Goal: Task Accomplishment & Management: Complete application form

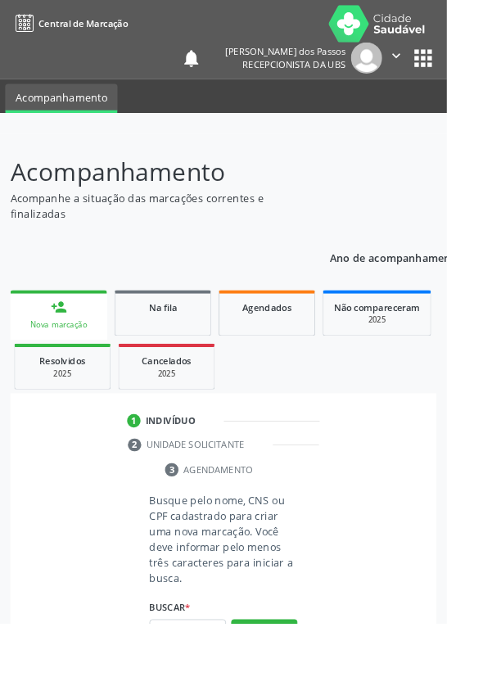
scroll to position [128, 0]
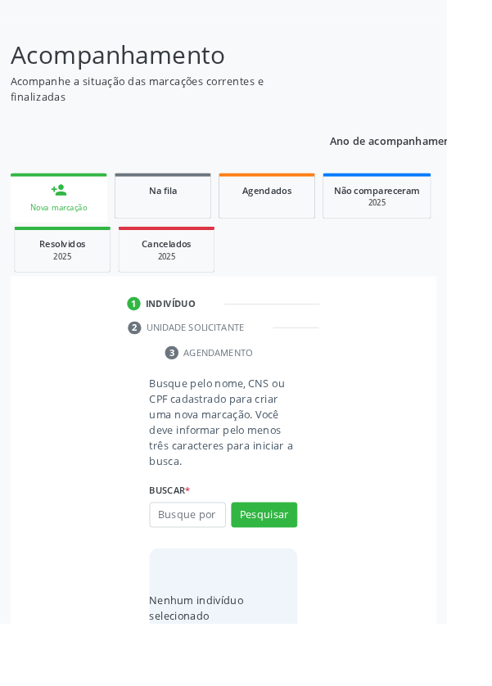
click at [217, 576] on input "text" at bounding box center [206, 567] width 84 height 28
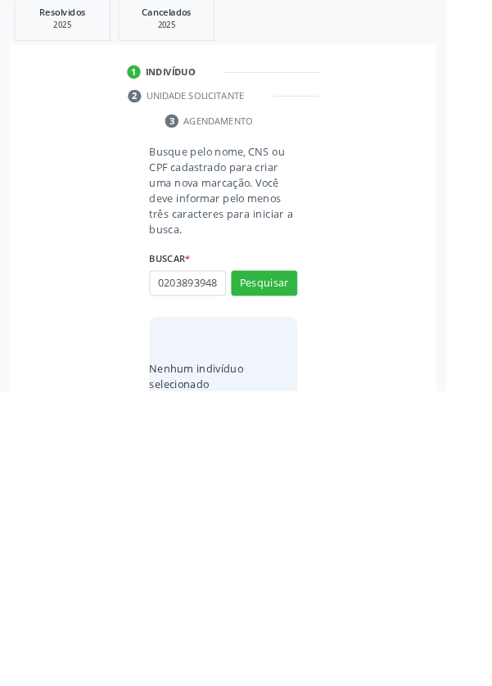
scroll to position [0, 3]
type input "02038939489"
click at [286, 565] on button "Pesquisar" at bounding box center [290, 567] width 73 height 28
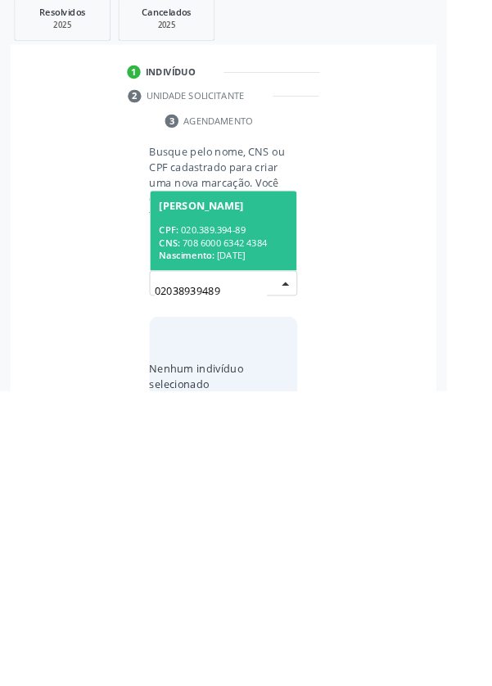
scroll to position [128, 0]
click at [237, 507] on div "CPF: 020.389.394-89" at bounding box center [246, 509] width 142 height 14
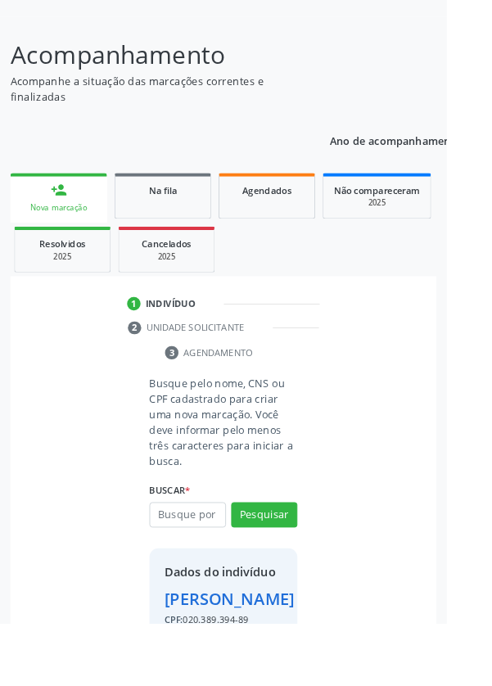
scroll to position [148, 0]
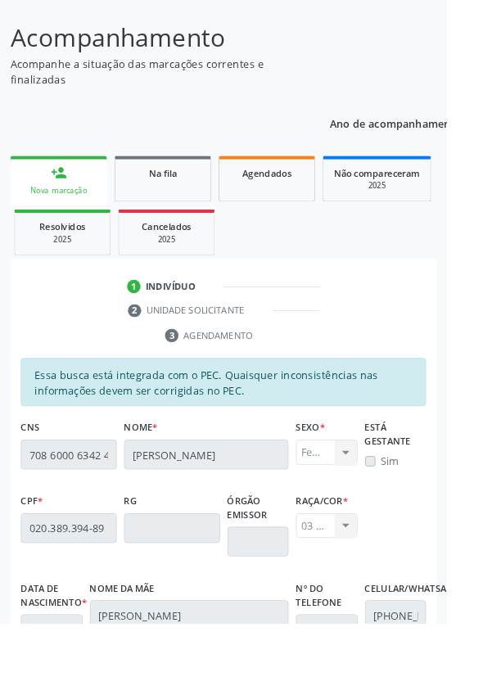
scroll to position [389, 0]
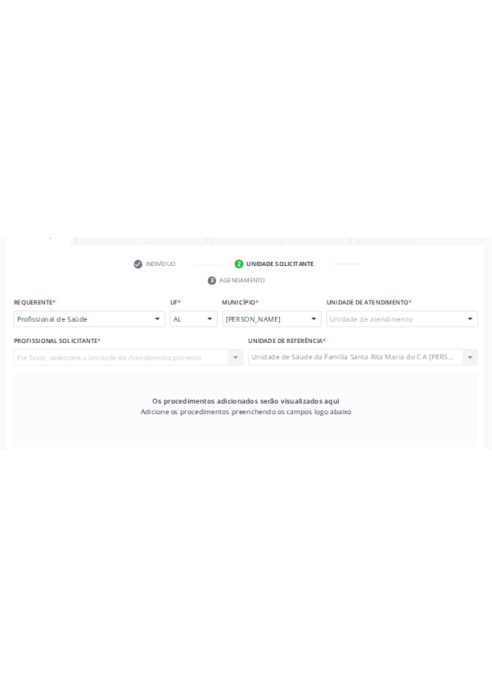
scroll to position [359, 0]
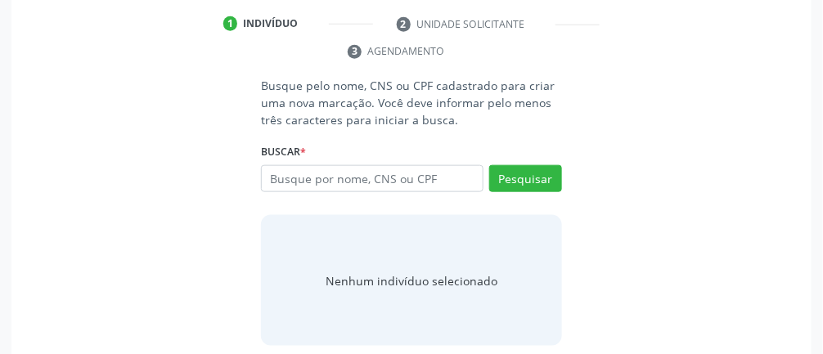
scroll to position [329, 0]
click at [371, 176] on input "text" at bounding box center [372, 179] width 223 height 28
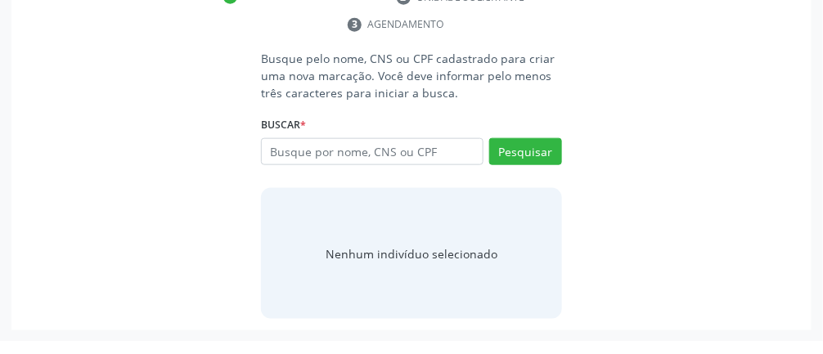
click at [357, 127] on div "Buscar * Busque por nome, CNS ou CPF Nenhum resultado encontrado para: " " Digi…" at bounding box center [411, 158] width 301 height 64
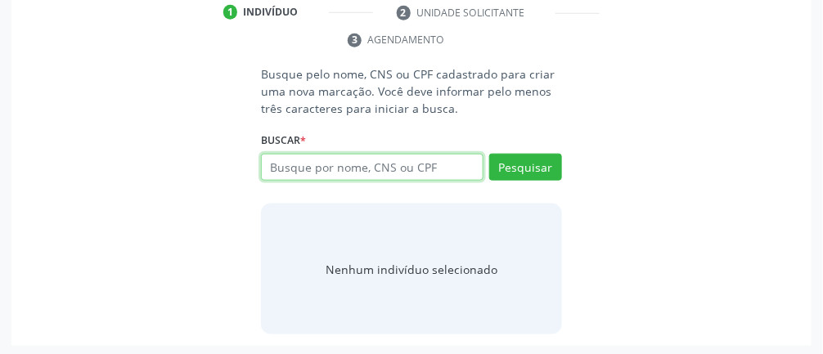
click at [335, 173] on input "text" at bounding box center [372, 168] width 223 height 28
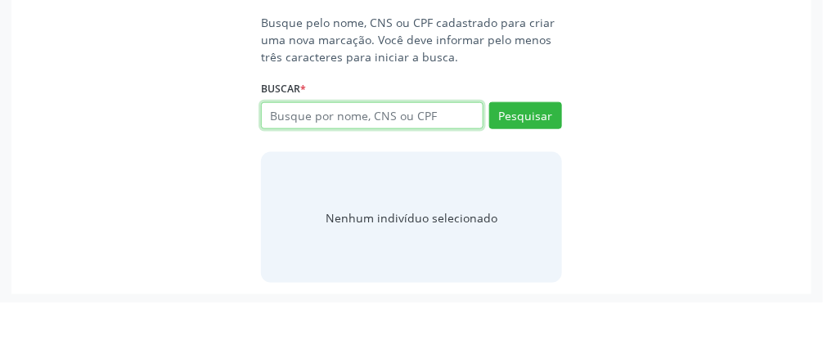
scroll to position [340, 0]
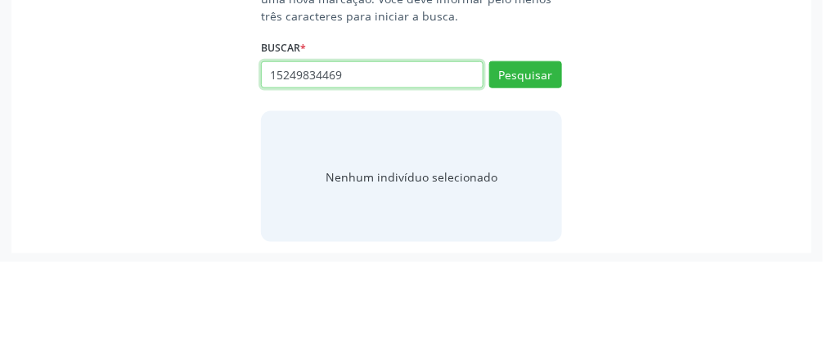
type input "15249834469"
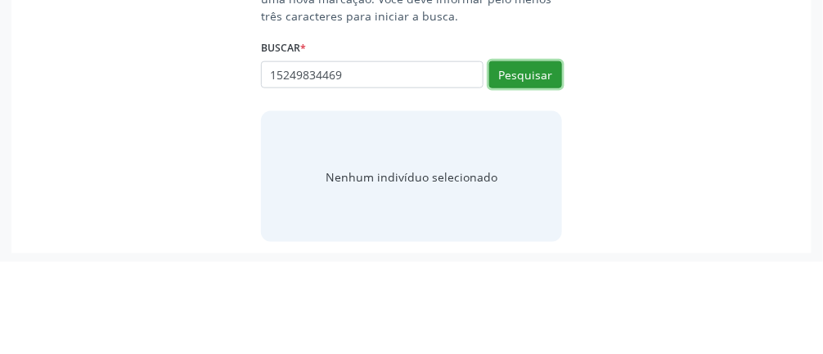
click at [524, 157] on button "Pesquisar" at bounding box center [525, 168] width 73 height 28
type input "15249834469"
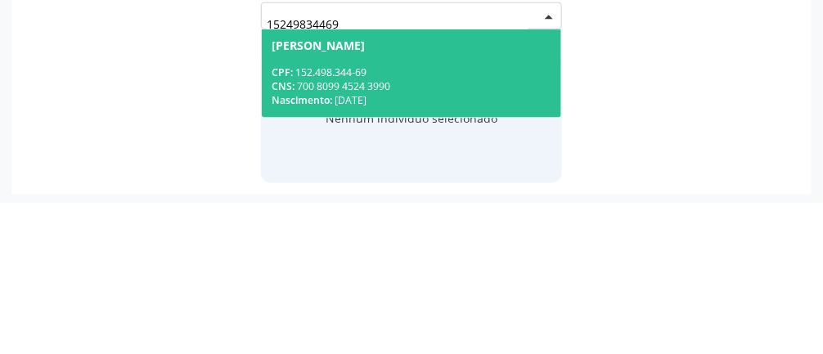
click at [366, 231] on div "CNS: 700 8099 4524 3990" at bounding box center [412, 238] width 280 height 14
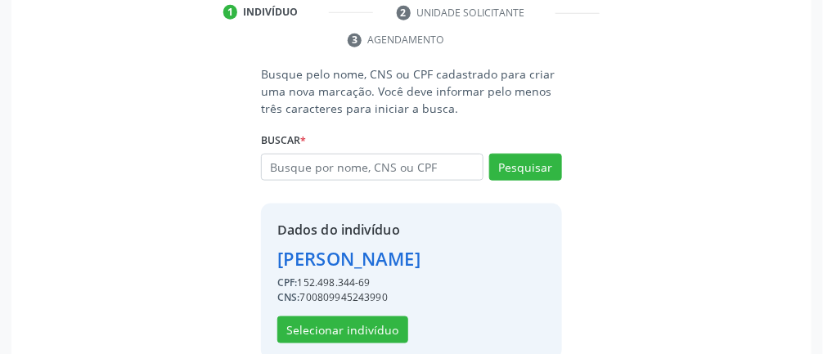
scroll to position [316, 0]
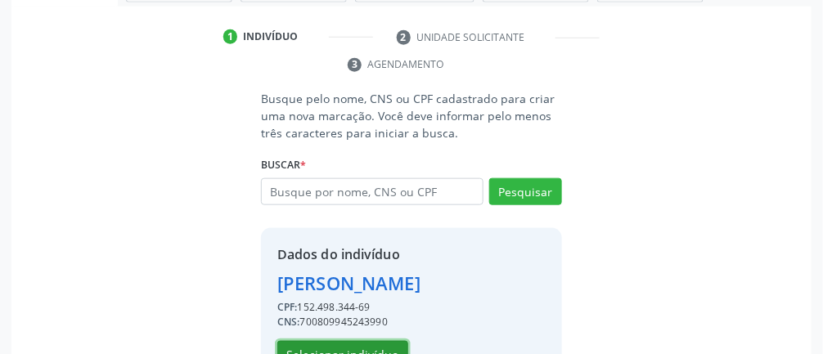
click at [332, 353] on button "Selecionar indivíduo" at bounding box center [342, 355] width 131 height 28
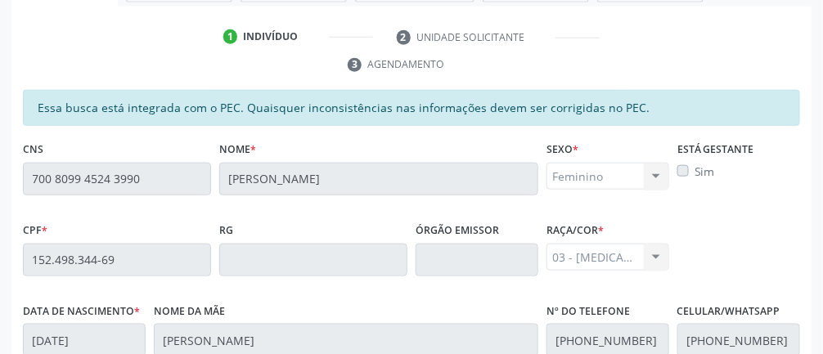
scroll to position [550, 0]
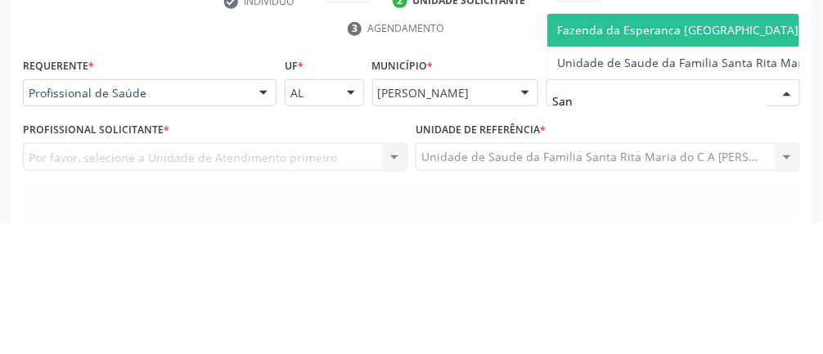
scroll to position [0, 0]
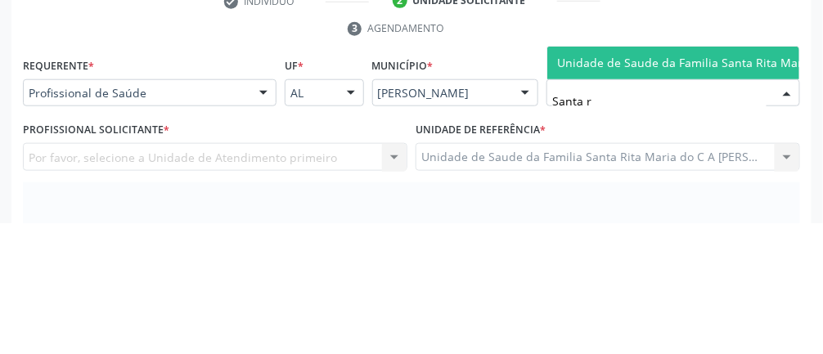
type input "Santa ri"
click at [644, 189] on span "Unidade de Saude da Familia Santa Rita Maria do C A [PERSON_NAME]" at bounding box center [751, 195] width 389 height 16
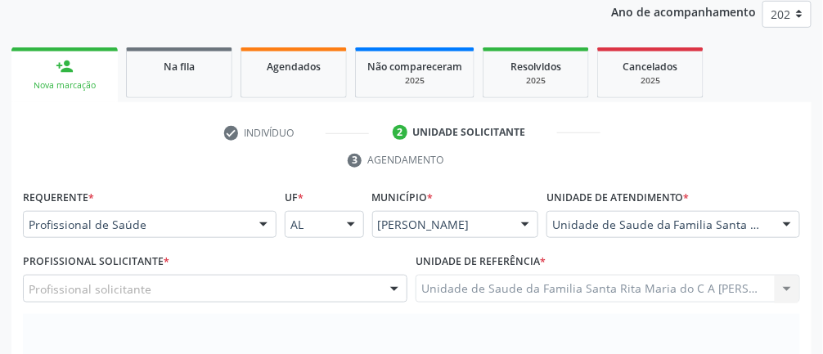
click at [190, 288] on div "Profissional solicitante" at bounding box center [215, 289] width 385 height 28
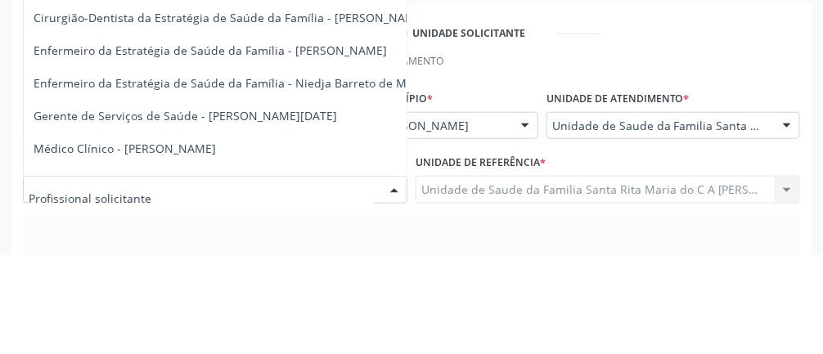
scroll to position [220, 0]
click at [353, 147] on span "Enfermeiro da Estratégia de Saúde da Família - [PERSON_NAME]" at bounding box center [210, 150] width 353 height 16
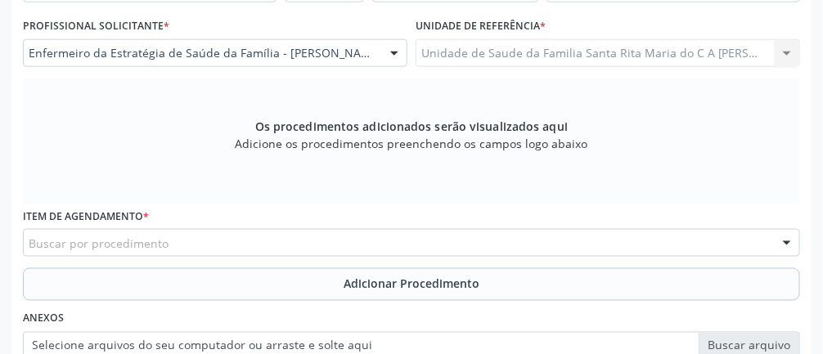
scroll to position [458, 0]
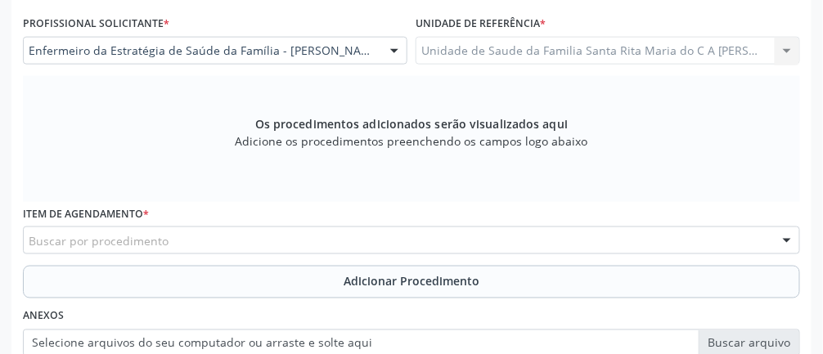
click at [214, 244] on div "Buscar por procedimento" at bounding box center [411, 241] width 777 height 28
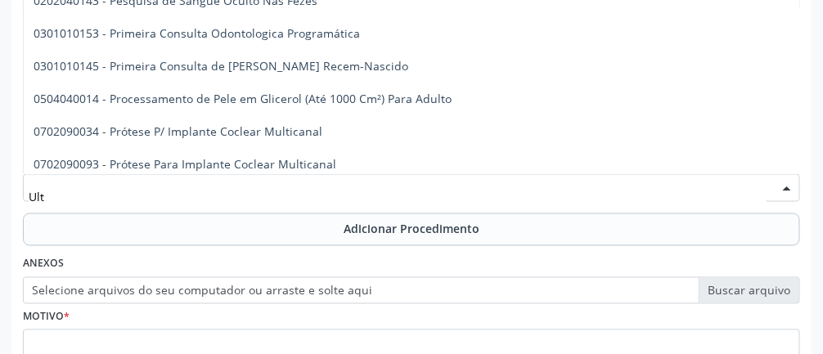
scroll to position [2542, 0]
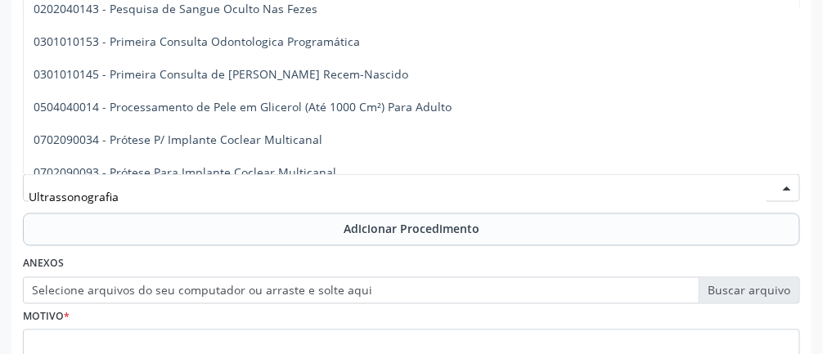
type input "Ultrassonografia"
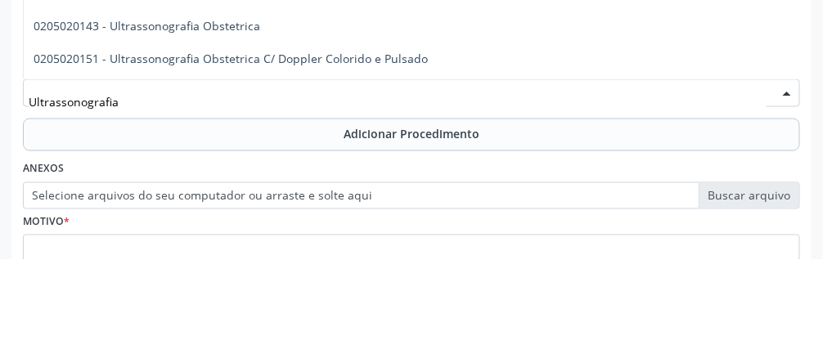
scroll to position [74, 0]
click at [271, 113] on span "0205020143 - Ultrassonografia Obstetrica" at bounding box center [412, 122] width 776 height 33
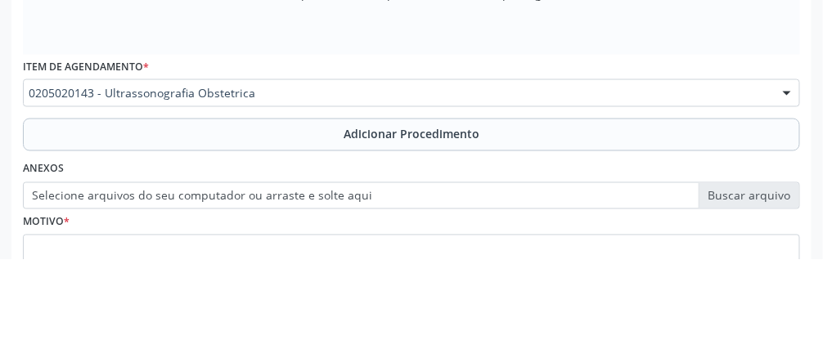
scroll to position [511, 0]
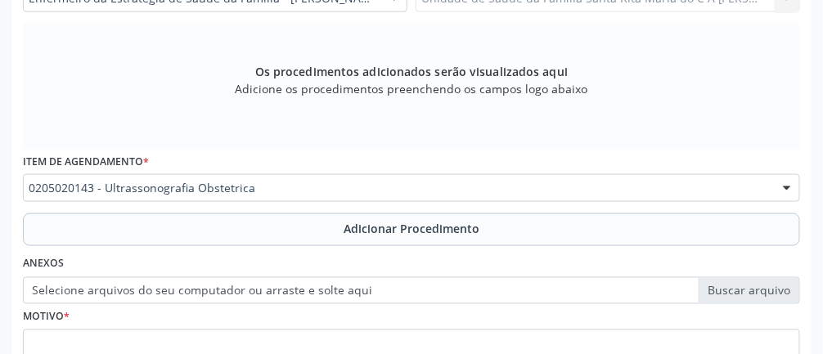
click at [221, 229] on button "Adicionar Procedimento" at bounding box center [411, 230] width 777 height 33
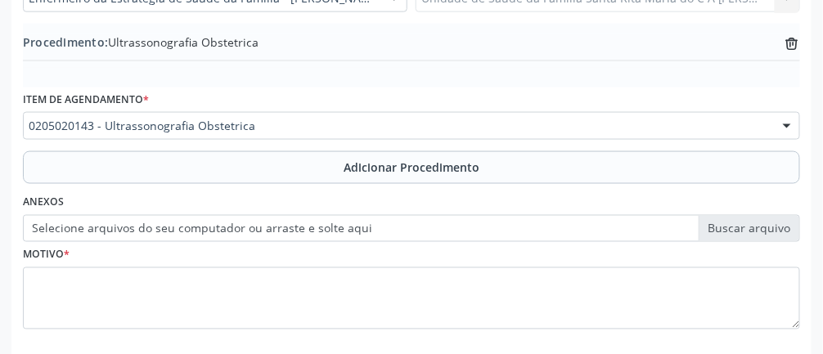
click at [291, 229] on label "Selecione arquivos do seu computador ou arraste e solte aqui" at bounding box center [411, 229] width 777 height 28
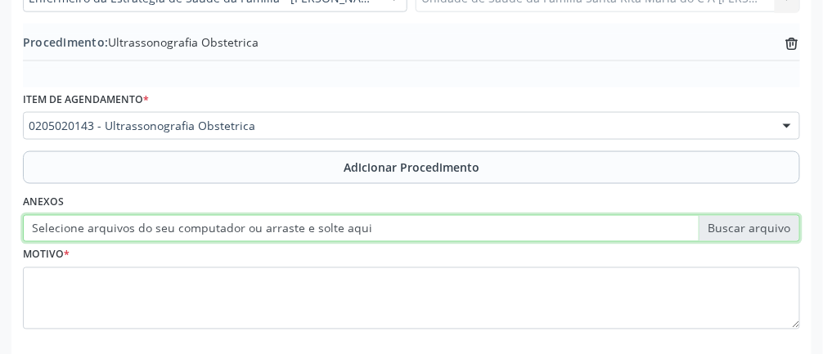
click at [291, 229] on input "Selecione arquivos do seu computador ou arraste e solte aqui" at bounding box center [411, 229] width 777 height 28
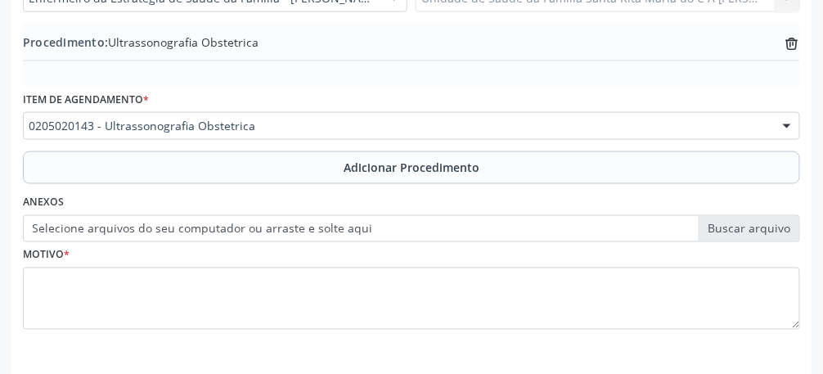
type input "C:\fakepath\17593301300736474475106768070522.jpg"
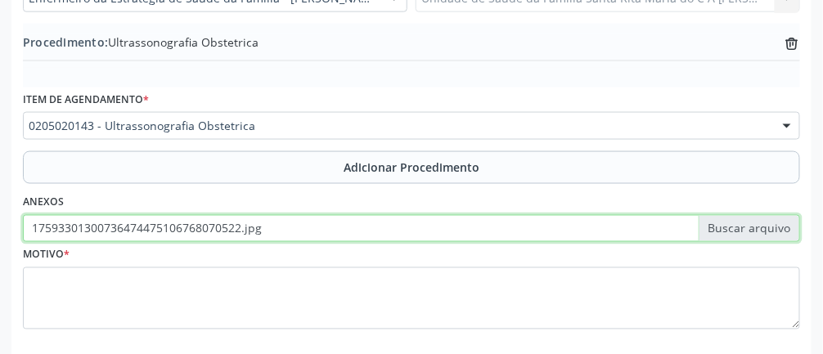
scroll to position [513, 0]
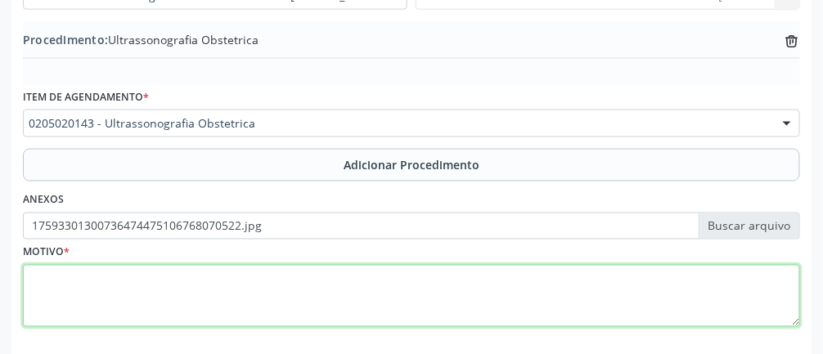
click at [197, 304] on textarea at bounding box center [411, 296] width 777 height 62
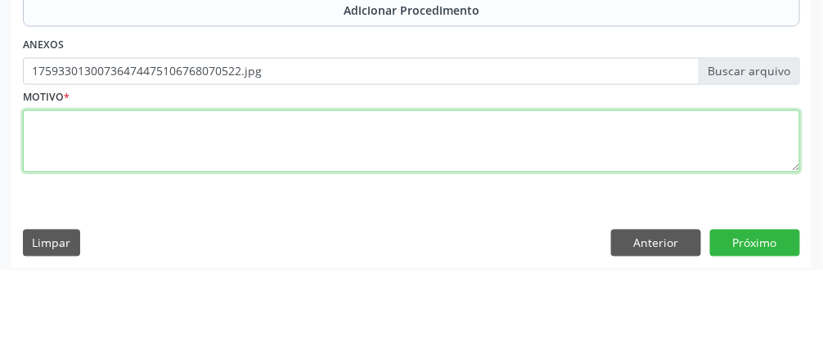
scroll to position [583, 0]
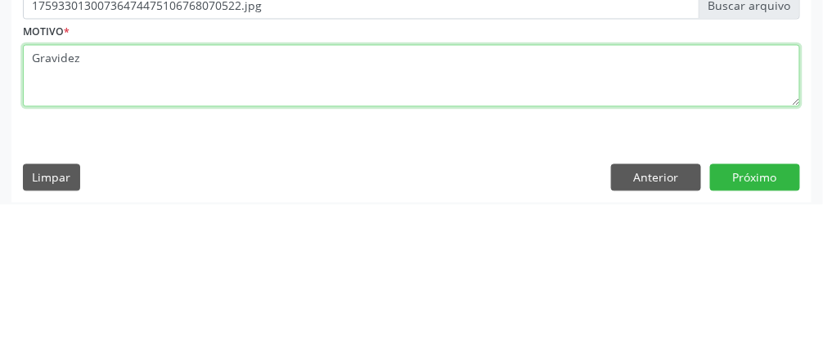
type textarea "Gravidez"
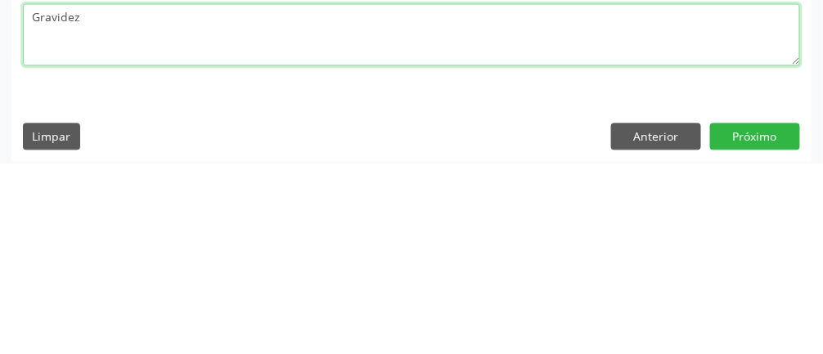
scroll to position [592, 0]
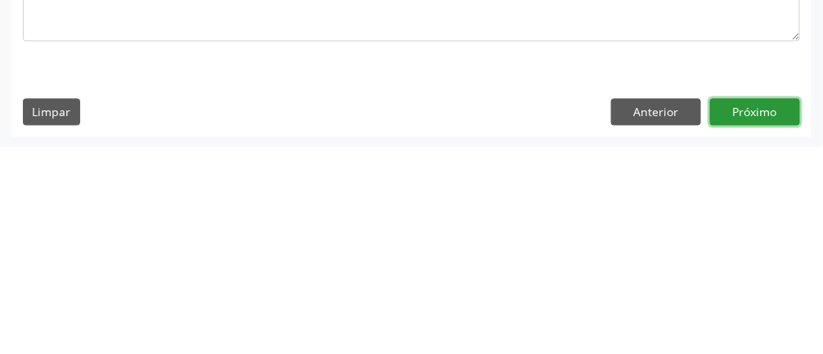
click at [751, 323] on button "Próximo" at bounding box center [755, 320] width 90 height 28
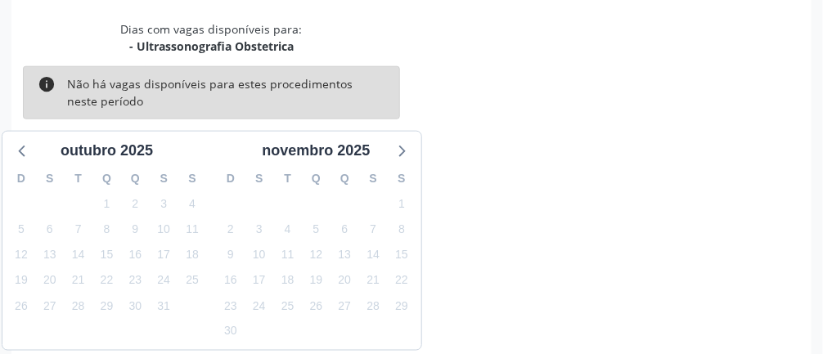
scroll to position [390, 0]
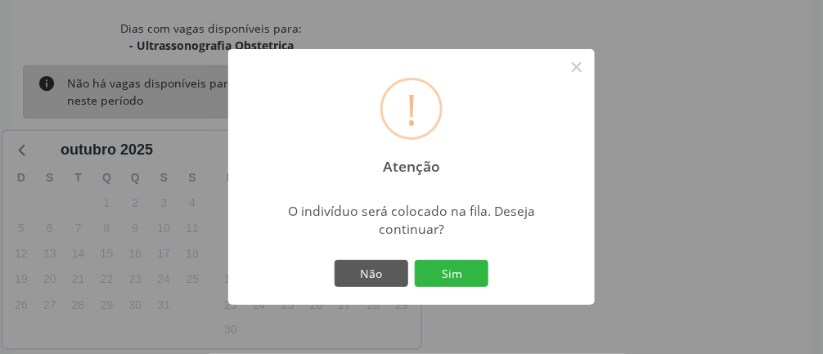
click at [446, 288] on button "Sim" at bounding box center [452, 274] width 74 height 28
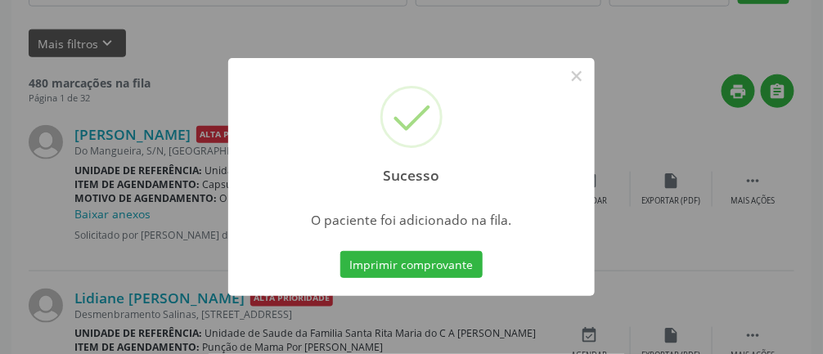
scroll to position [129, 0]
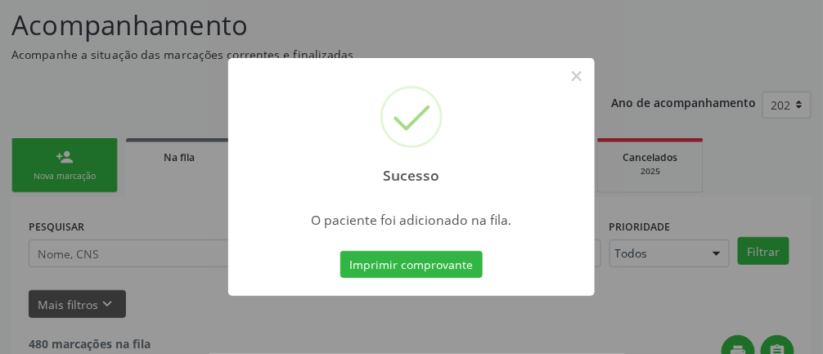
click at [404, 279] on button "Imprimir comprovante" at bounding box center [411, 265] width 142 height 28
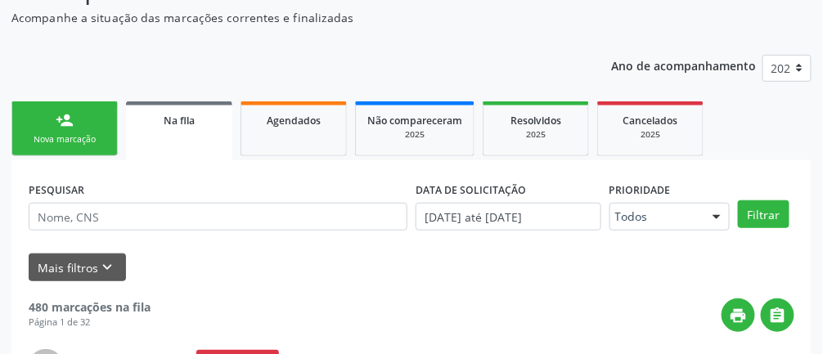
scroll to position [177, 0]
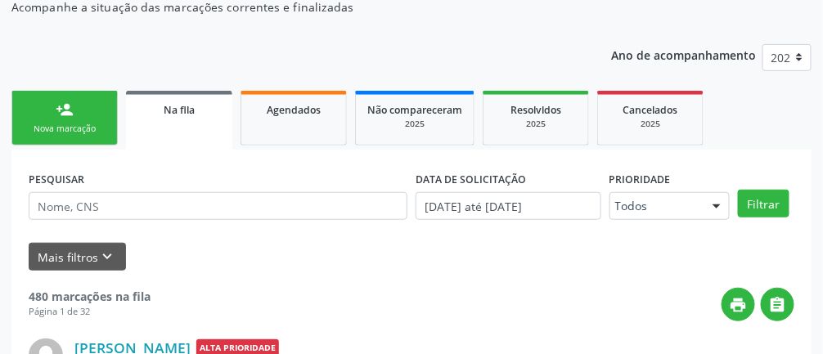
click at [82, 124] on div "Nova marcação" at bounding box center [65, 129] width 82 height 12
click at [58, 133] on div "Nova marcação" at bounding box center [65, 129] width 82 height 12
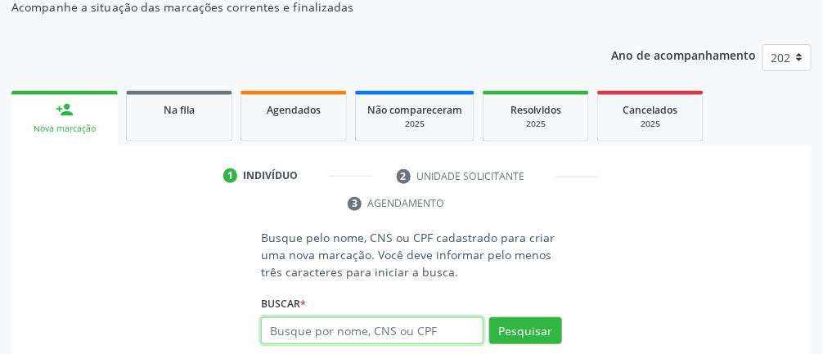
click at [387, 329] on input "text" at bounding box center [372, 331] width 223 height 28
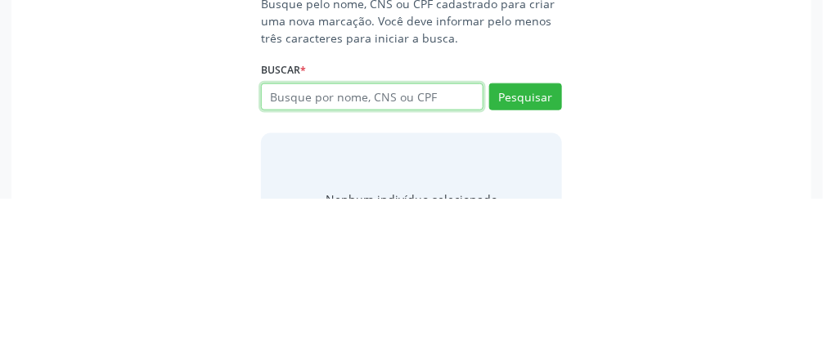
scroll to position [255, 0]
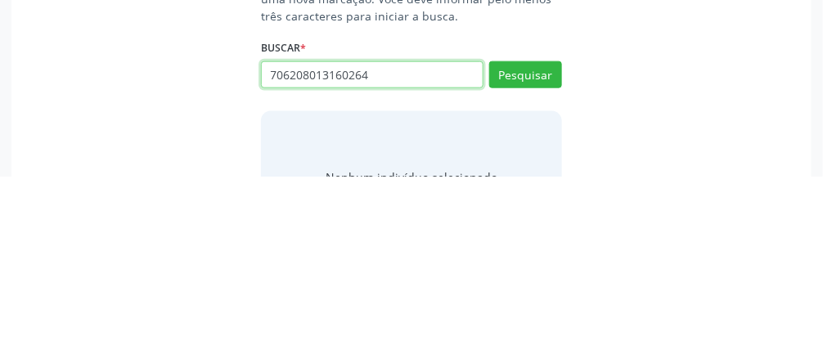
type input "706208013160264"
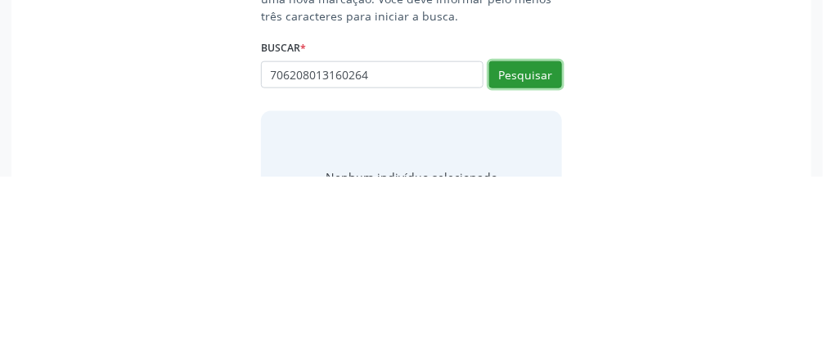
click at [527, 251] on button "Pesquisar" at bounding box center [525, 253] width 73 height 28
type input "706208013160264"
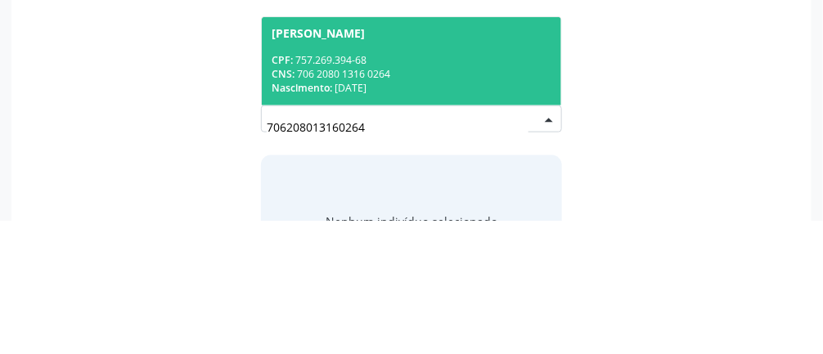
click at [385, 178] on span "Jose Rinaldo da Silva CPF: 757.269.394-68 CNS: 706 2080 1316 0264 Nascimento: 0…" at bounding box center [411, 195] width 299 height 88
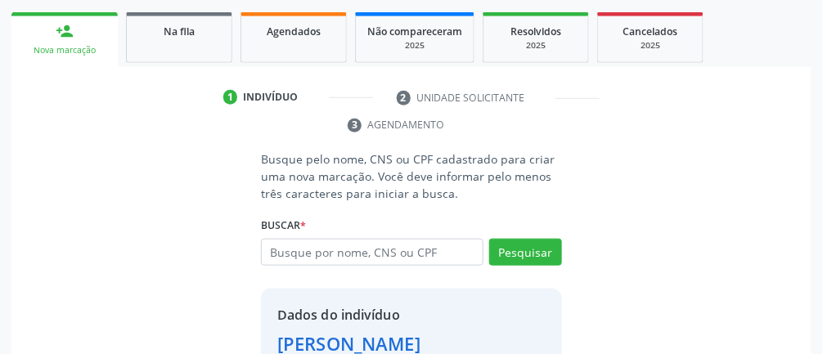
scroll to position [289, 0]
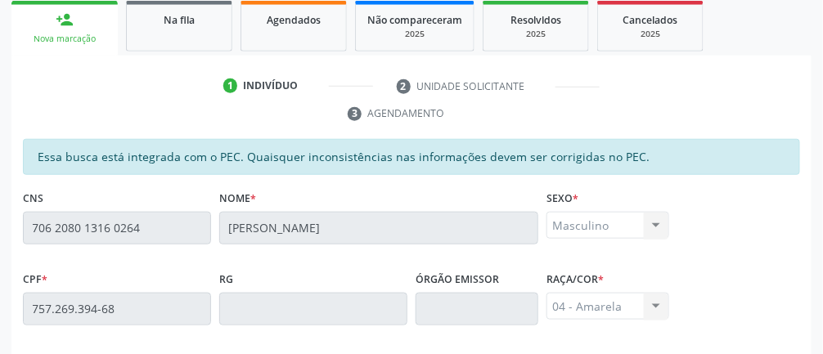
scroll to position [0, 0]
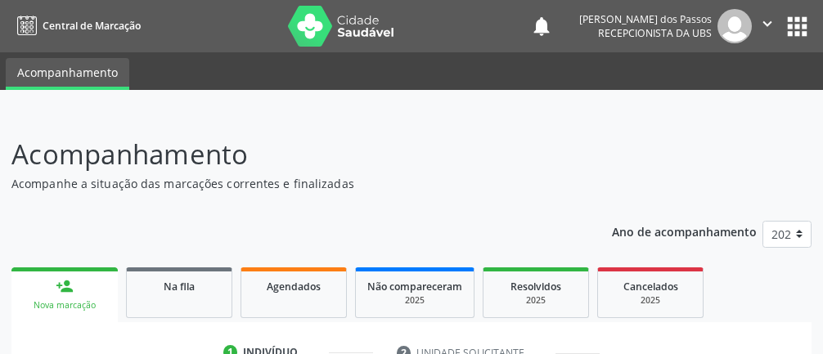
scroll to position [329, 0]
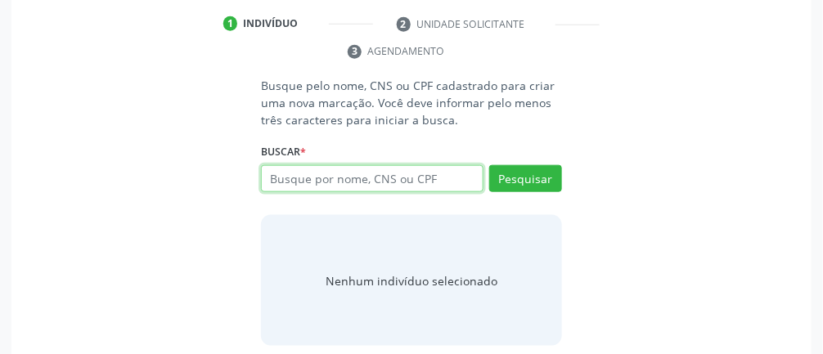
click at [330, 179] on input "text" at bounding box center [372, 179] width 223 height 28
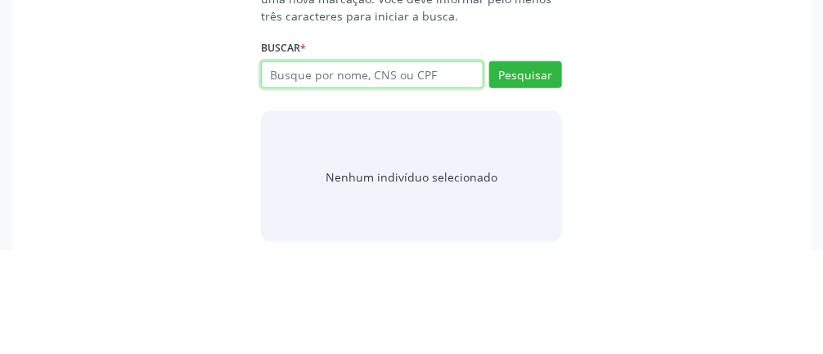
click at [295, 178] on input "text" at bounding box center [372, 179] width 223 height 28
type input "83880793249"
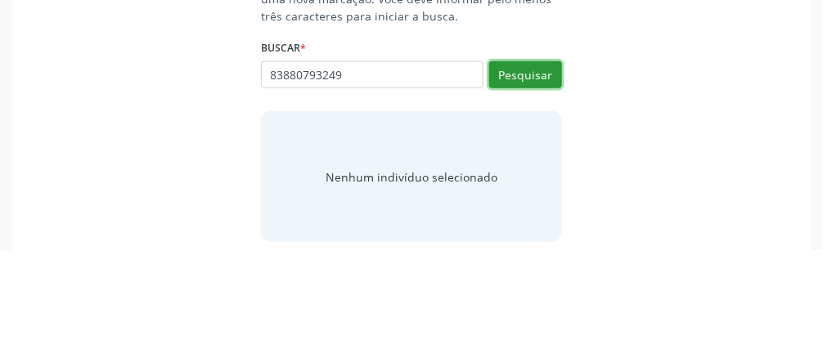
click at [515, 170] on button "Pesquisar" at bounding box center [525, 179] width 73 height 28
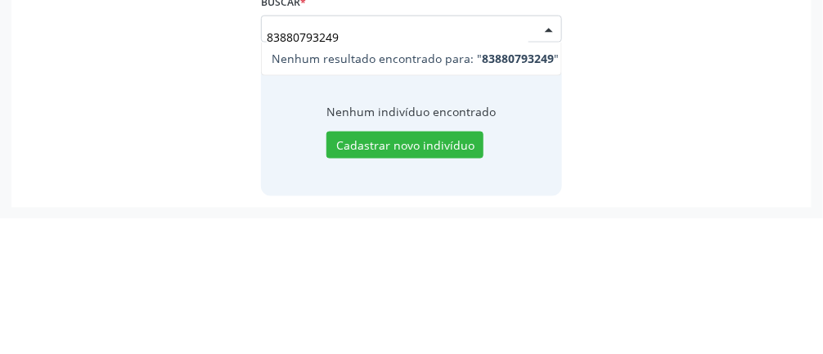
scroll to position [343, 0]
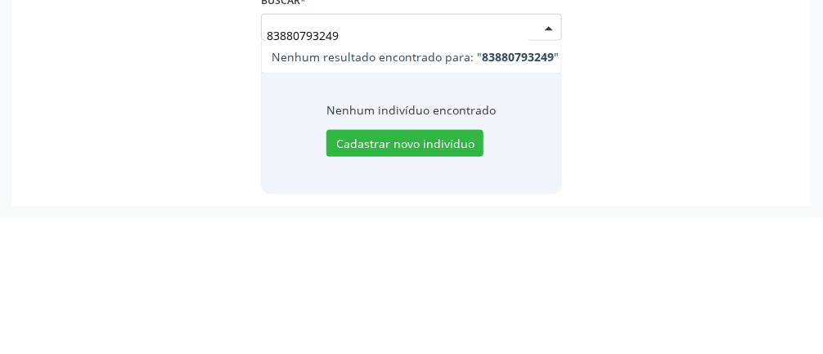
click at [380, 165] on input "83880793249" at bounding box center [398, 173] width 262 height 33
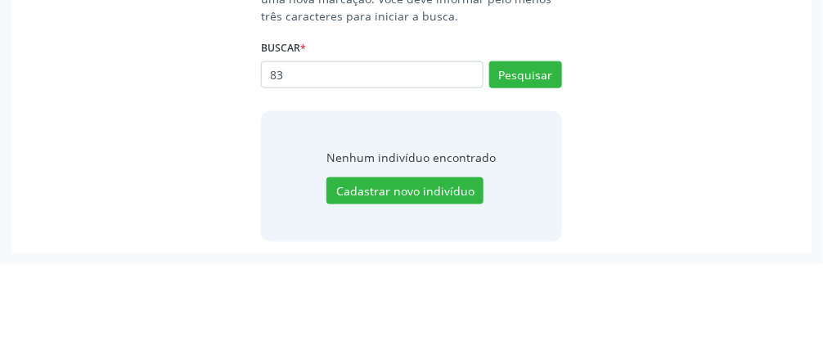
type input "8"
type input "702102773658698"
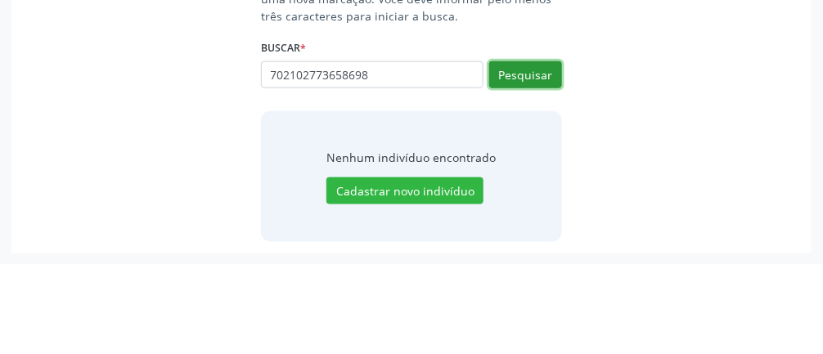
click at [520, 163] on button "Pesquisar" at bounding box center [525, 165] width 73 height 28
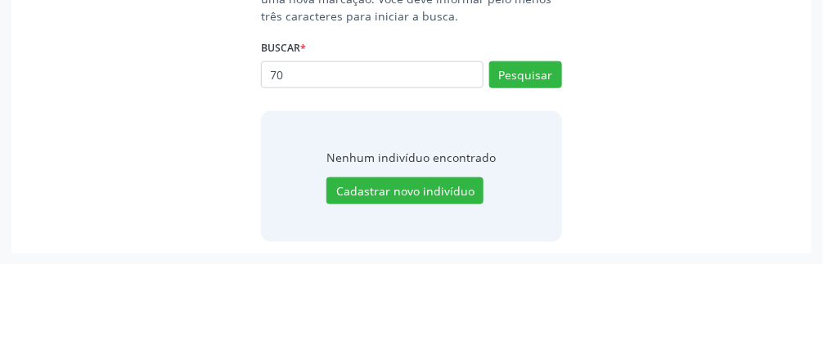
type input "7"
click at [308, 167] on input "text" at bounding box center [372, 165] width 223 height 28
type input "75726939468"
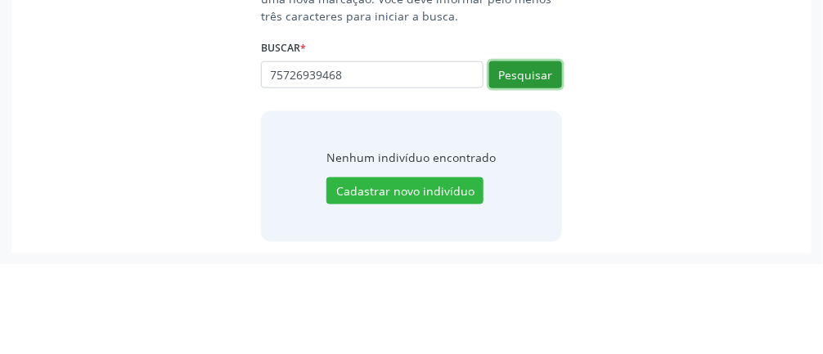
click at [511, 155] on button "Pesquisar" at bounding box center [525, 165] width 73 height 28
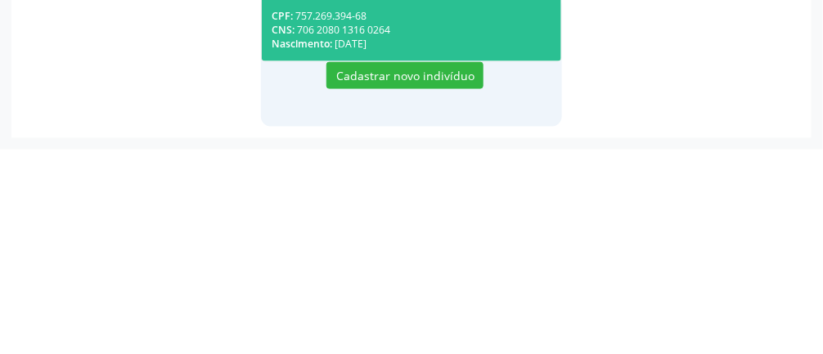
click at [394, 245] on div "Nascimento: 07/02/1968" at bounding box center [412, 249] width 280 height 14
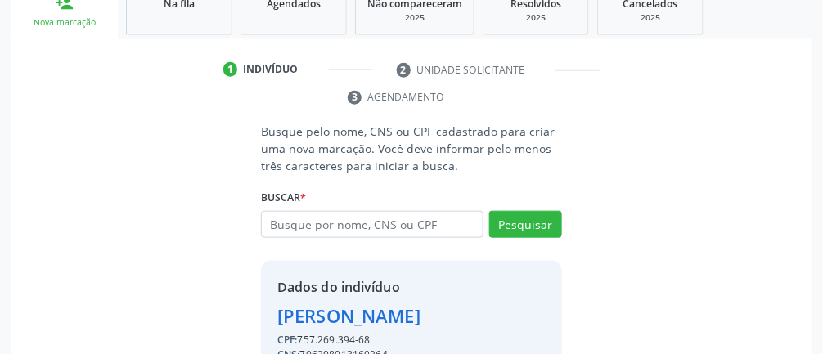
scroll to position [289, 0]
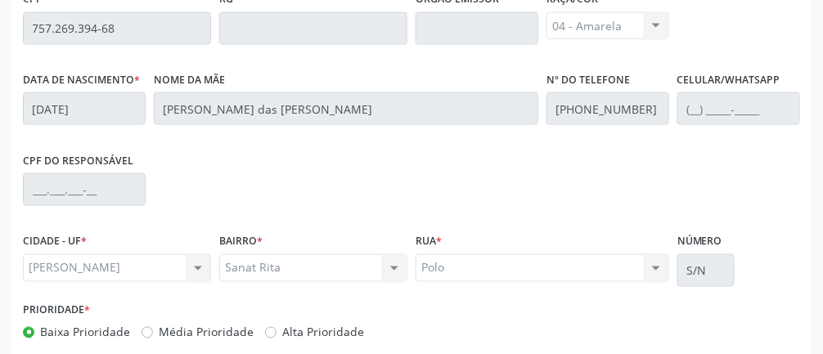
scroll to position [550, 0]
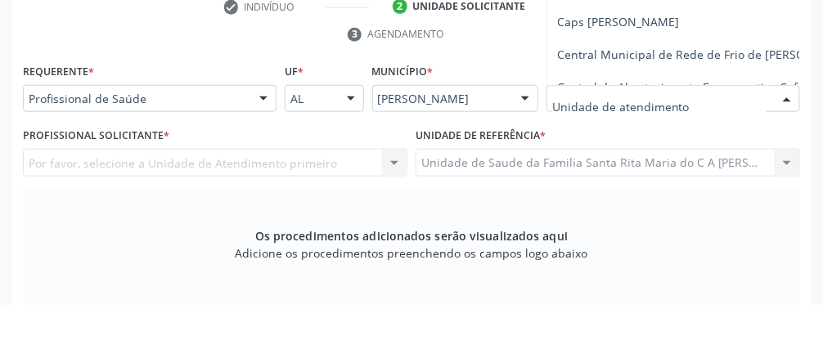
scroll to position [297, 0]
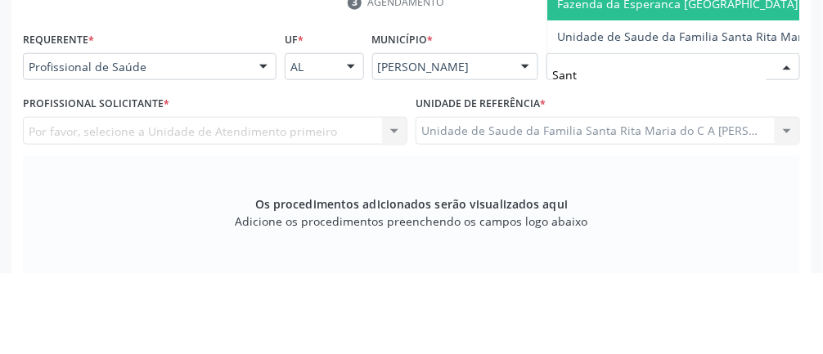
type input "Santa"
click at [745, 119] on span "Unidade de Saude da Familia Santa Rita Maria do C A [PERSON_NAME]" at bounding box center [751, 118] width 389 height 16
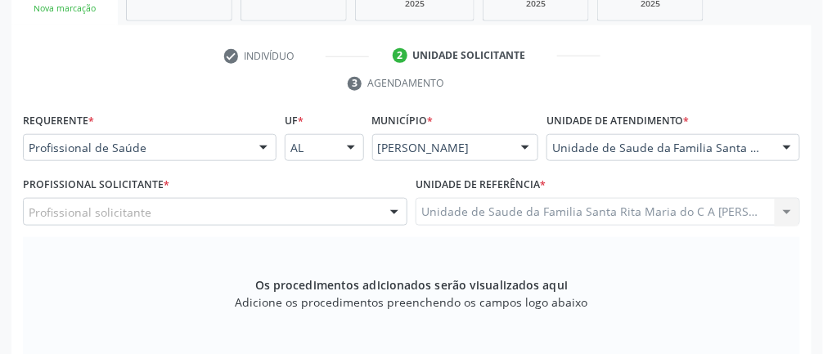
click at [158, 218] on div "Profissional solicitante" at bounding box center [215, 212] width 385 height 28
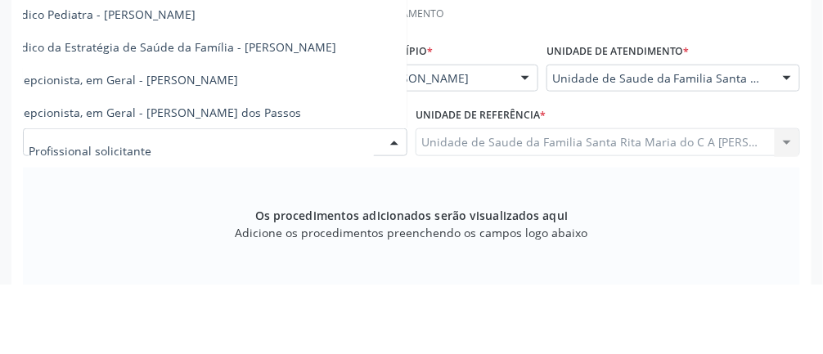
scroll to position [229, 34]
click at [284, 113] on span "Médico da Estratégia de Saúde da Família - [PERSON_NAME]" at bounding box center [170, 117] width 332 height 16
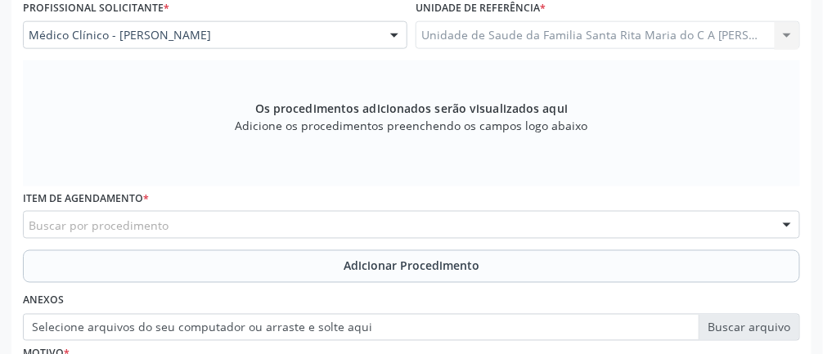
scroll to position [477, 0]
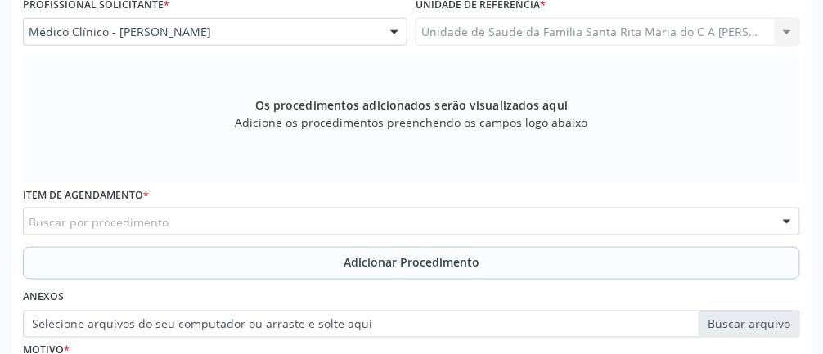
click at [282, 224] on div "Buscar por procedimento" at bounding box center [411, 222] width 777 height 28
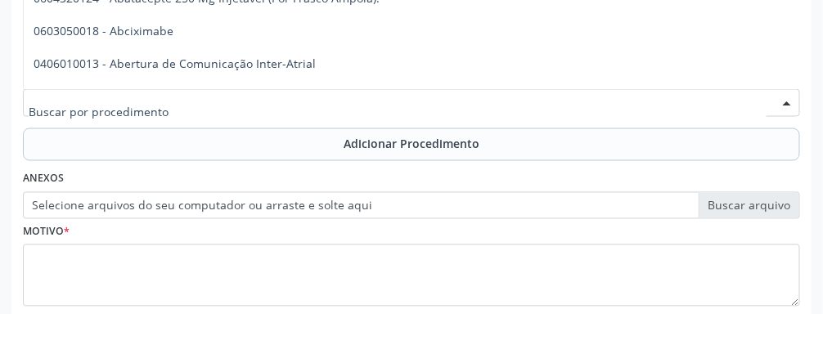
scroll to position [556, 0]
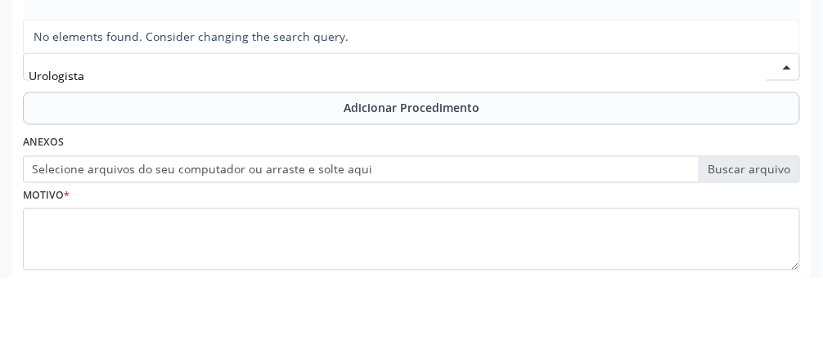
type input "Urologista"
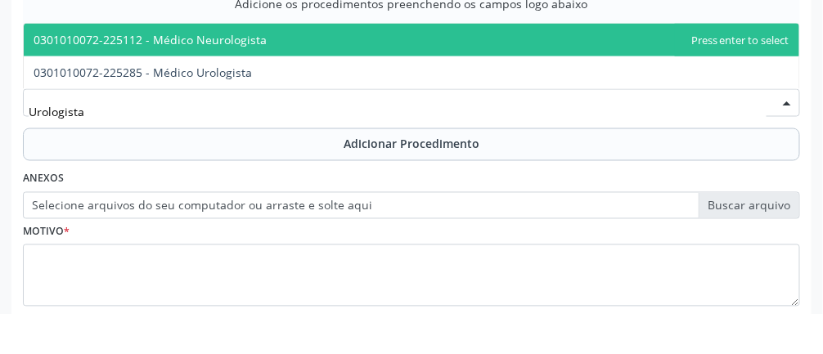
click at [224, 113] on span "0301010072-225285 - Médico Urologista" at bounding box center [143, 113] width 218 height 16
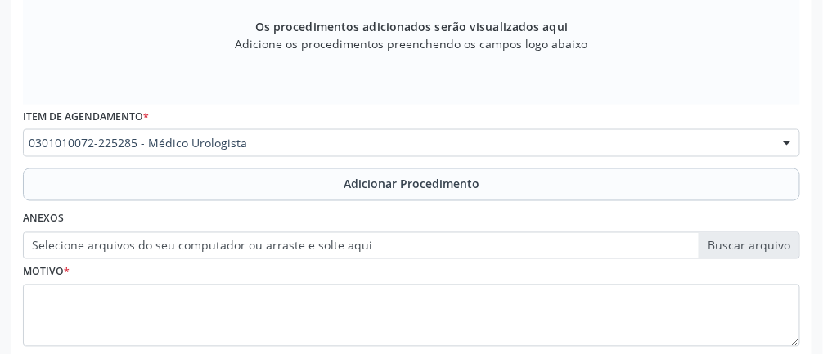
click at [164, 187] on button "Adicionar Procedimento" at bounding box center [411, 185] width 777 height 33
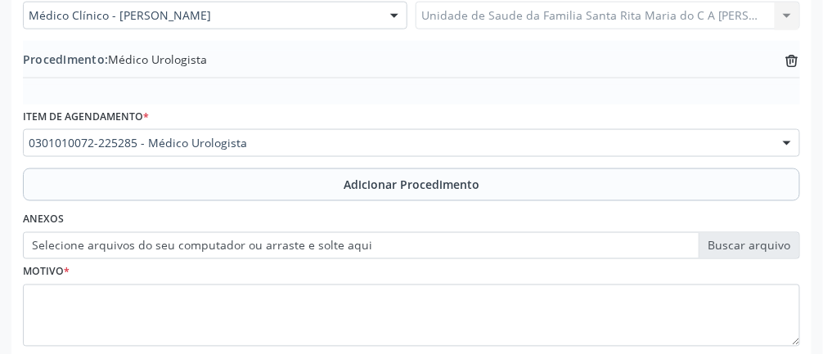
click at [254, 244] on label "Selecione arquivos do seu computador ou arraste e solte aqui" at bounding box center [411, 246] width 777 height 28
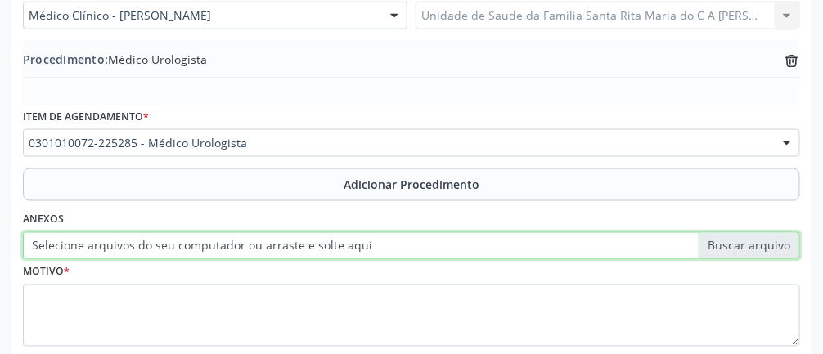
click at [254, 244] on input "Selecione arquivos do seu computador ou arraste e solte aqui" at bounding box center [411, 246] width 777 height 28
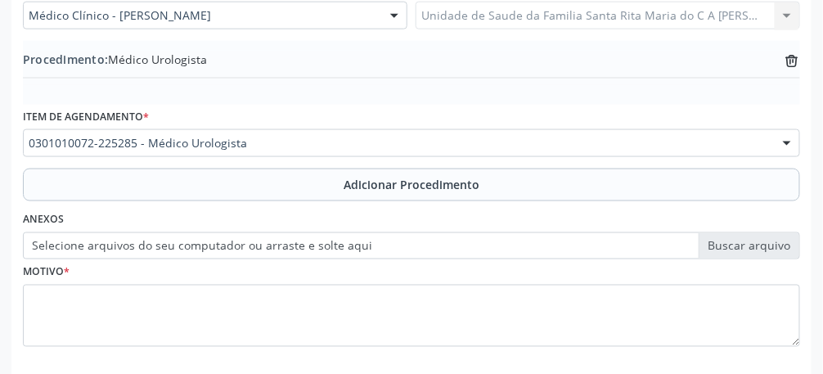
type input "C:\fakepath\1759330829723848850057941206913.jpg"
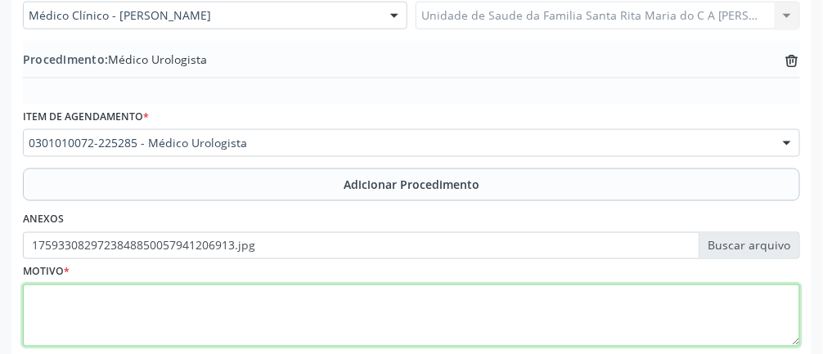
click at [151, 327] on textarea at bounding box center [411, 316] width 777 height 62
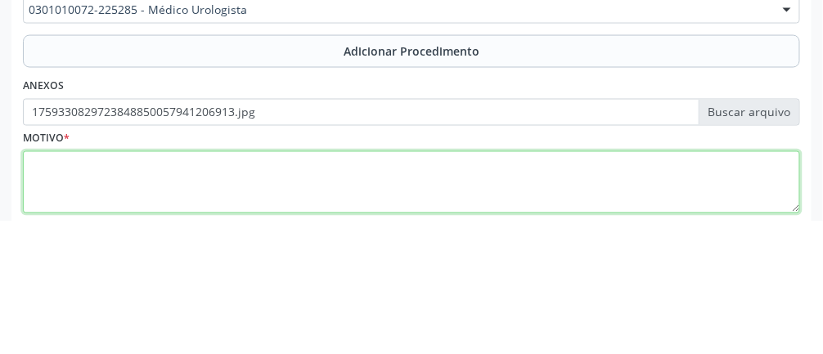
scroll to position [526, 0]
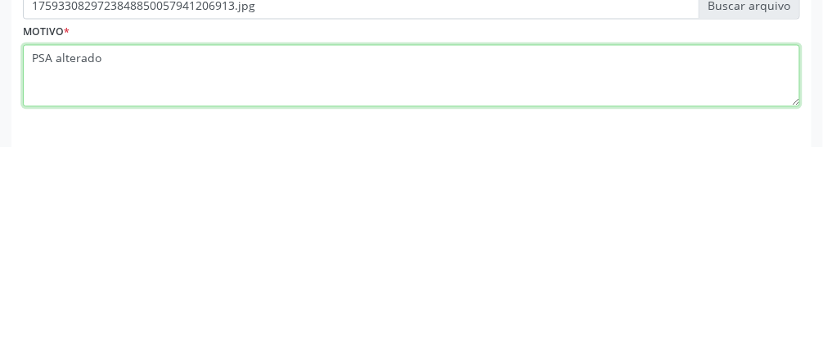
type textarea "PSA alterado"
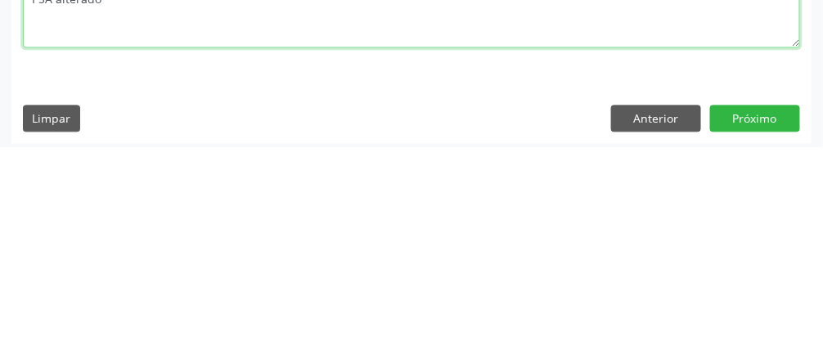
scroll to position [592, 0]
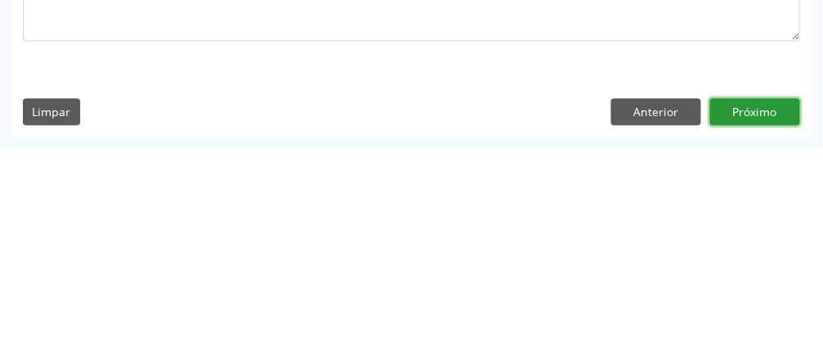
click at [748, 318] on button "Próximo" at bounding box center [755, 320] width 90 height 28
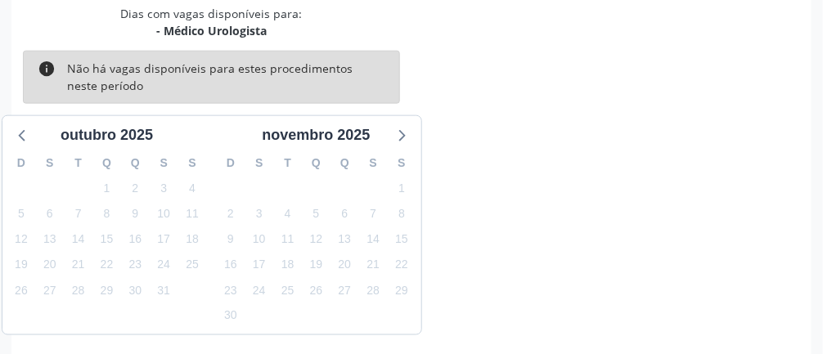
scroll to position [390, 0]
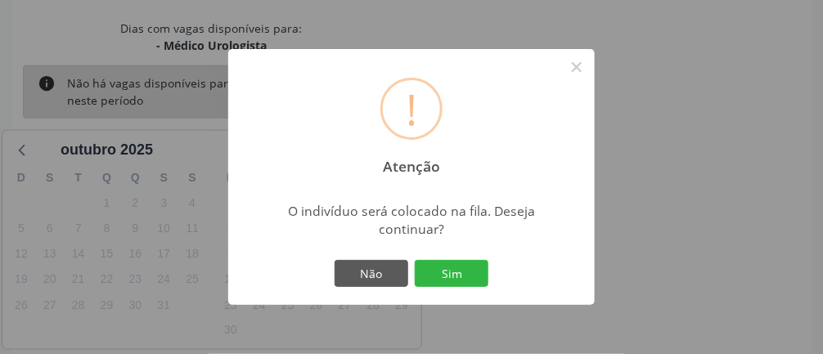
click at [453, 288] on button "Sim" at bounding box center [452, 274] width 74 height 28
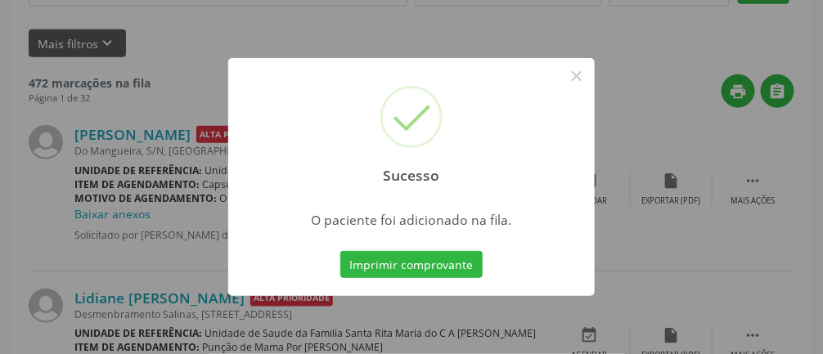
scroll to position [129, 0]
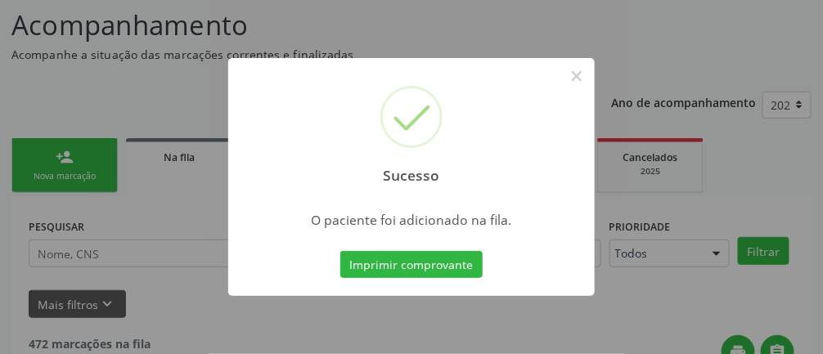
click at [403, 279] on button "Imprimir comprovante" at bounding box center [411, 265] width 142 height 28
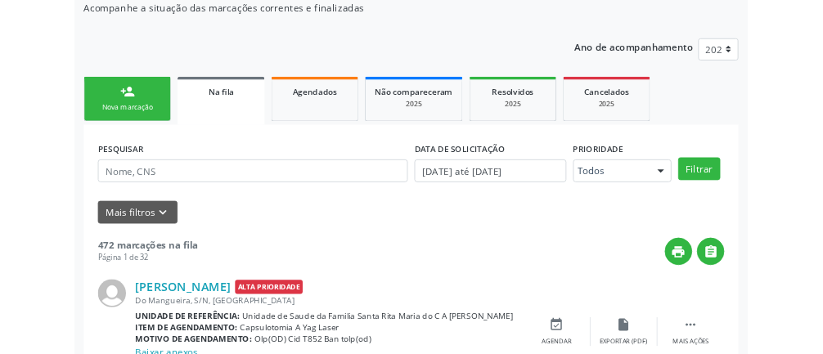
scroll to position [208, 0]
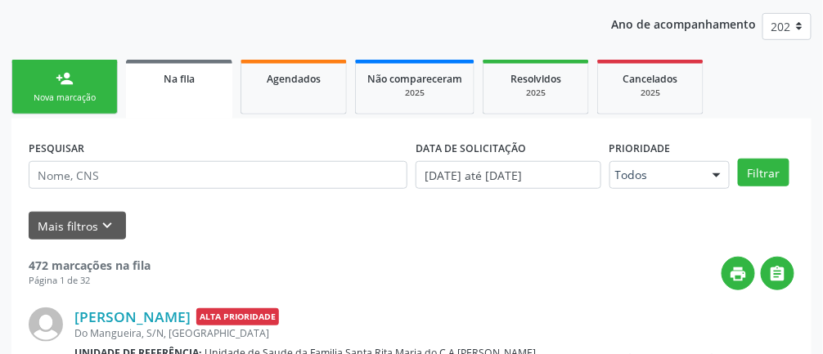
click at [56, 78] on div "person_add" at bounding box center [65, 79] width 18 height 18
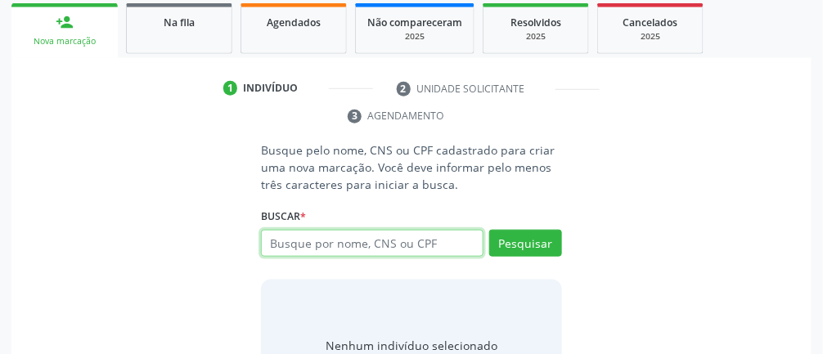
click at [337, 245] on input "text" at bounding box center [372, 244] width 223 height 28
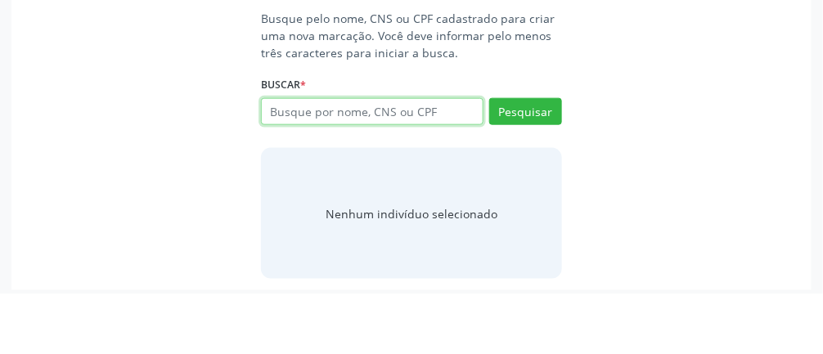
scroll to position [335, 0]
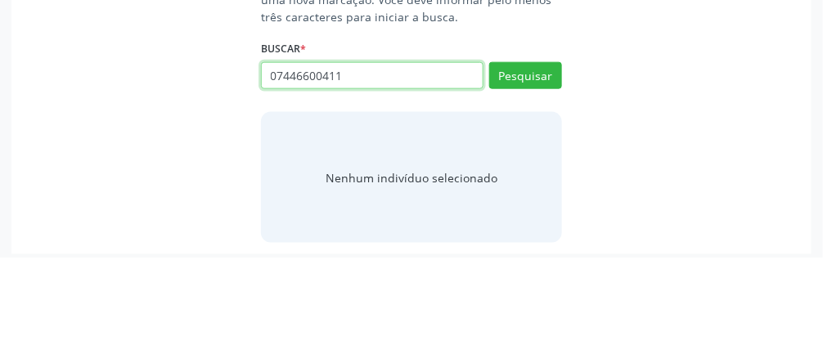
type input "07446600411"
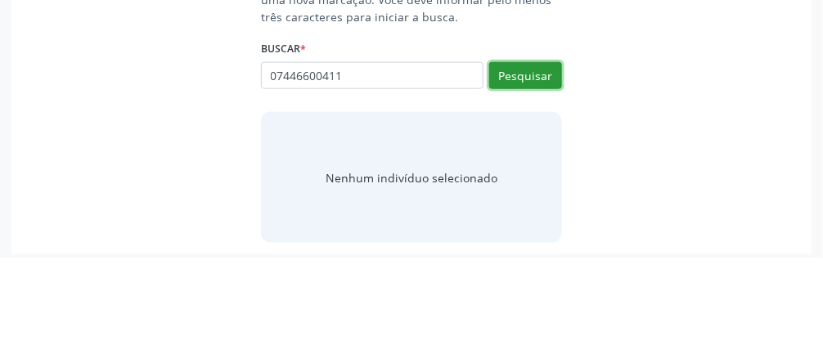
click at [520, 168] on button "Pesquisar" at bounding box center [525, 173] width 73 height 28
type input "07446600411"
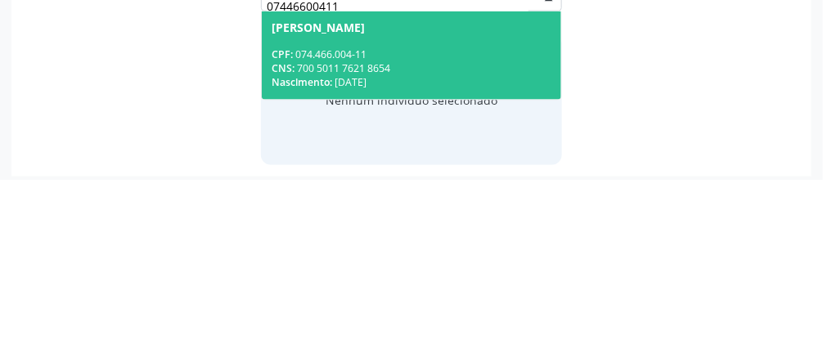
click at [369, 241] on div "CNS: 700 5011 7621 8654" at bounding box center [412, 243] width 280 height 14
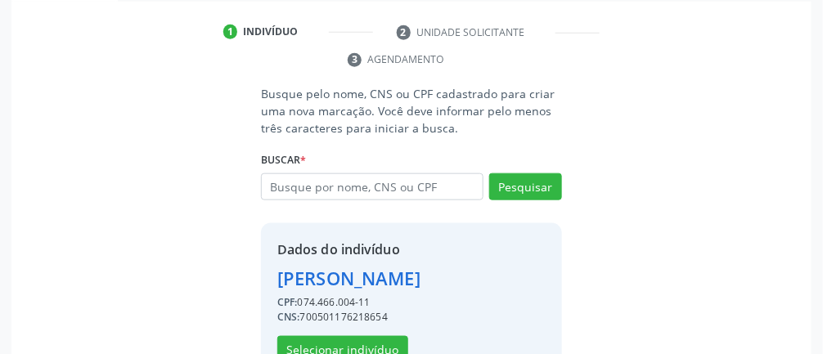
scroll to position [316, 0]
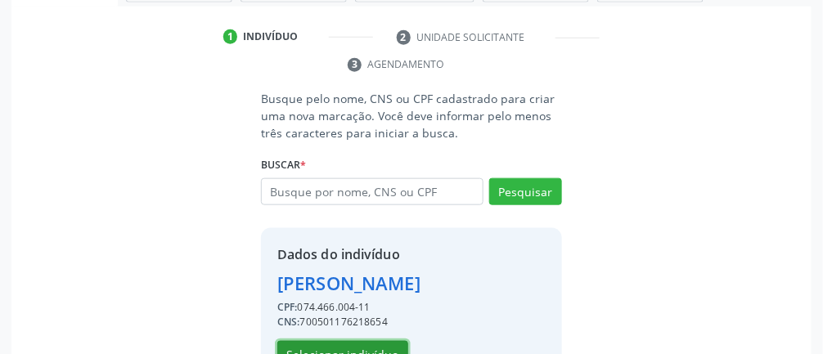
click at [326, 353] on button "Selecionar indivíduo" at bounding box center [342, 355] width 131 height 28
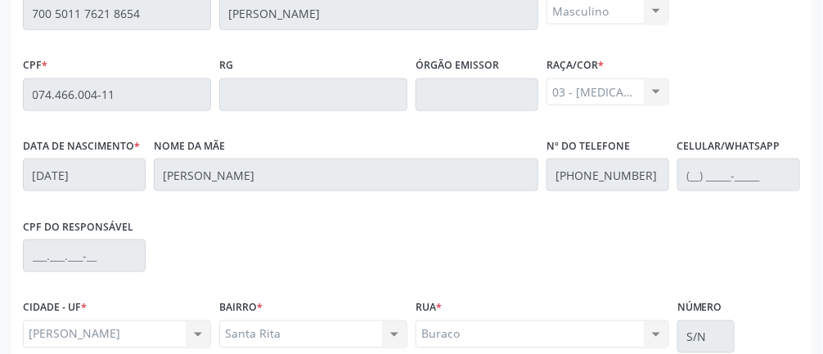
scroll to position [550, 0]
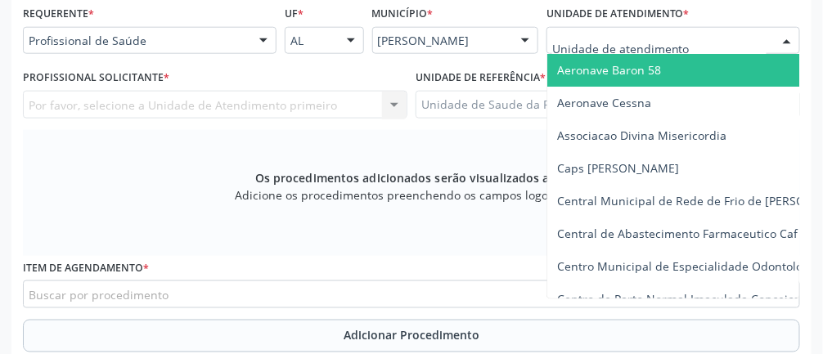
scroll to position [418, 0]
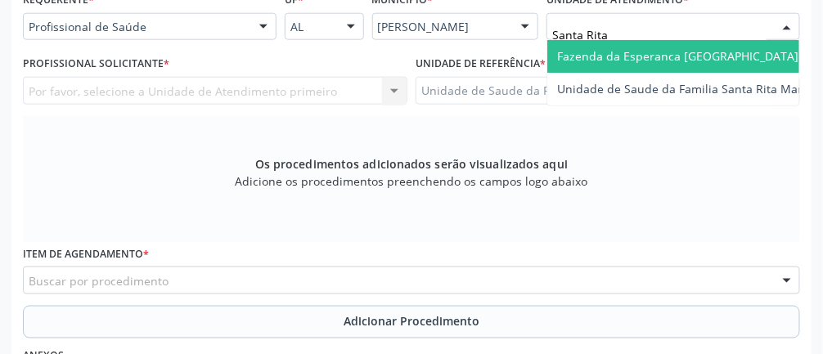
type input "Santa Rita"
click at [708, 50] on span "Unidade de Saude da Familia Santa Rita Maria do C A [PERSON_NAME]" at bounding box center [751, 56] width 389 height 16
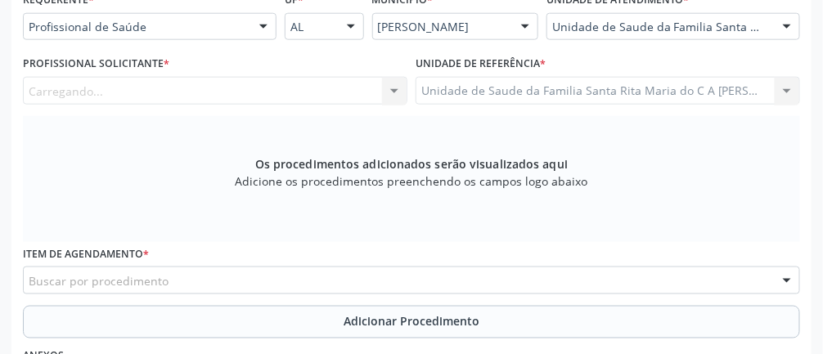
click at [179, 94] on div "Carregando..." at bounding box center [215, 91] width 385 height 28
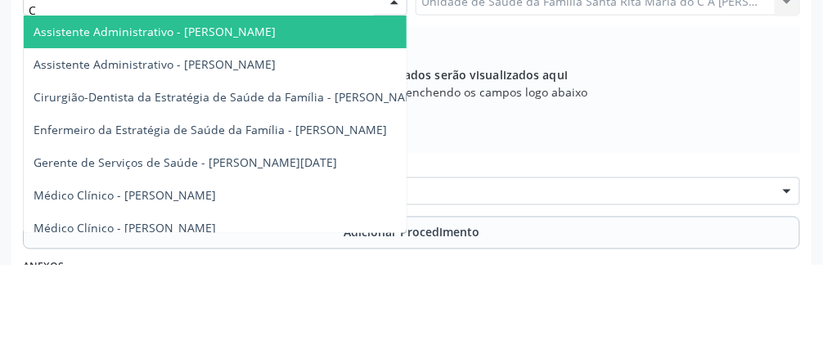
type input "Ce"
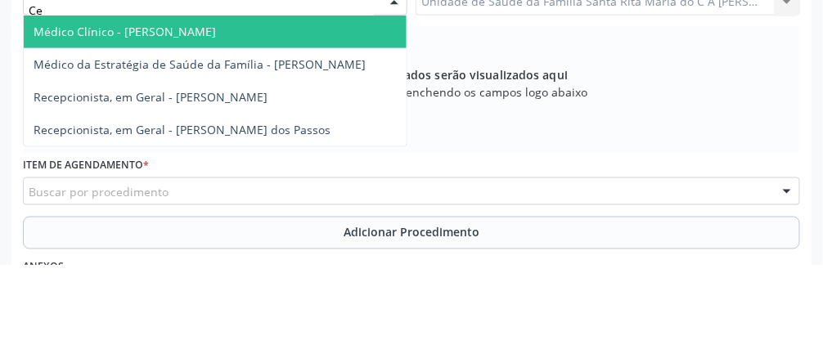
click at [323, 151] on span "Médico da Estratégia de Saúde da Família - [PERSON_NAME]" at bounding box center [200, 154] width 332 height 16
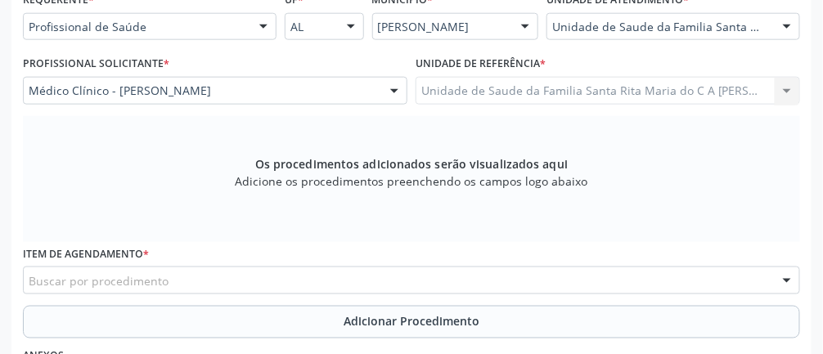
click at [227, 284] on div "Buscar por procedimento" at bounding box center [411, 281] width 777 height 28
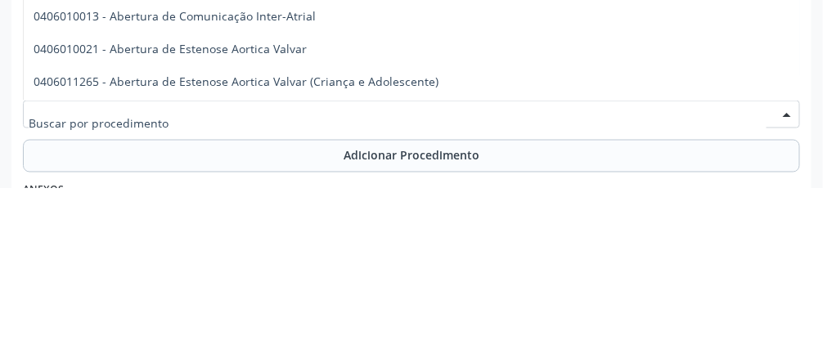
scroll to position [425, 0]
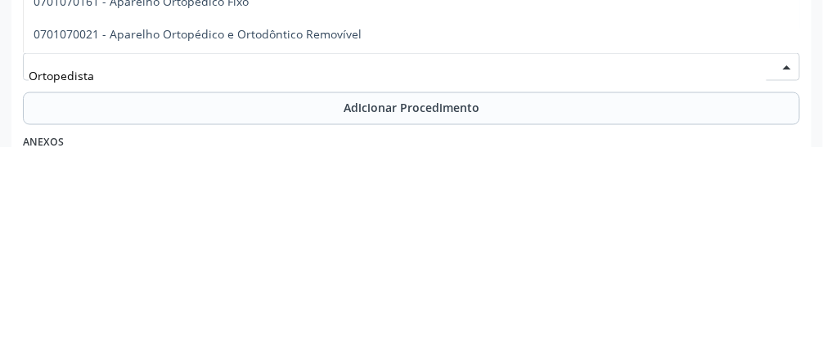
type input "Ortopedista"
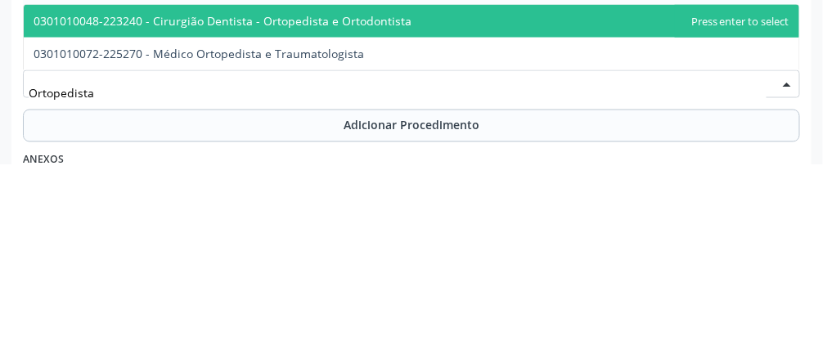
click at [353, 242] on span "0301010072-225270 - Médico Ortopedista e Traumatologista" at bounding box center [199, 244] width 331 height 16
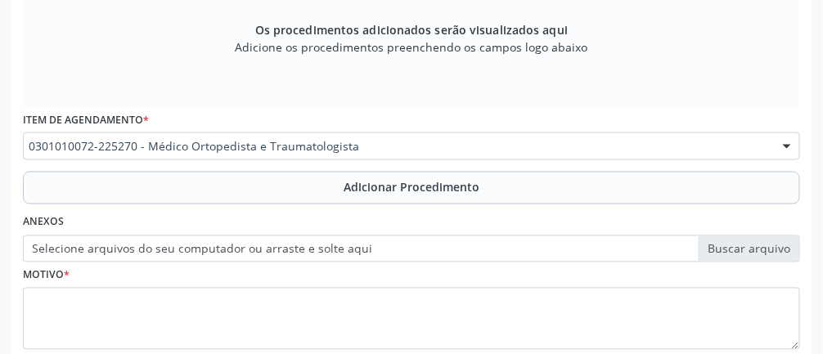
click at [238, 187] on button "Adicionar Procedimento" at bounding box center [411, 188] width 777 height 33
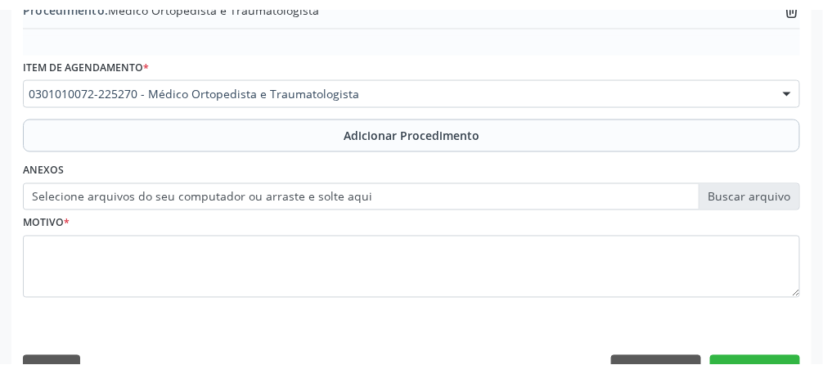
scroll to position [489, 0]
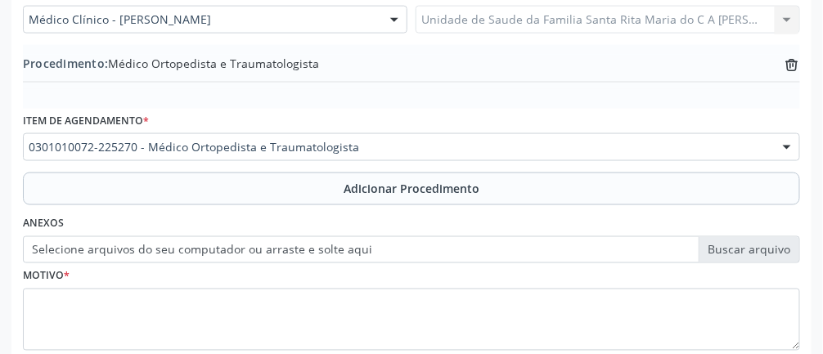
click at [238, 252] on label "Selecione arquivos do seu computador ou arraste e solte aqui" at bounding box center [411, 250] width 777 height 28
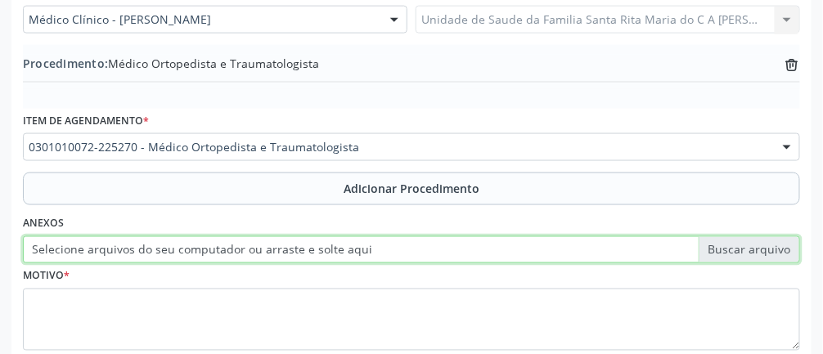
click at [238, 252] on input "Selecione arquivos do seu computador ou arraste e solte aqui" at bounding box center [411, 250] width 777 height 28
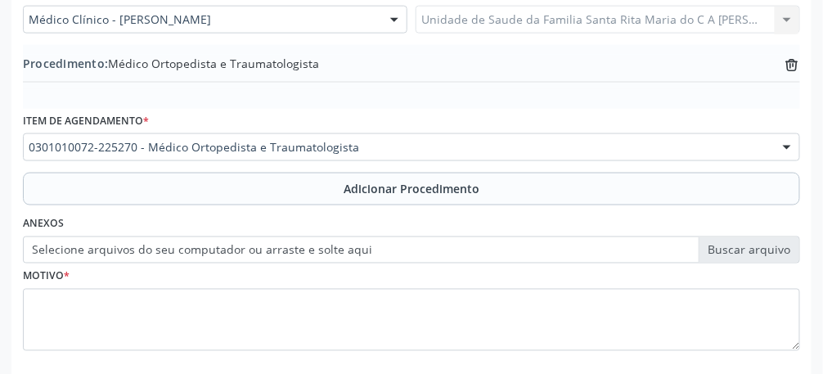
type input "C:\fakepath\17593311088816355270484780547060.jpg"
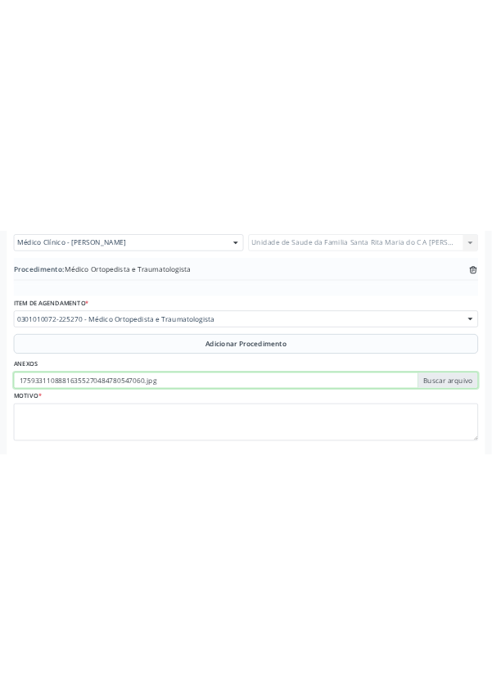
scroll to position [289, 0]
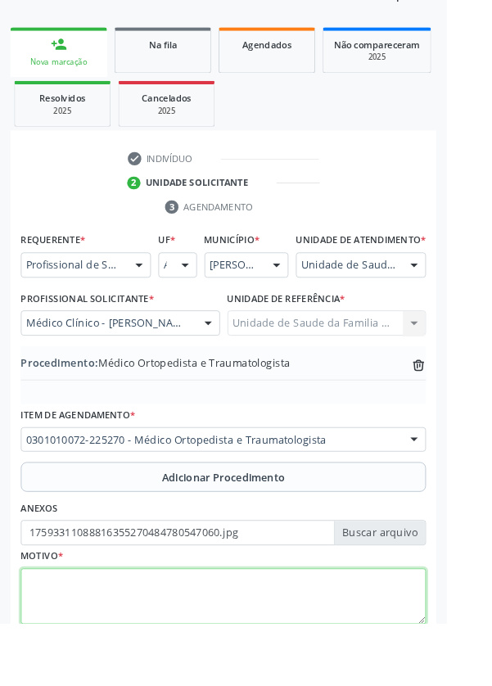
click at [148, 353] on textarea at bounding box center [246, 657] width 446 height 62
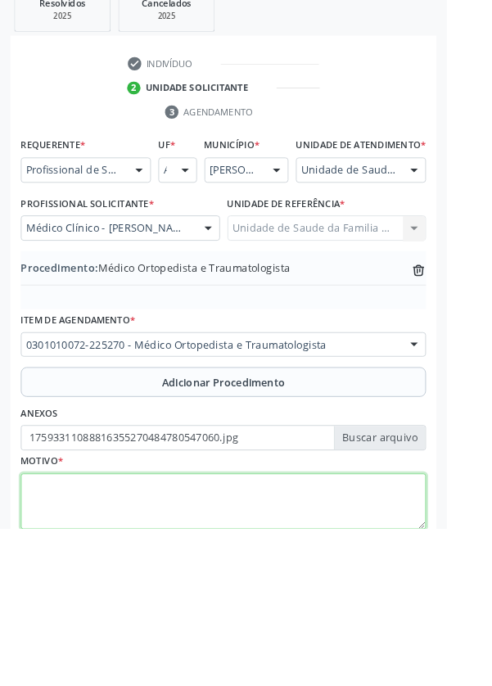
scroll to position [341, 0]
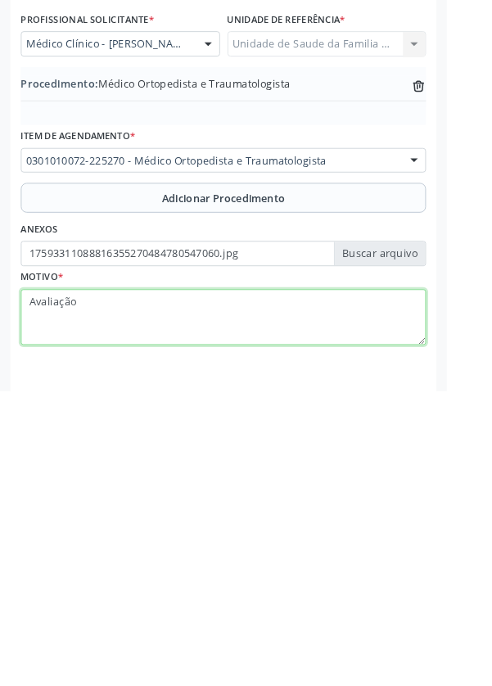
type textarea "Avaliação"
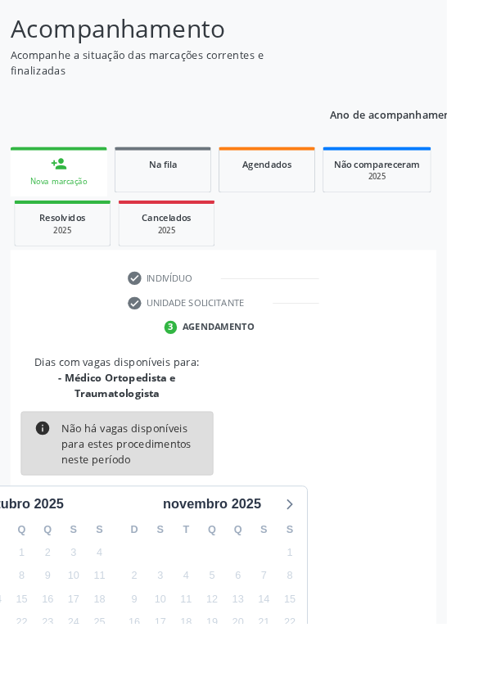
scroll to position [153, 0]
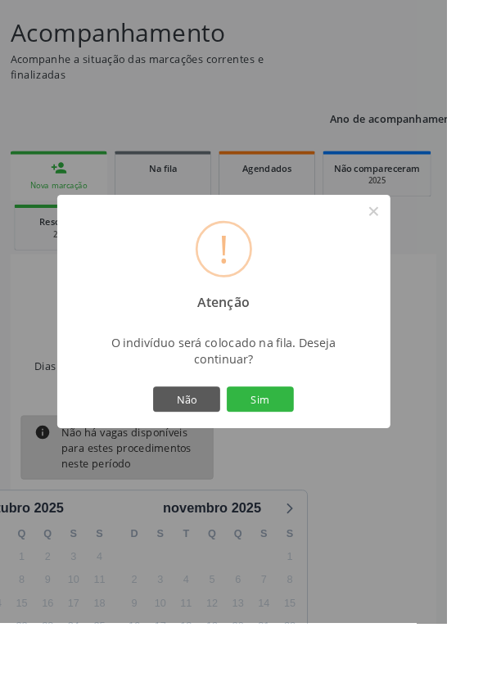
click at [316, 353] on button "Sim" at bounding box center [287, 439] width 74 height 28
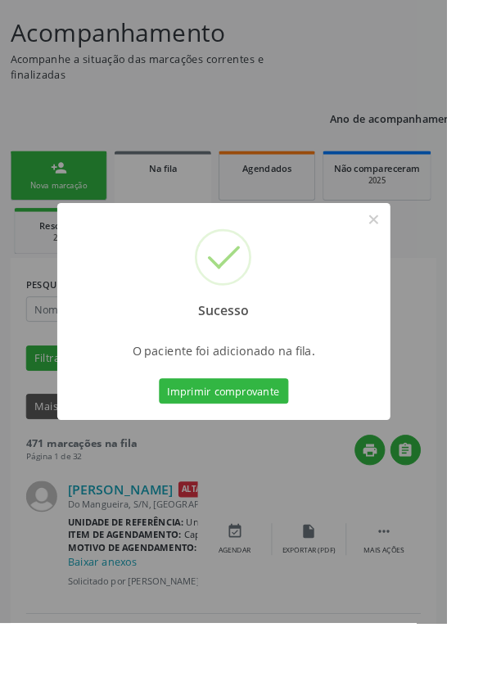
scroll to position [0, 0]
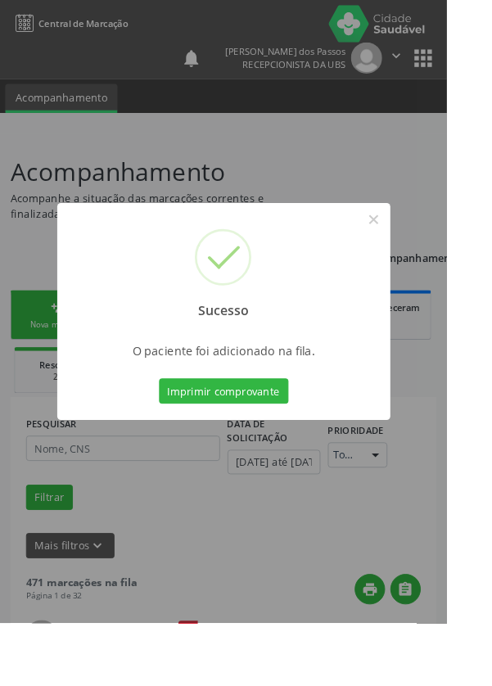
click at [254, 353] on button "Imprimir comprovante" at bounding box center [246, 430] width 142 height 28
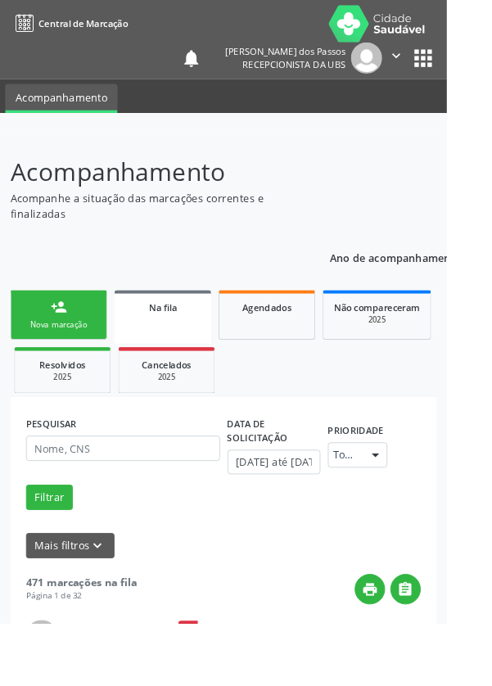
click at [54, 353] on link "person_add Nova marcação" at bounding box center [64, 346] width 106 height 55
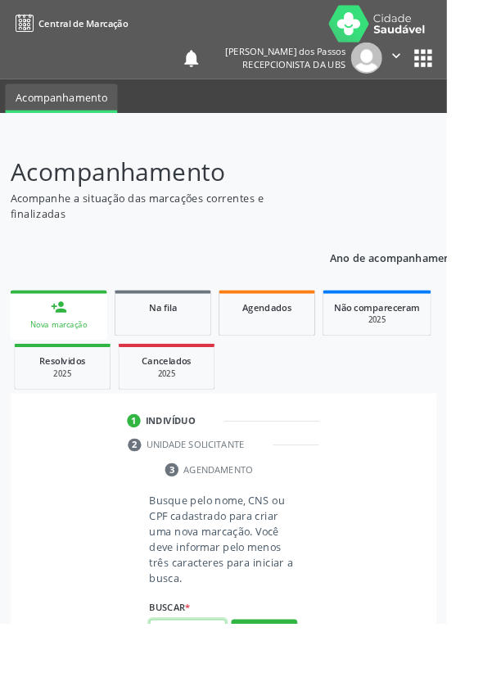
click at [200, 353] on input "text" at bounding box center [206, 696] width 84 height 28
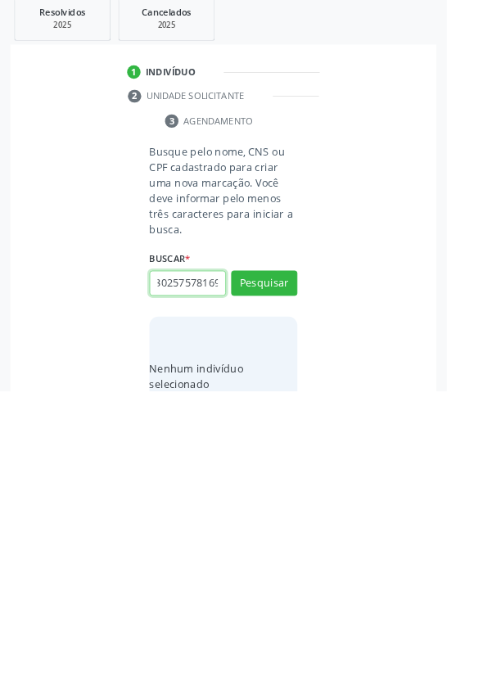
scroll to position [0, 29]
type input "704302575781692"
click at [295, 353] on button "Pesquisar" at bounding box center [290, 567] width 73 height 28
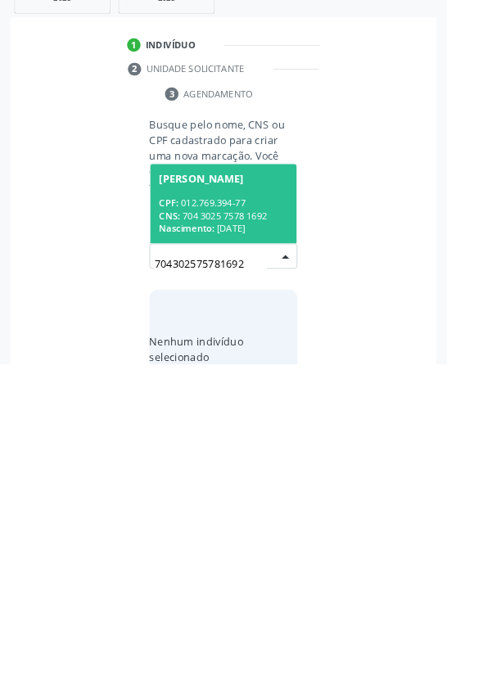
scroll to position [128, 0]
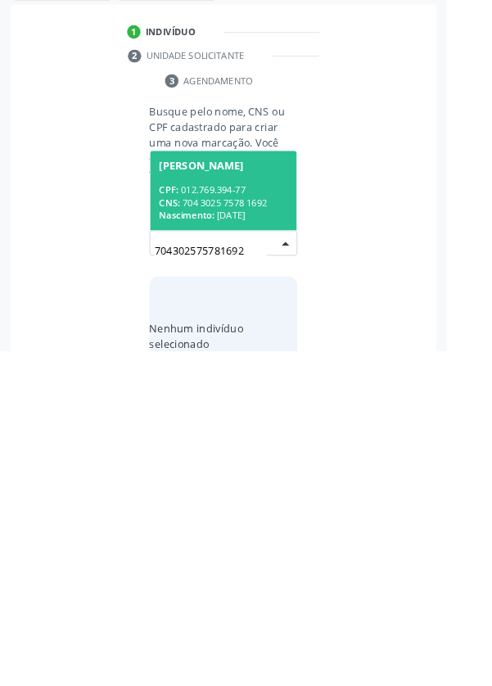
click at [219, 353] on span "Nascimento:" at bounding box center [205, 536] width 61 height 14
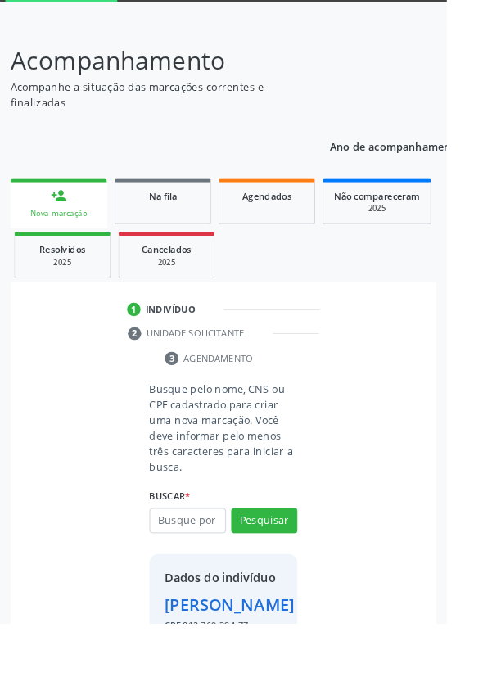
scroll to position [94, 0]
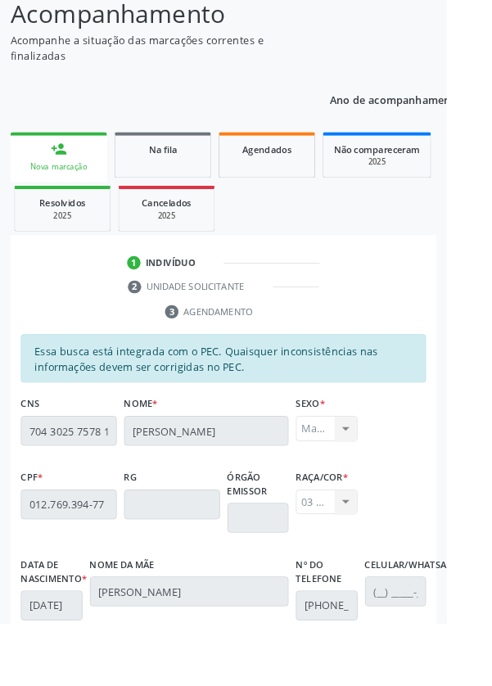
scroll to position [389, 0]
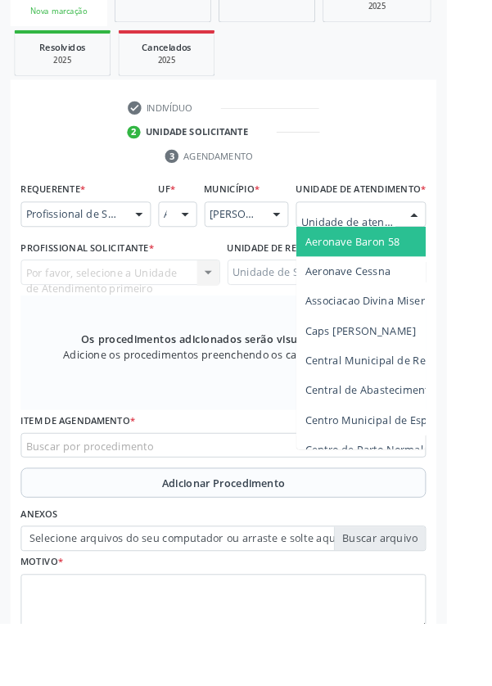
scroll to position [395, 0]
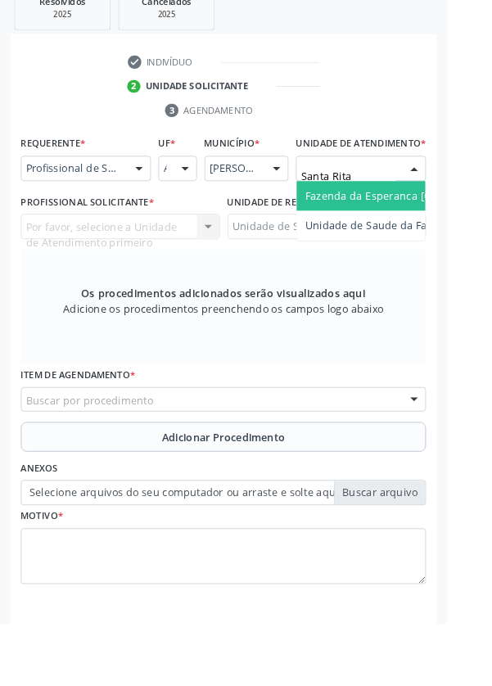
type input "Santa Rita"
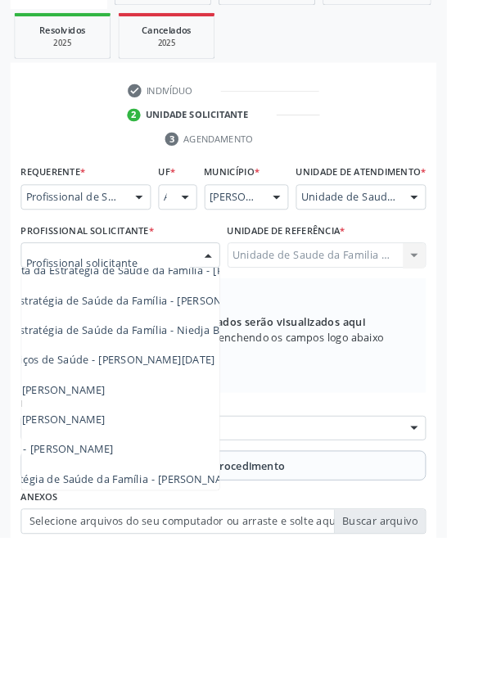
scroll to position [270, 0]
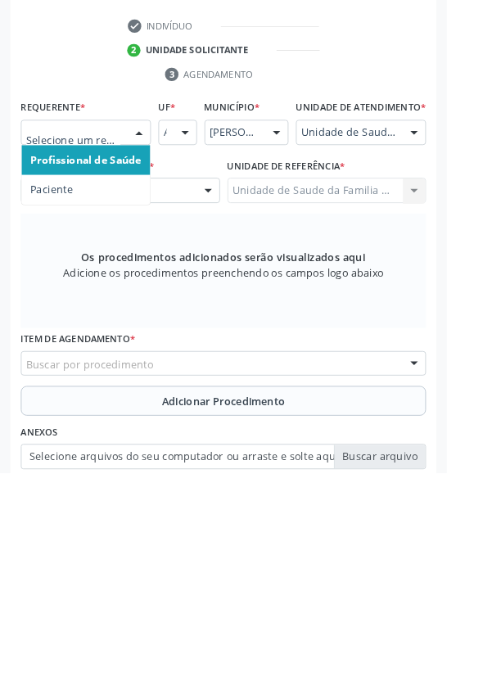
click at [69, 353] on span "Paciente" at bounding box center [57, 374] width 47 height 16
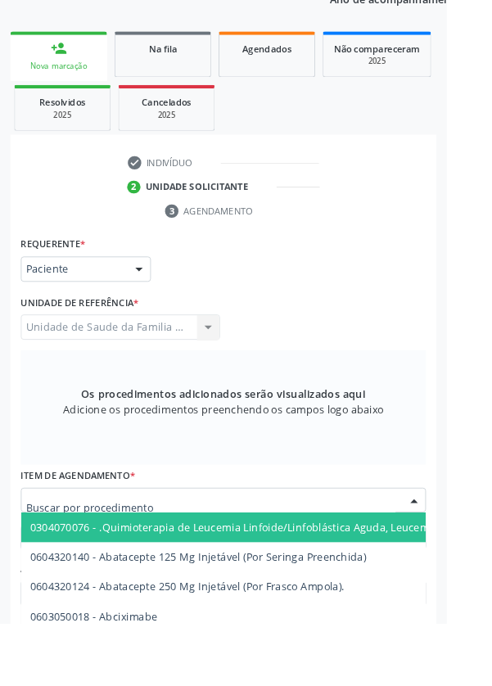
scroll to position [371, 0]
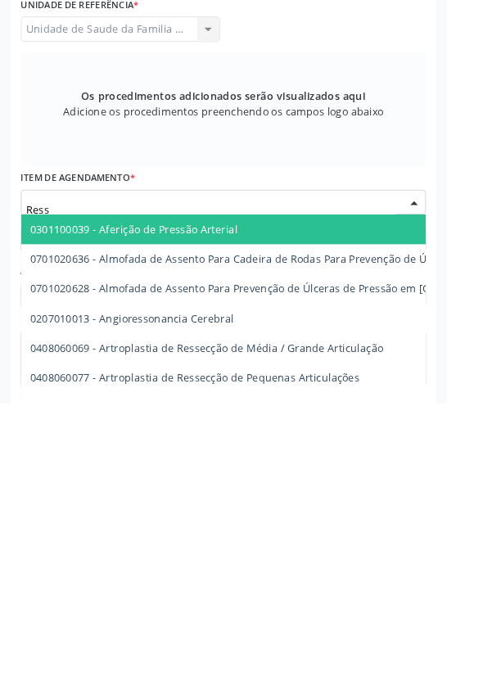
type input "Resso"
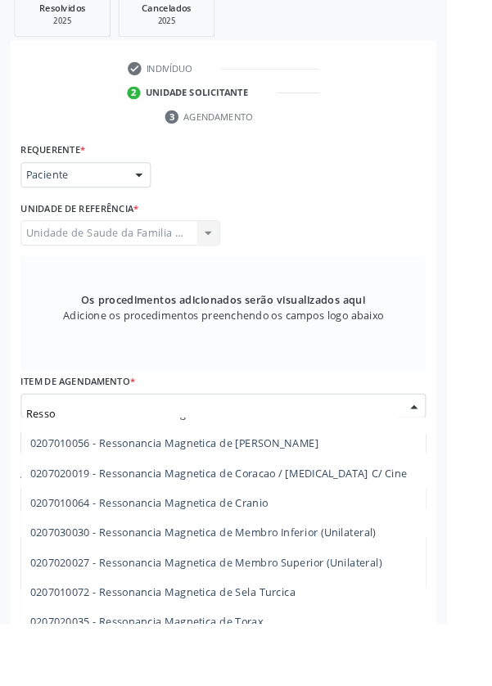
scroll to position [256, 0]
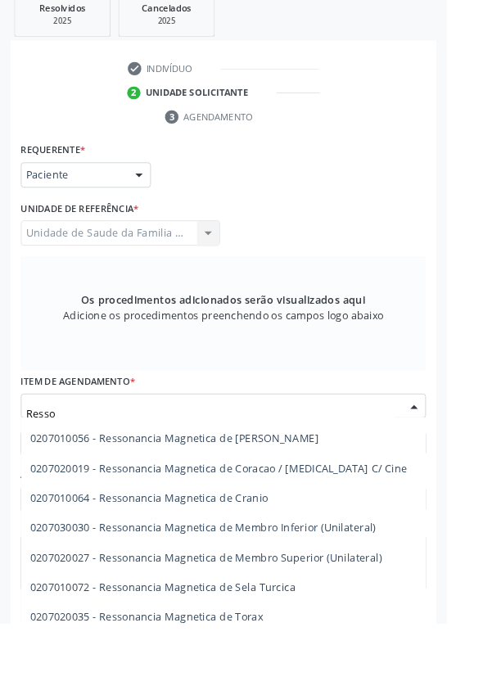
click at [374, 353] on span "0207020027 - Ressonancia Magnetica de Membro Superior (Unilateral)" at bounding box center [227, 613] width 387 height 16
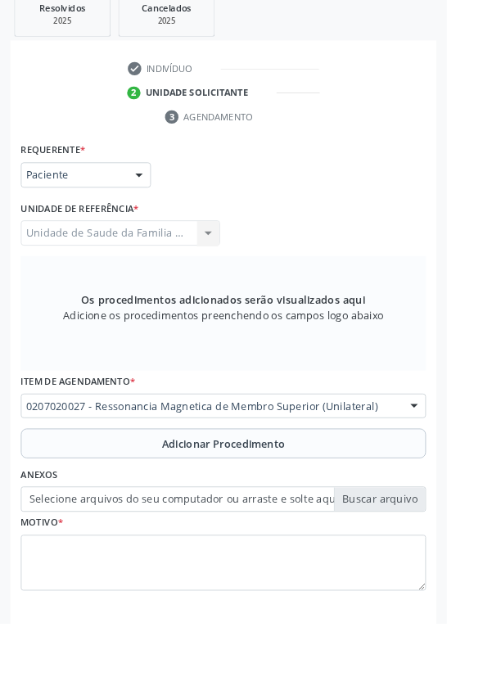
click at [108, 353] on button "Adicionar Procedimento" at bounding box center [246, 487] width 446 height 33
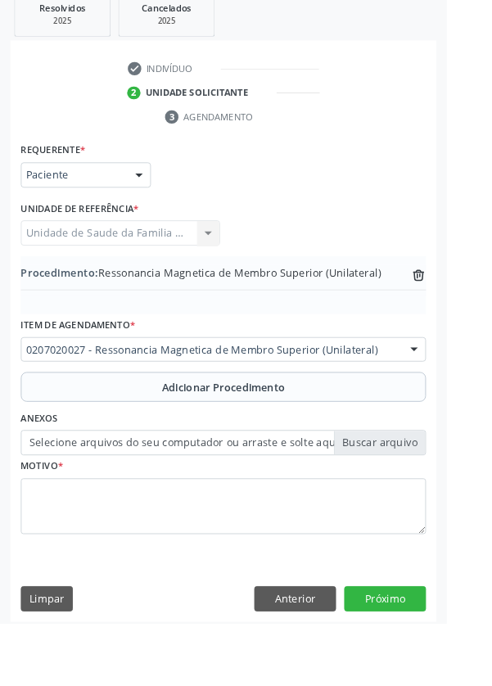
scroll to position [326, 0]
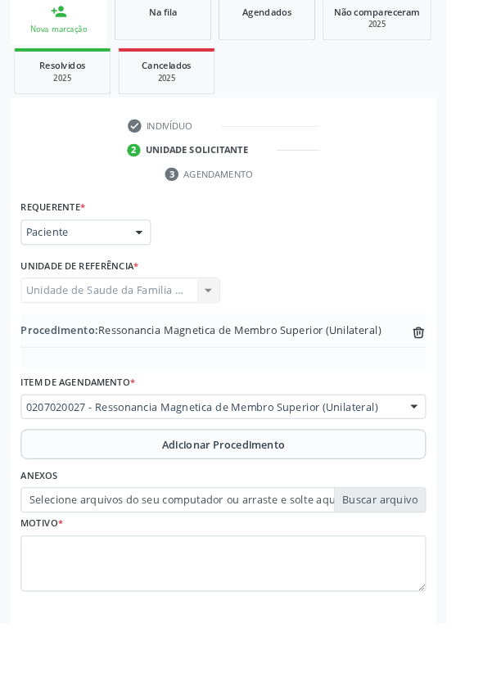
click at [112, 353] on label "Selecione arquivos do seu computador ou arraste e solte aqui" at bounding box center [246, 550] width 446 height 28
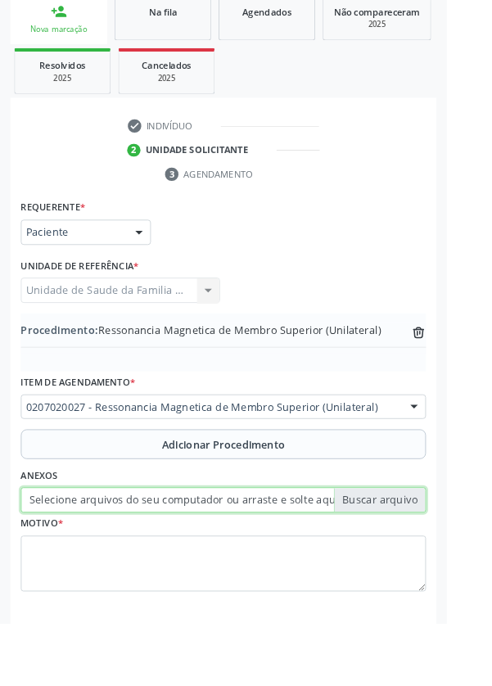
click at [112, 353] on input "Selecione arquivos do seu computador ou arraste e solte aqui" at bounding box center [246, 550] width 446 height 28
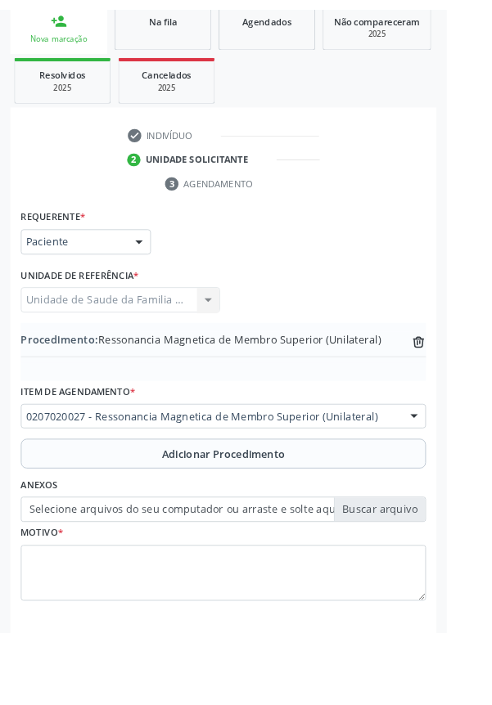
scroll to position [304, 0]
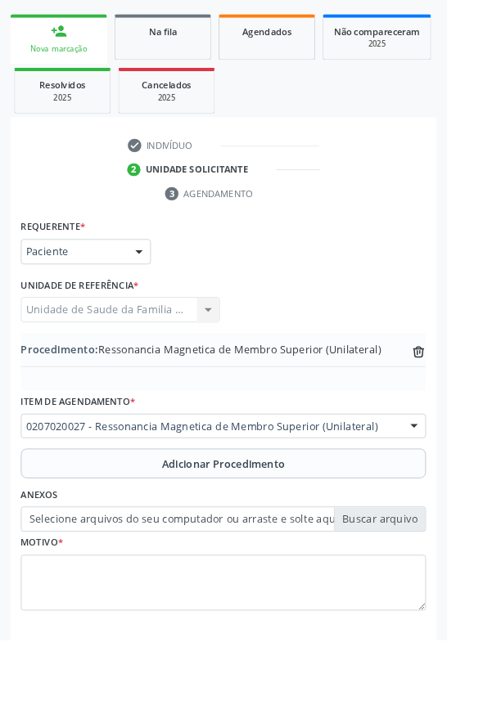
type input "C:\fakepath\17593317495023329957563771380289.jpg"
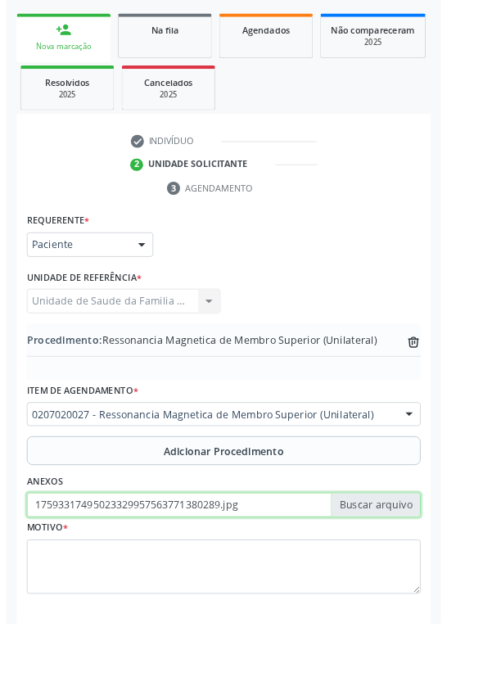
scroll to position [326, 0]
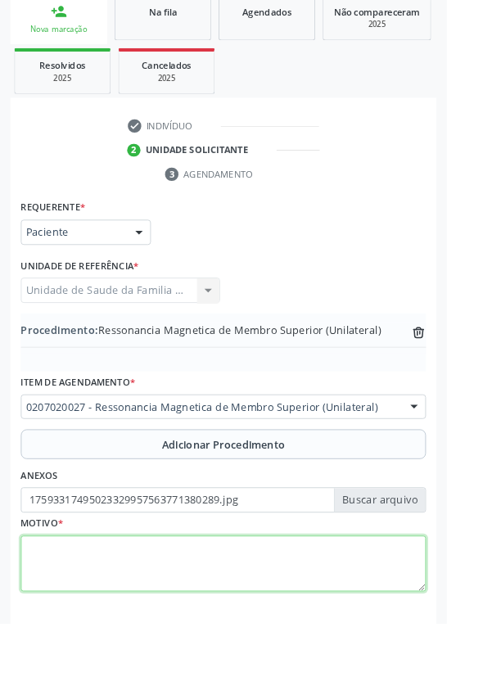
click at [119, 353] on textarea at bounding box center [246, 620] width 446 height 62
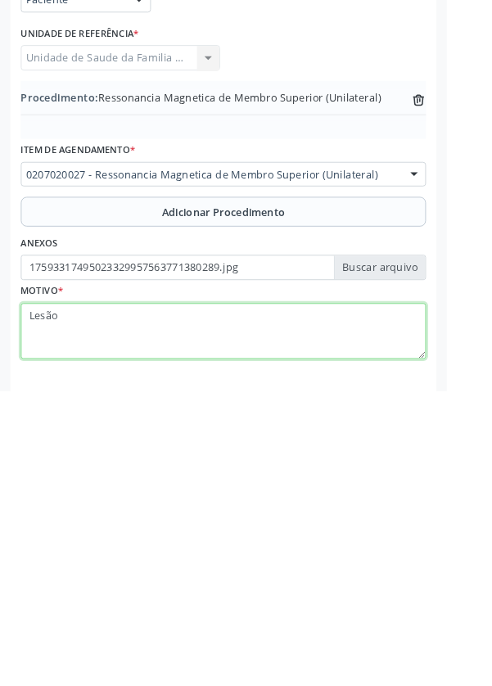
type textarea "Lesão"
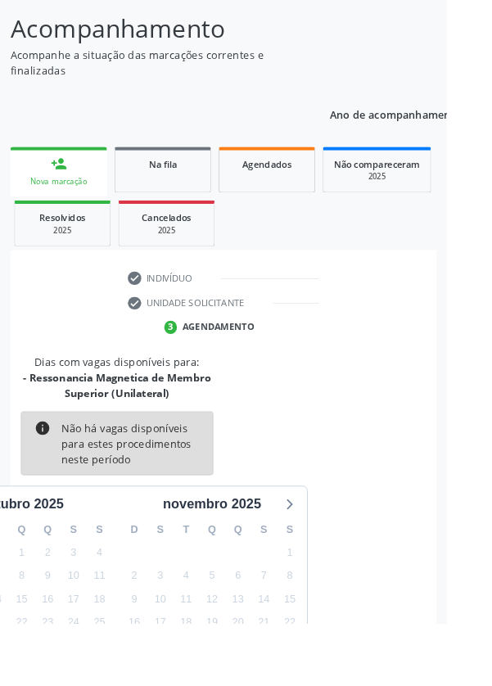
scroll to position [153, 0]
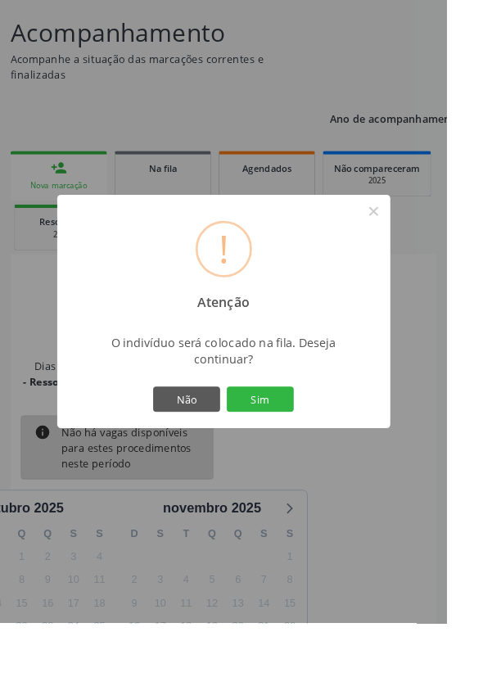
click at [308, 353] on button "Sim" at bounding box center [287, 439] width 74 height 28
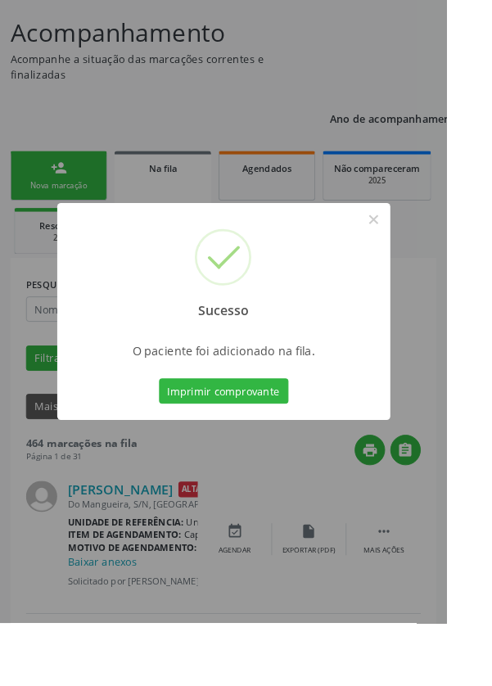
scroll to position [0, 0]
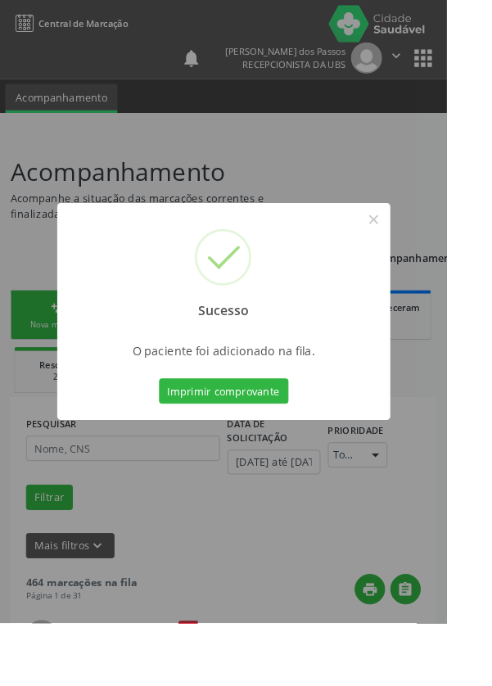
click at [256, 353] on button "Imprimir comprovante" at bounding box center [246, 430] width 142 height 28
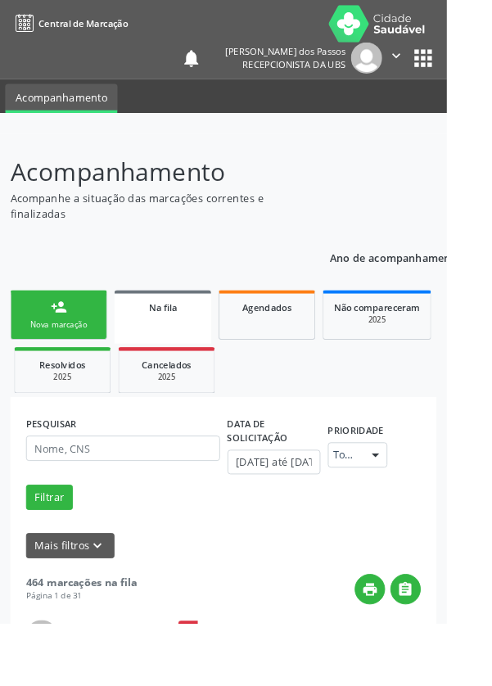
click at [57, 348] on link "person_add Nova marcação" at bounding box center [64, 346] width 106 height 55
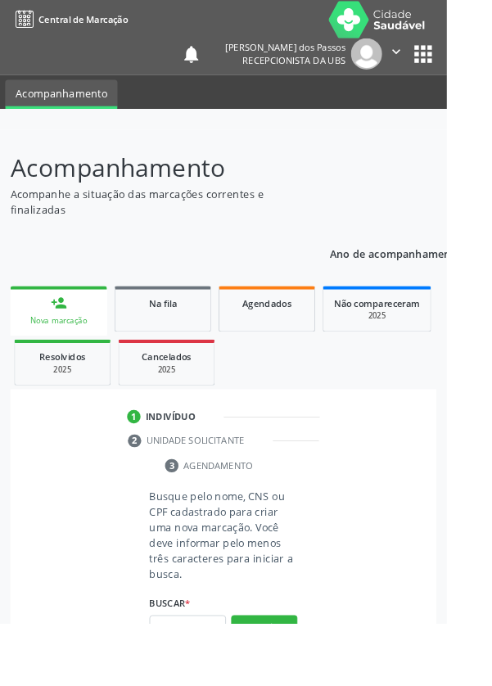
scroll to position [42, 0]
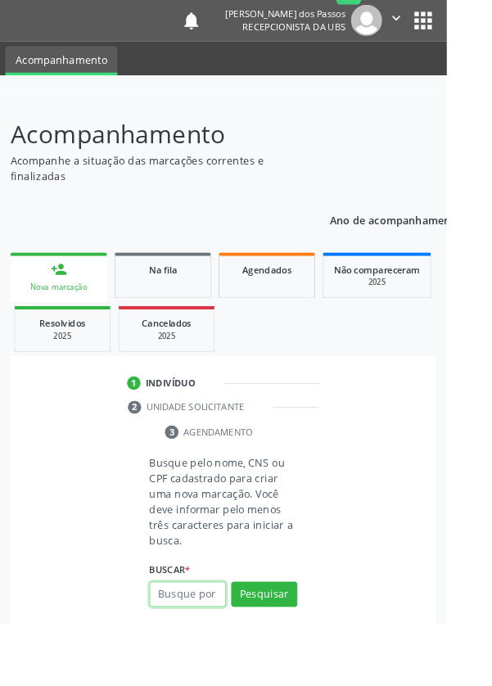
click at [200, 353] on input "text" at bounding box center [206, 654] width 84 height 28
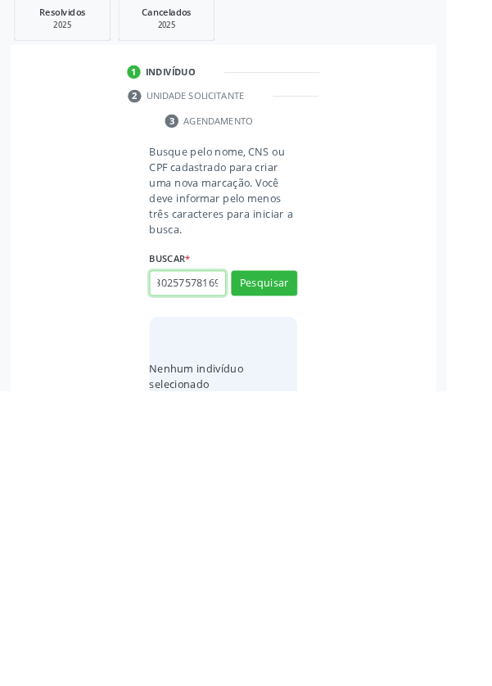
scroll to position [0, 29]
type input "704302575781692"
click at [283, 353] on button "Pesquisar" at bounding box center [290, 567] width 73 height 28
type input "704302575781692"
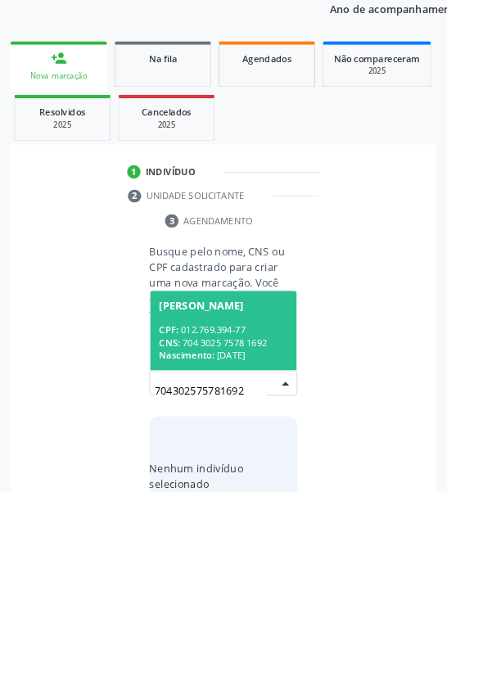
scroll to position [128, 0]
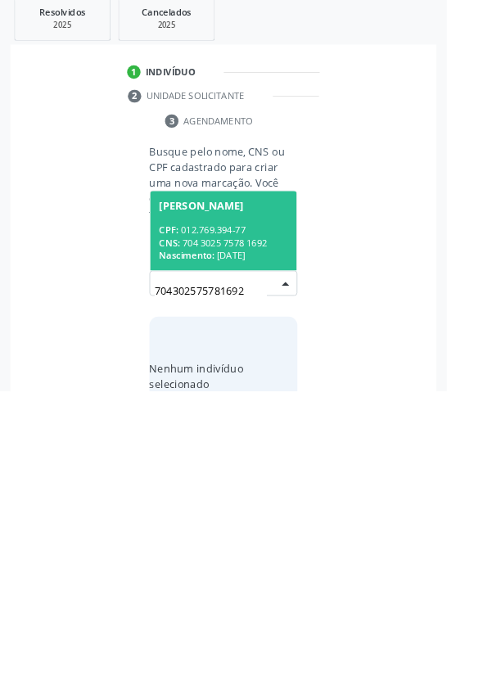
click at [236, 353] on div "CNS: 704 3025 7578 1692" at bounding box center [246, 522] width 142 height 14
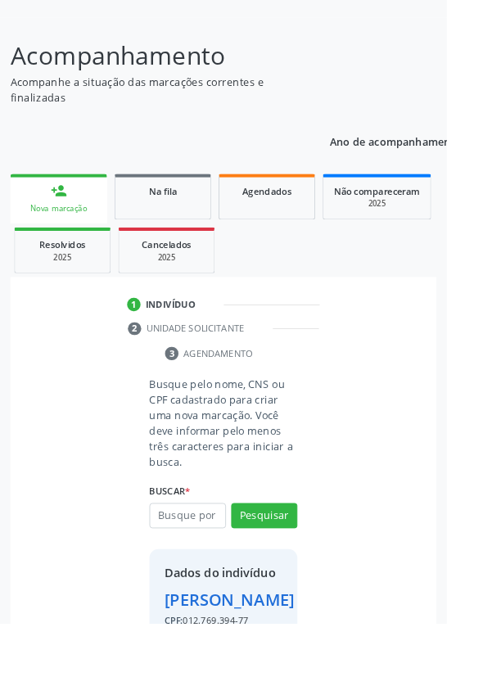
scroll to position [94, 0]
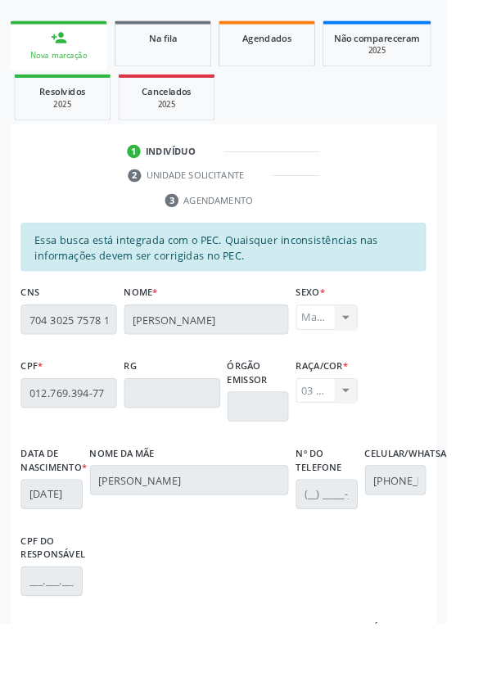
scroll to position [389, 0]
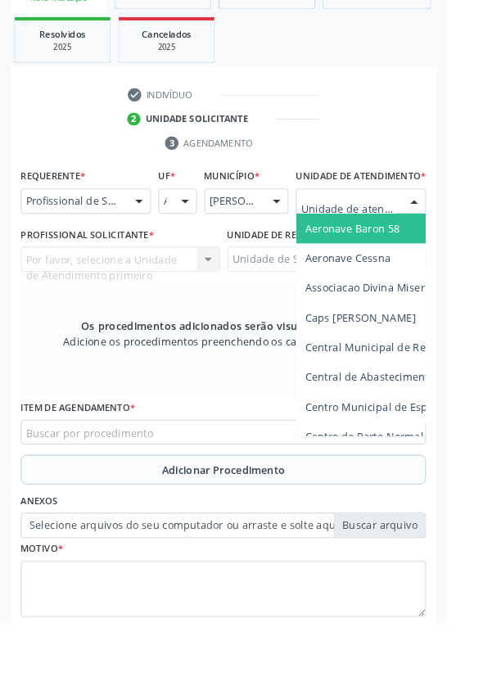
scroll to position [395, 0]
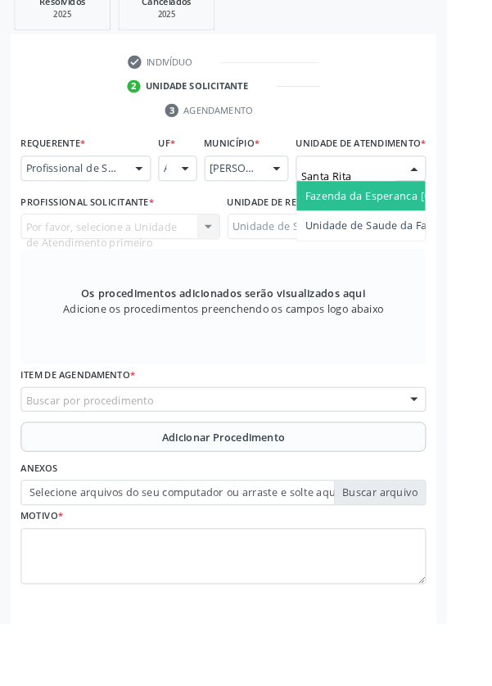
type input "Santa Rita"
click at [412, 223] on span "Unidade de Saude da Familia Santa Rita Maria do C A [PERSON_NAME]" at bounding box center [422, 216] width 389 height 16
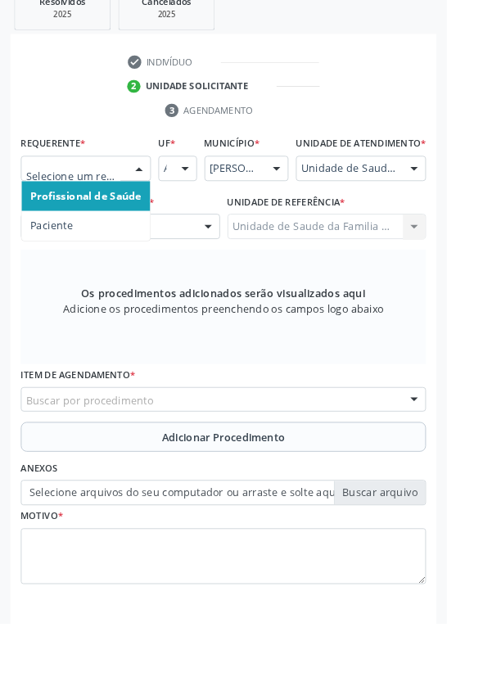
click at [74, 241] on span "Paciente" at bounding box center [57, 249] width 47 height 16
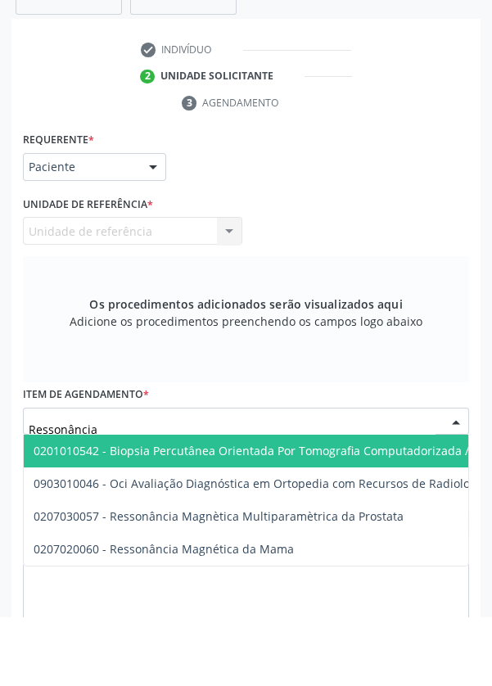
scroll to position [389, 0]
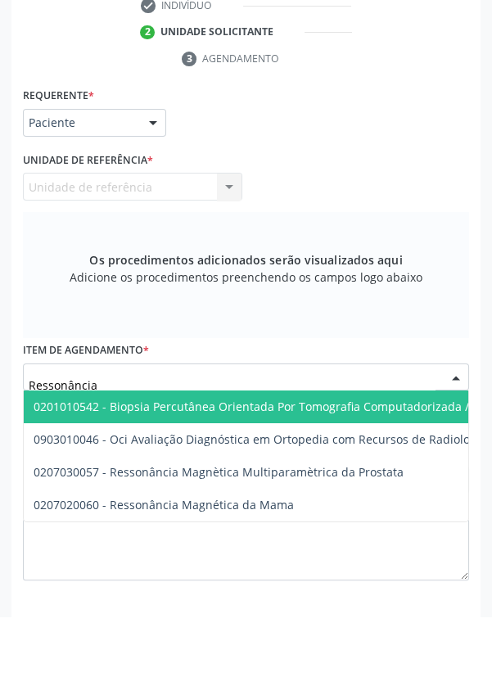
click at [114, 353] on input "Ressonância" at bounding box center [232, 455] width 407 height 33
type input "Ressonân"
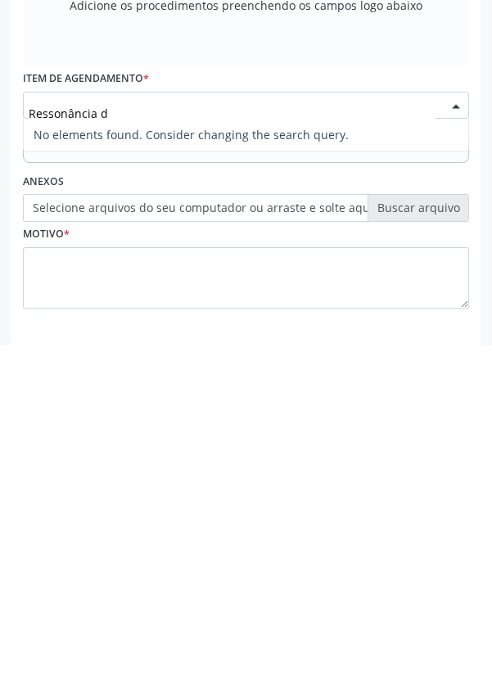
type input "Ressonância"
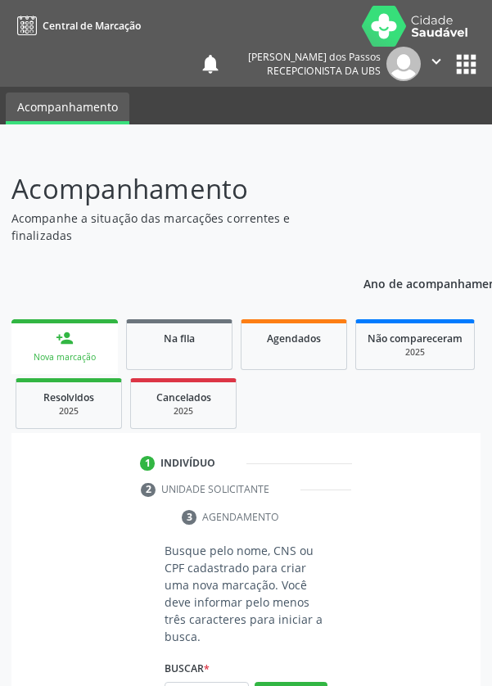
scroll to position [128, 0]
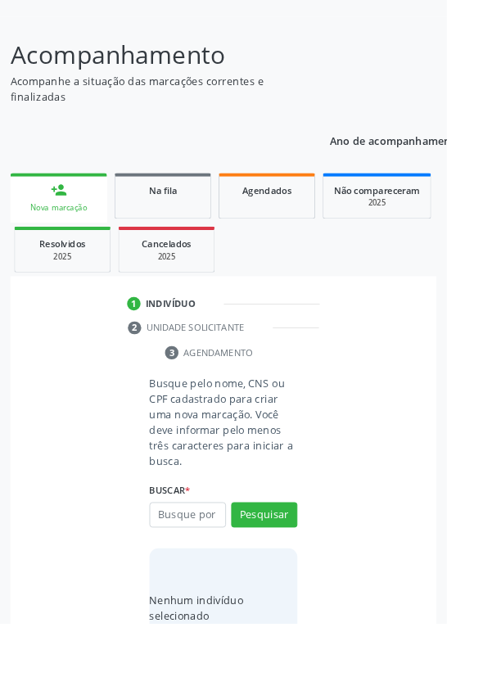
click at [220, 568] on input "text" at bounding box center [206, 567] width 84 height 28
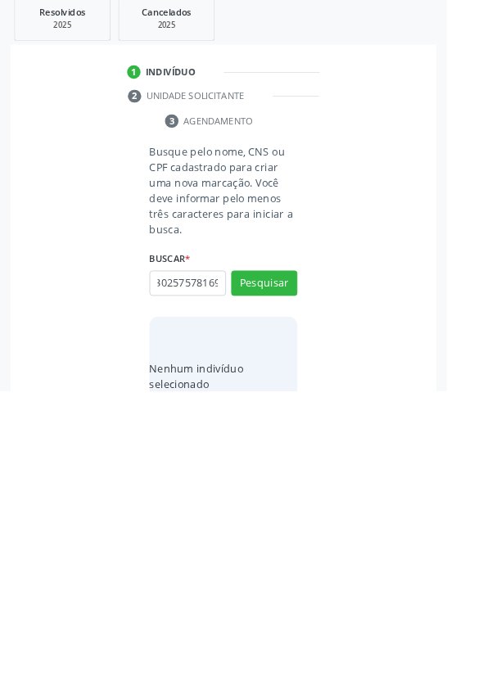
scroll to position [0, 29]
type input "704302575781692"
click at [287, 563] on button "Pesquisar" at bounding box center [290, 567] width 73 height 28
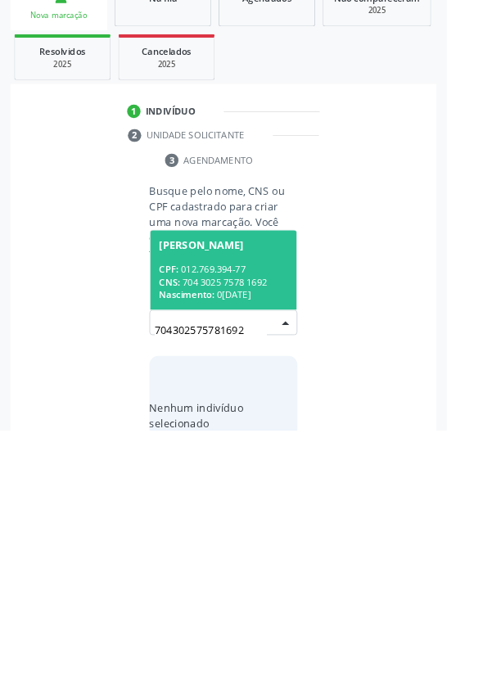
scroll to position [128, 0]
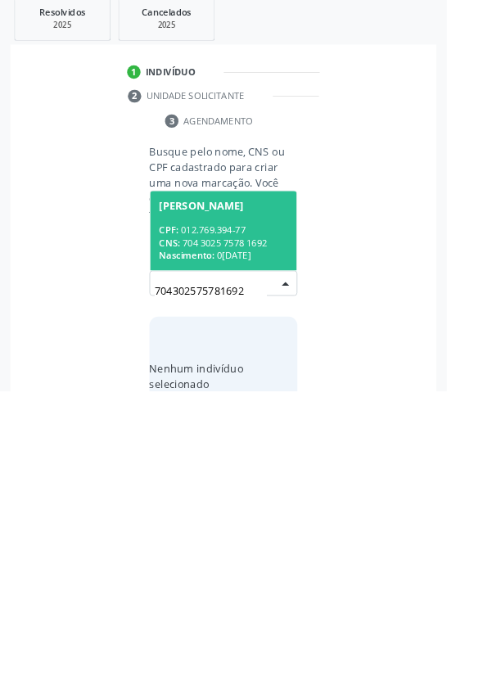
click at [228, 515] on div "CNS: 704 3025 7578 1692" at bounding box center [246, 522] width 142 height 14
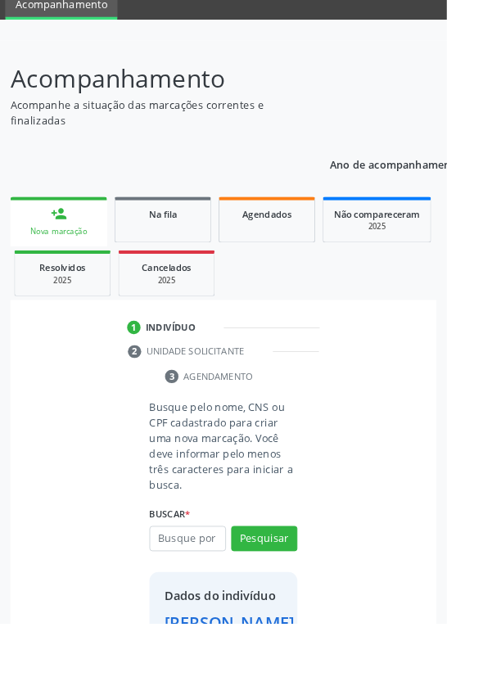
scroll to position [94, 0]
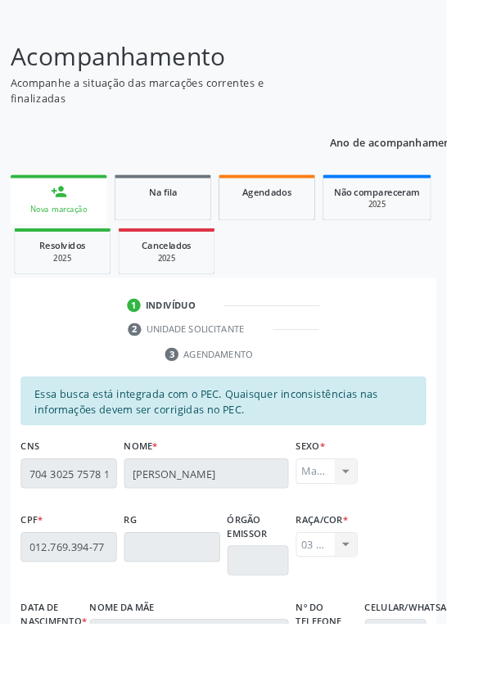
scroll to position [389, 0]
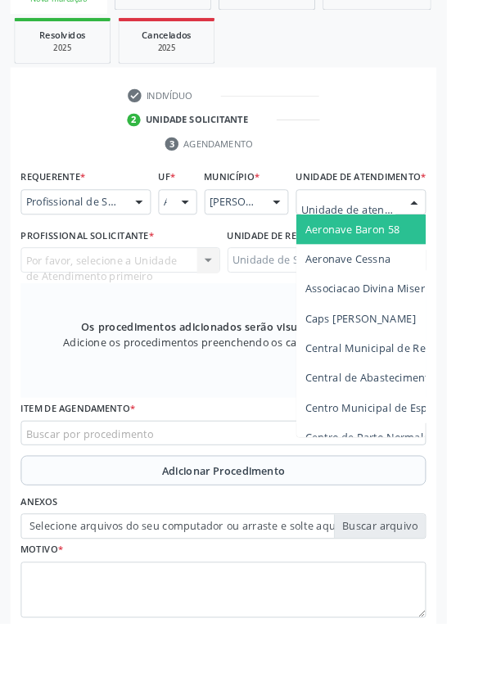
scroll to position [395, 0]
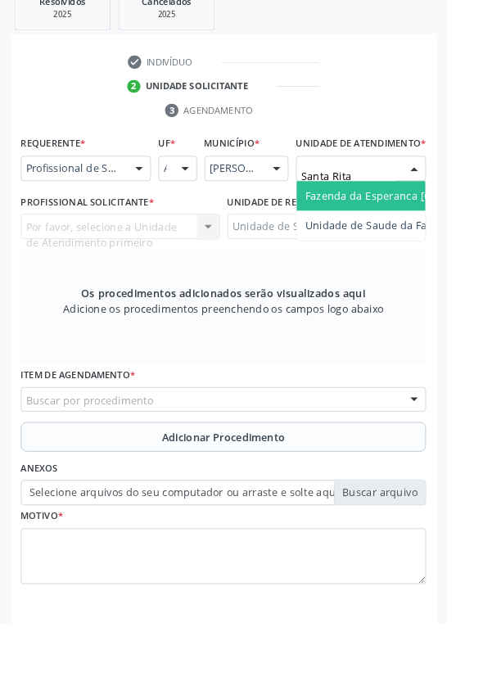
type input "Santa Rita"
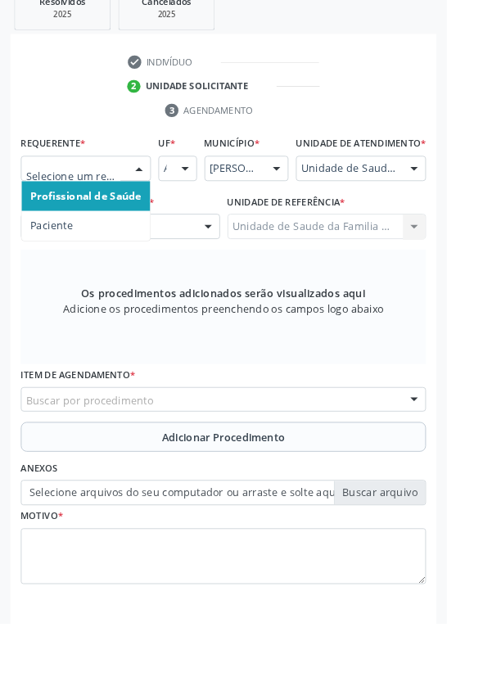
click at [59, 249] on span "Paciente" at bounding box center [57, 249] width 47 height 16
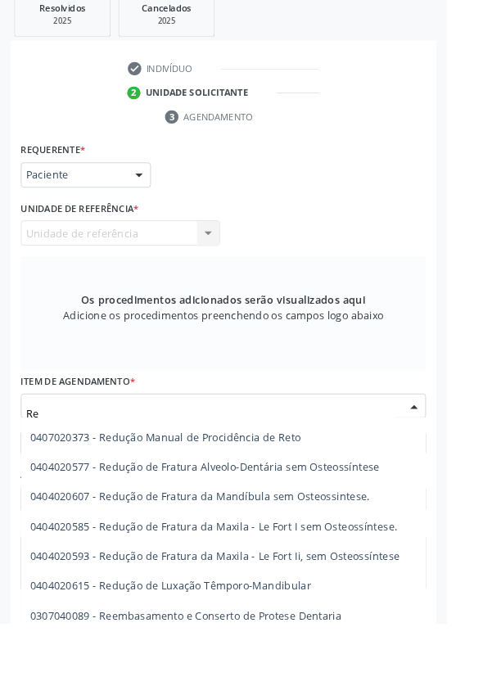
scroll to position [32485, 0]
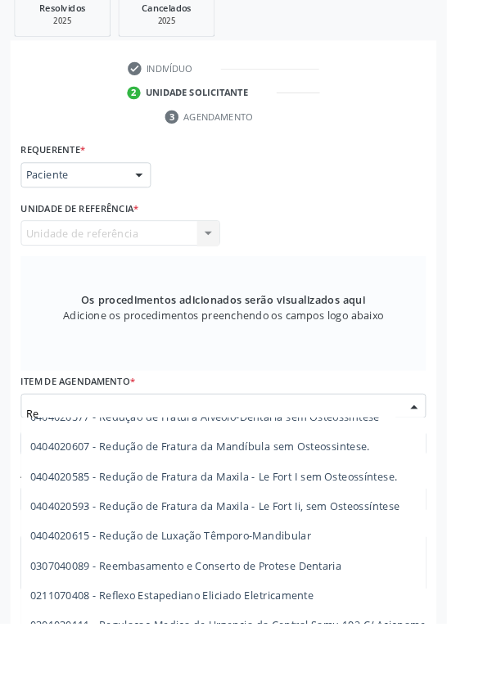
click at [60, 450] on input "Re" at bounding box center [232, 455] width 407 height 33
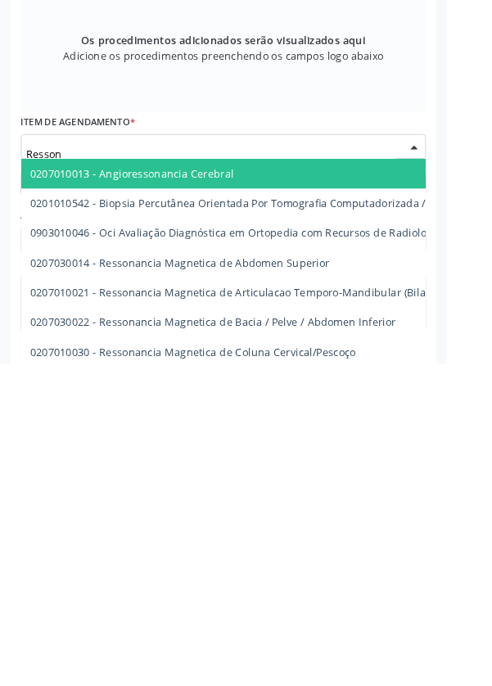
scroll to position [389, 0]
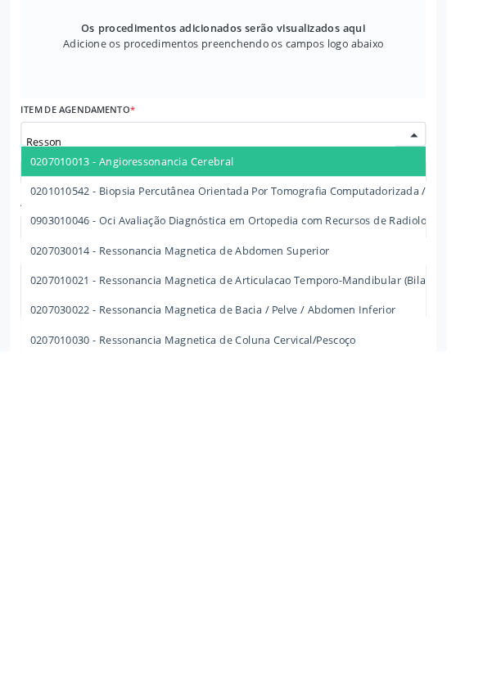
type input "Resso"
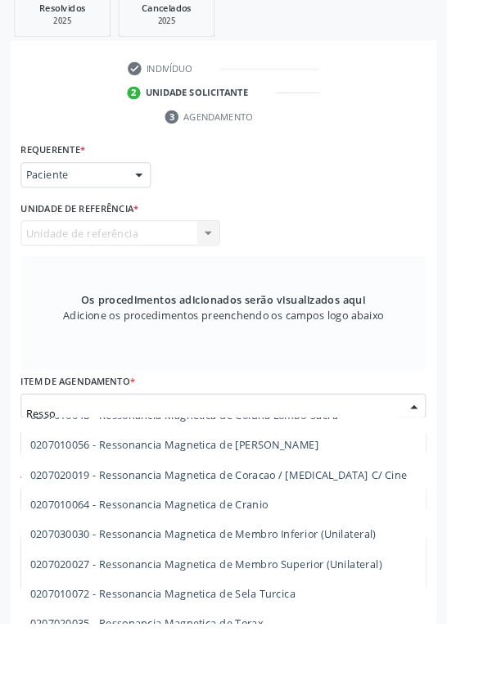
scroll to position [250, 0]
click at [345, 583] on span "0207030030 - Ressonancia Magnetica de Membro Inferior (Unilateral)" at bounding box center [224, 586] width 380 height 16
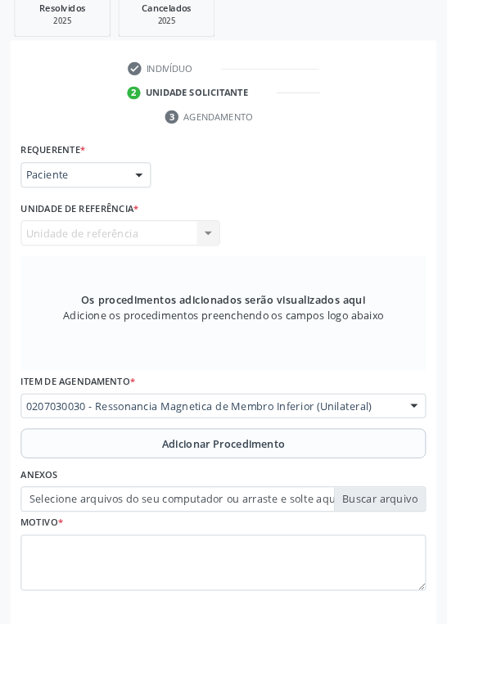
click at [302, 542] on label "Selecione arquivos do seu computador ou arraste e solte aqui" at bounding box center [246, 549] width 446 height 28
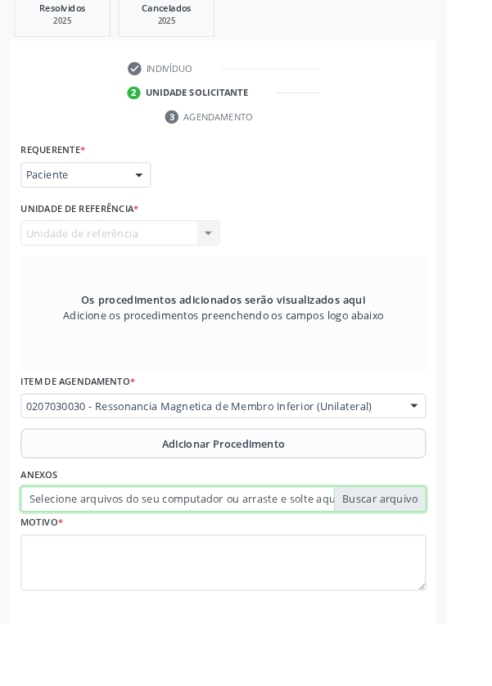
click at [302, 542] on input "Selecione arquivos do seu computador ou arraste e solte aqui" at bounding box center [246, 549] width 446 height 28
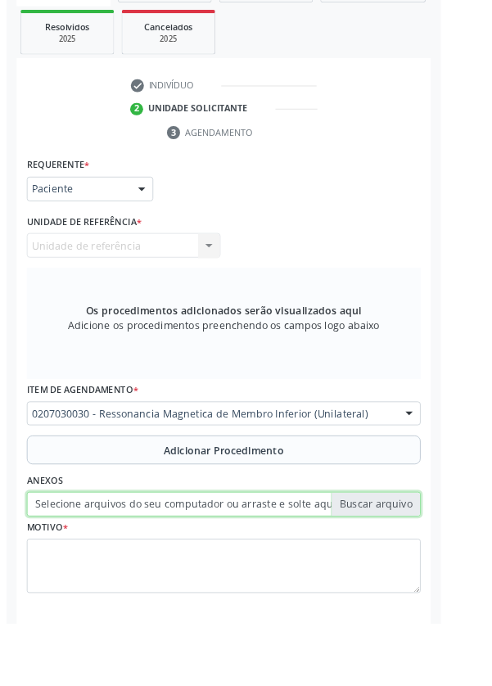
scroll to position [389, 0]
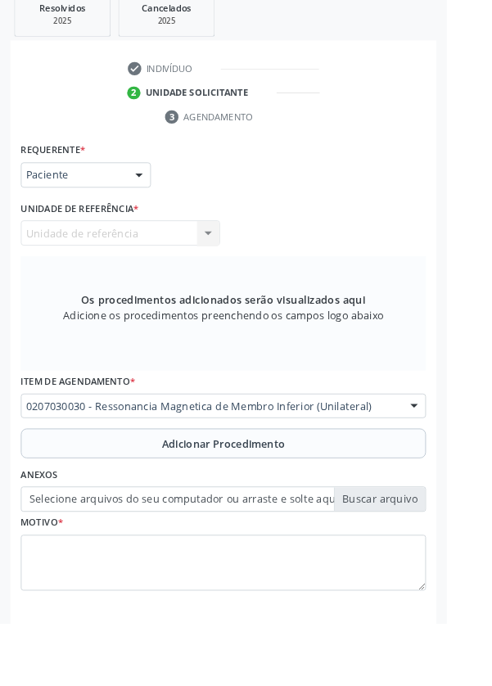
click at [227, 550] on label "Selecione arquivos do seu computador ou arraste e solte aqui" at bounding box center [246, 549] width 446 height 28
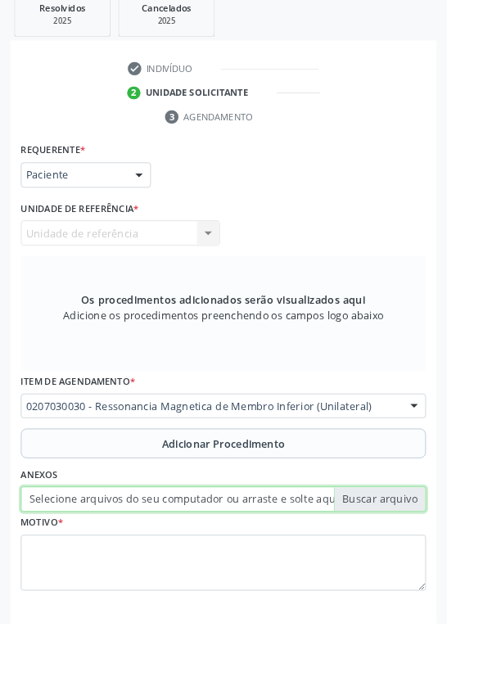
click at [227, 550] on input "Selecione arquivos do seu computador ou arraste e solte aqui" at bounding box center [246, 549] width 446 height 28
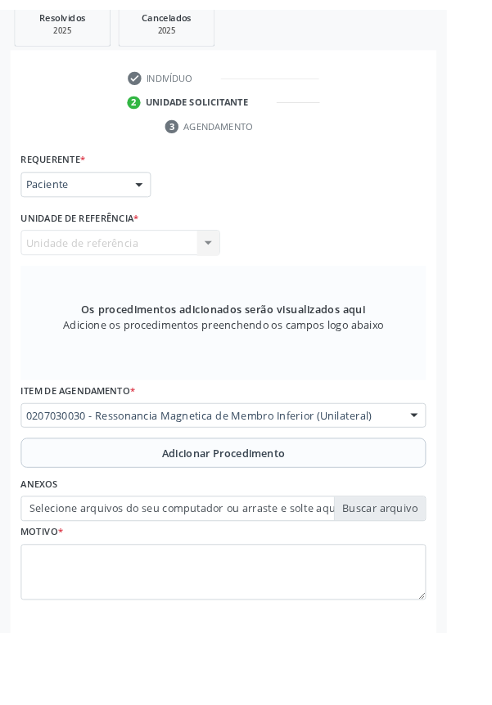
scroll to position [367, 0]
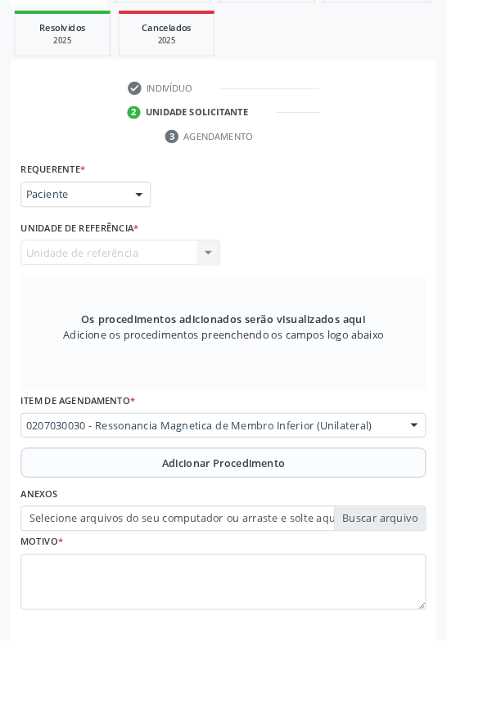
type input "C:\fakepath\17593322975975364156159670702272.jpg"
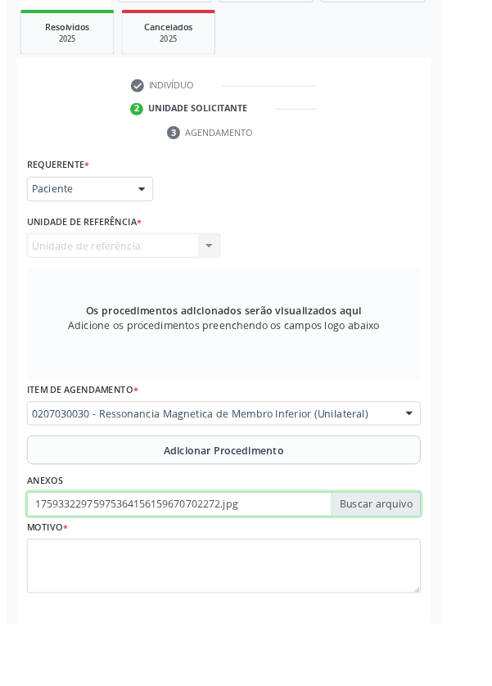
scroll to position [389, 0]
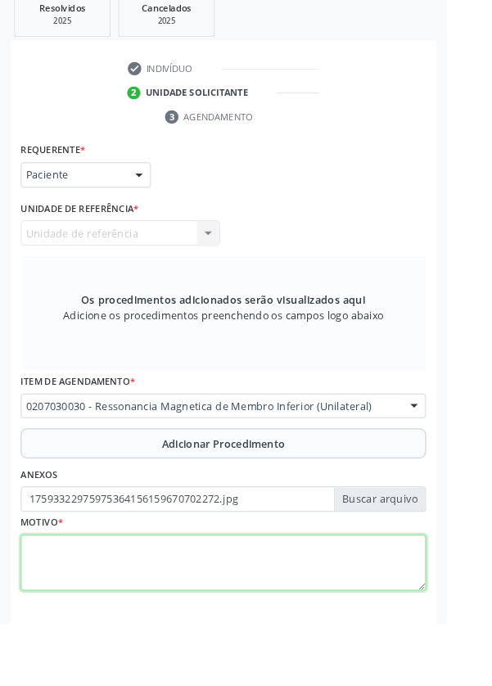
click at [142, 619] on textarea at bounding box center [246, 619] width 446 height 62
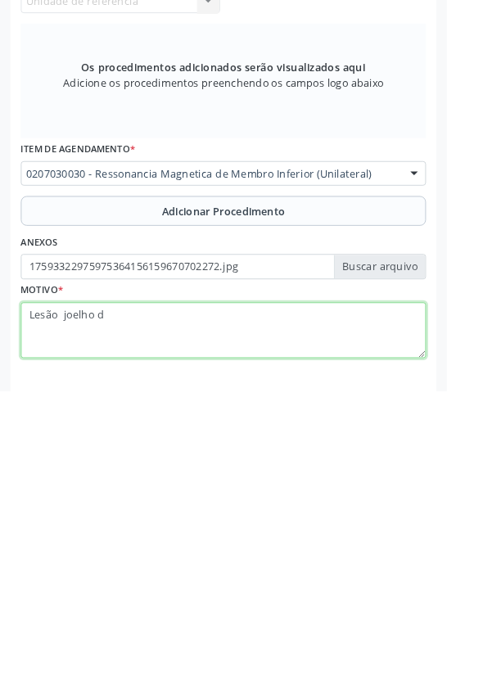
type textarea "Lesão joelho d"
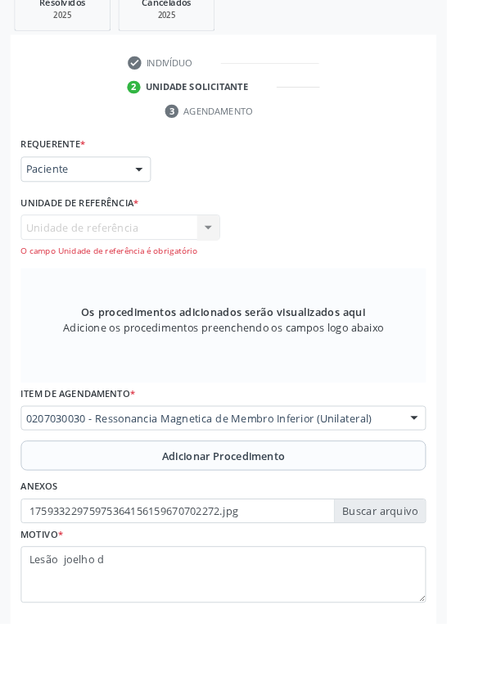
scroll to position [407, 0]
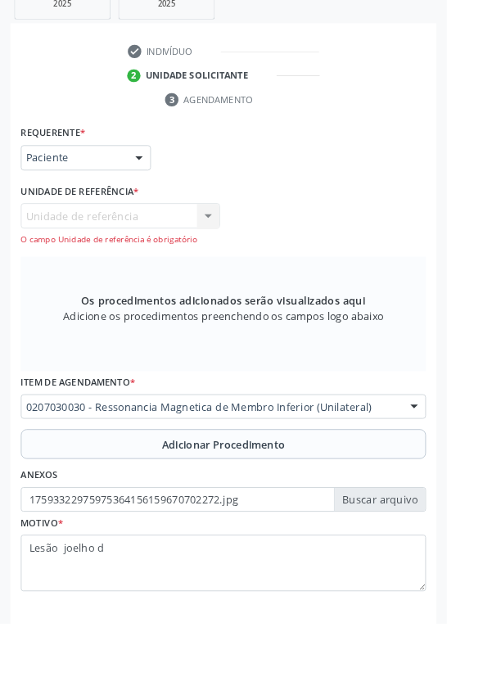
click at [106, 234] on div "Unidade de referência Unidade de Saude da Familia Santa Rita Maria do C A Soare…" at bounding box center [132, 246] width 219 height 47
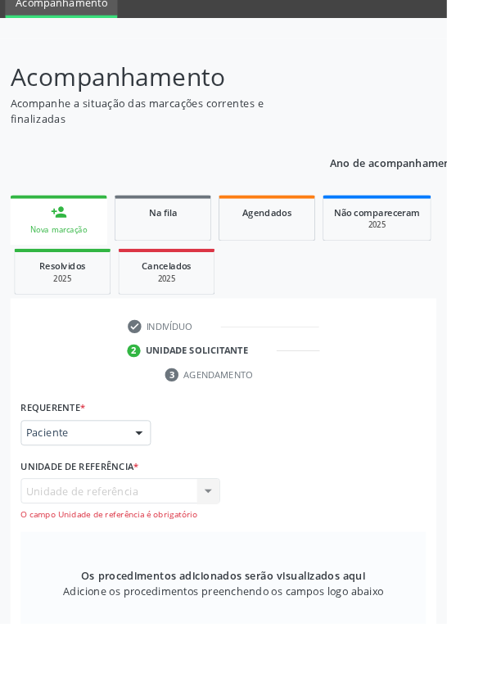
scroll to position [321, 0]
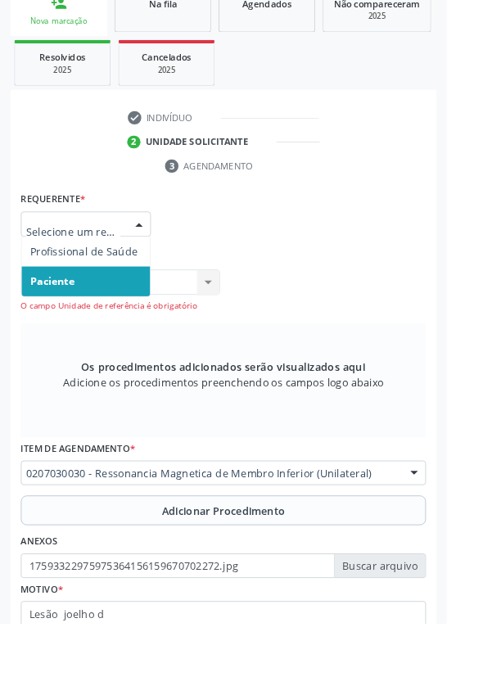
scroll to position [400, 0]
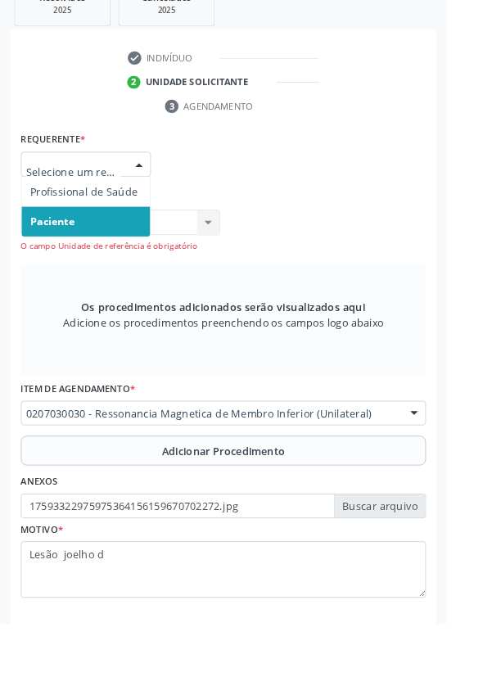
click at [69, 247] on span "Paciente" at bounding box center [58, 244] width 48 height 16
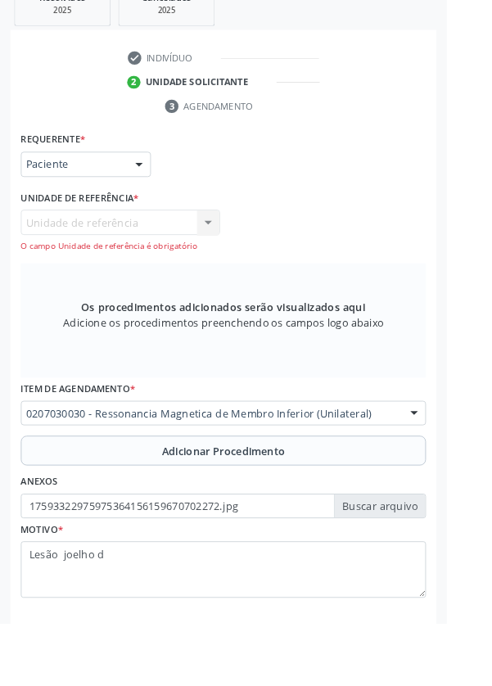
click at [168, 246] on div "Unidade de referência Unidade de Saude da Familia Santa Rita Maria do C A Soare…" at bounding box center [132, 254] width 219 height 47
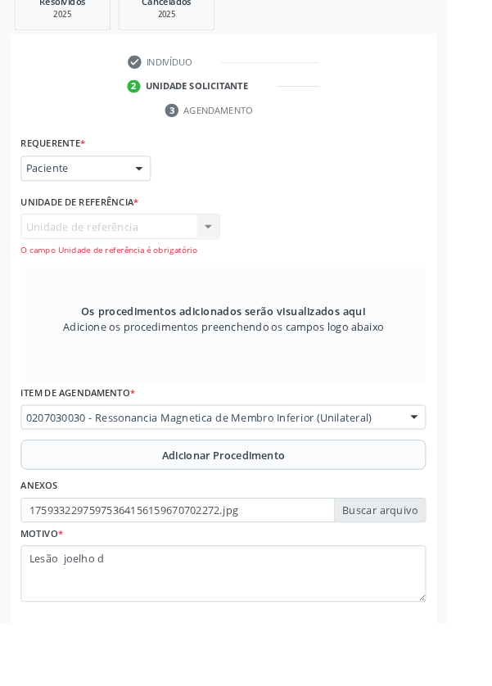
scroll to position [407, 0]
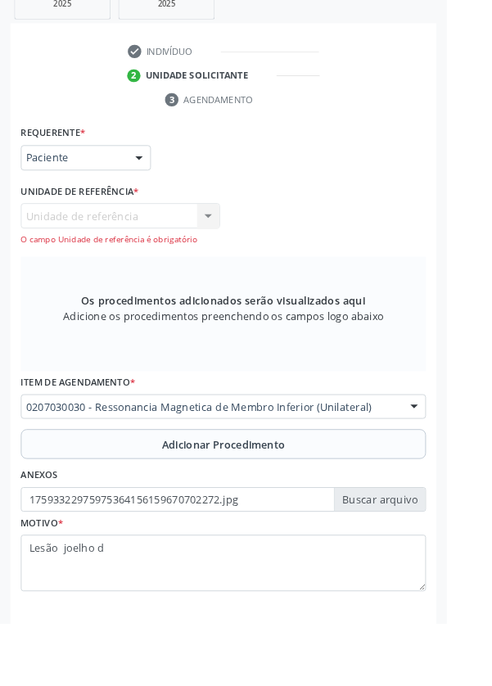
click at [134, 239] on div "Unidade de referência Unidade de Saude da Familia Santa Rita Maria do C A Soare…" at bounding box center [132, 246] width 219 height 47
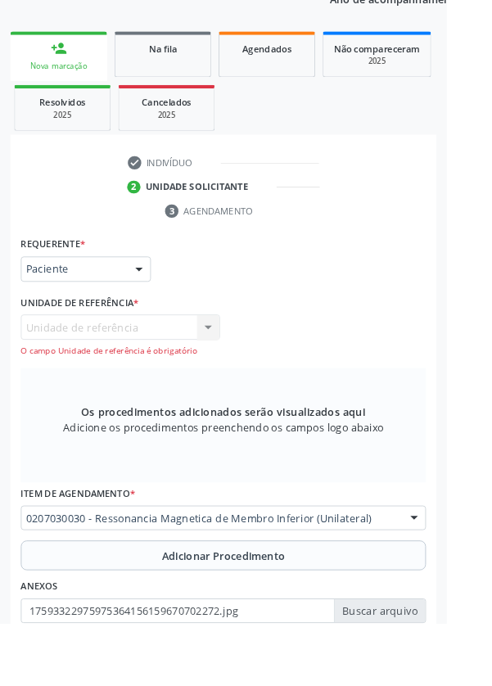
scroll to position [321, 0]
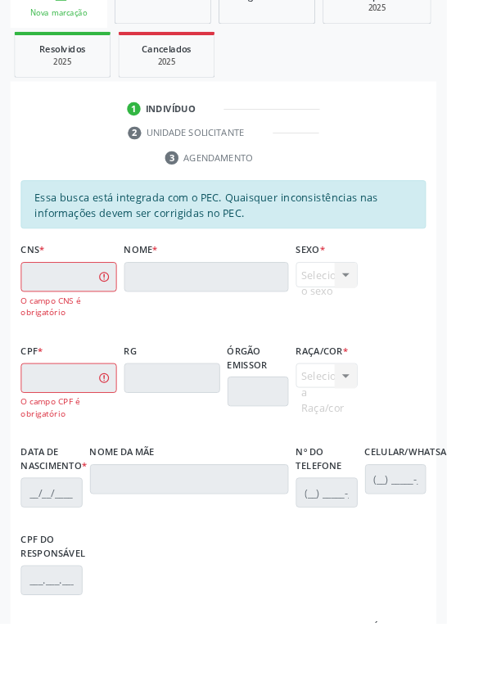
scroll to position [434, 0]
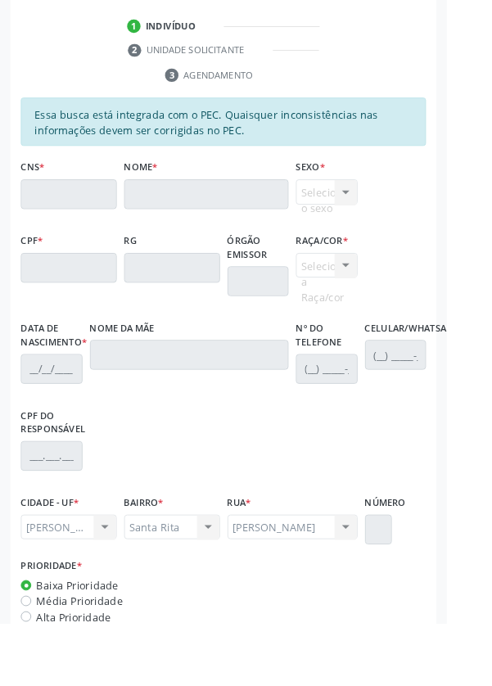
scroll to position [389, 0]
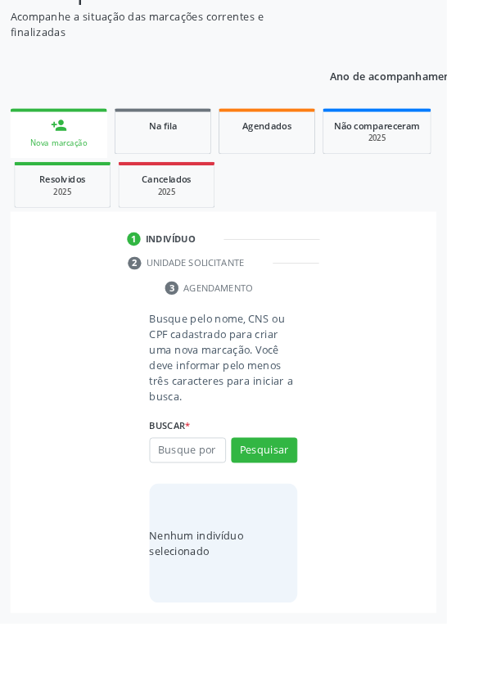
scroll to position [42, 0]
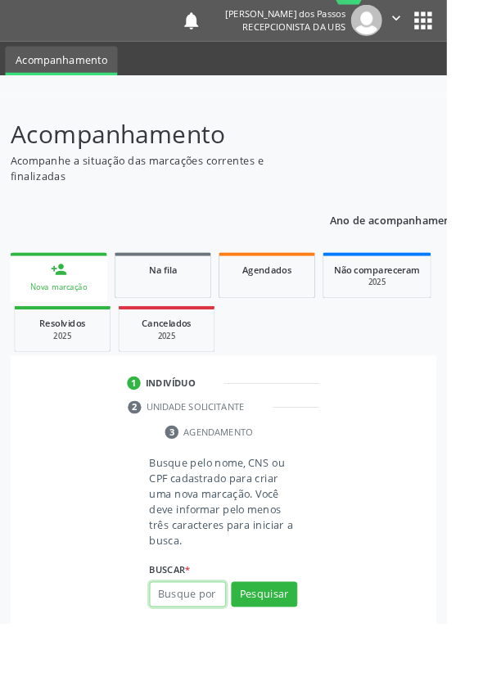
click at [200, 655] on input "text" at bounding box center [206, 654] width 84 height 28
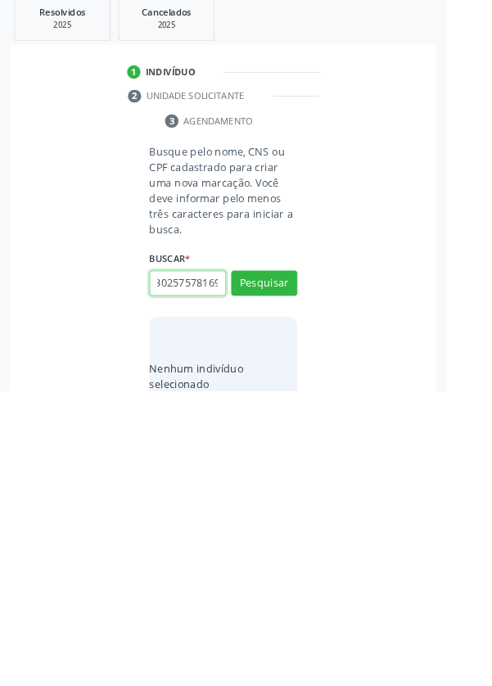
scroll to position [0, 29]
type input "704302575781692"
click at [287, 556] on button "Pesquisar" at bounding box center [290, 567] width 73 height 28
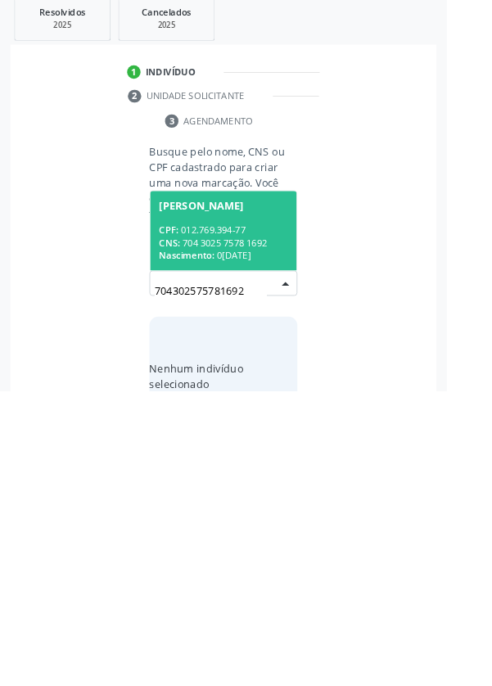
click at [232, 506] on div "CPF: 012.769.394-77" at bounding box center [246, 509] width 142 height 14
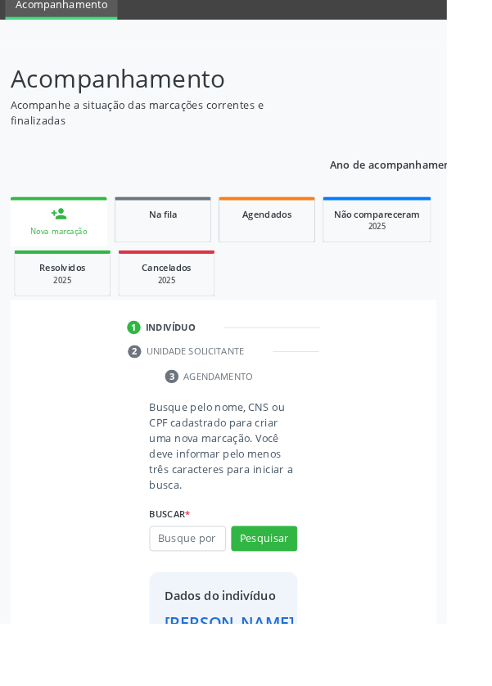
scroll to position [94, 0]
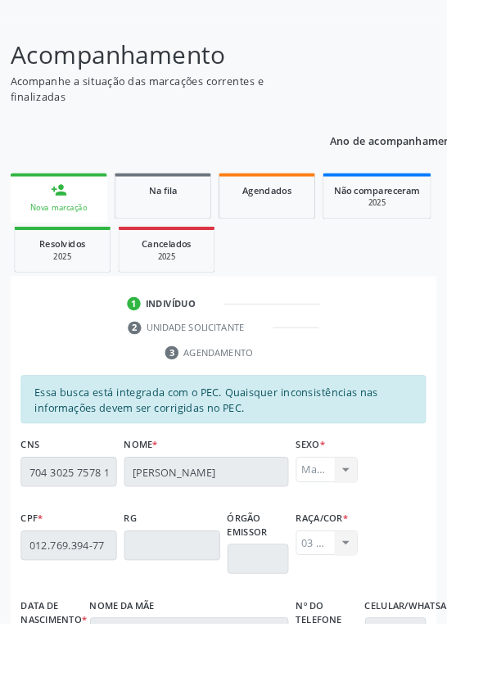
scroll to position [389, 0]
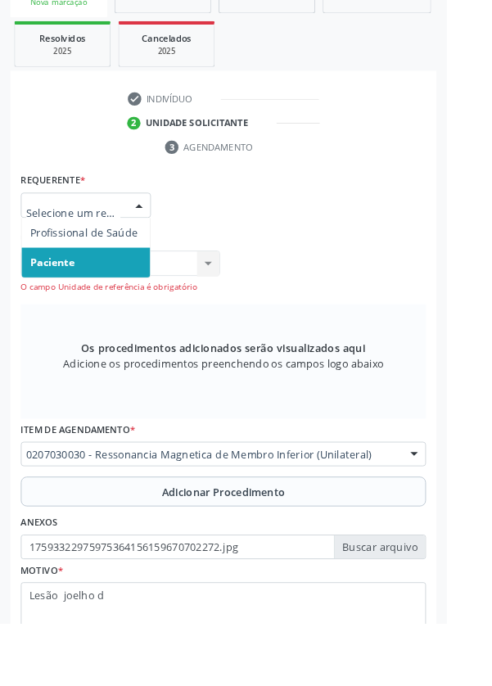
scroll to position [398, 0]
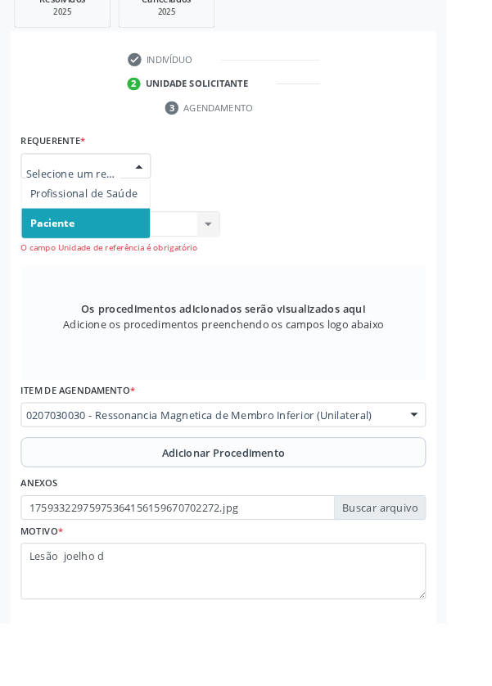
click at [77, 246] on span "Paciente" at bounding box center [58, 245] width 48 height 16
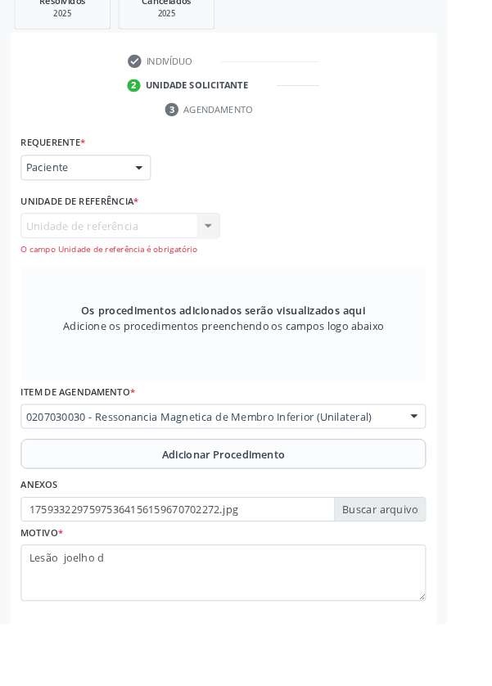
scroll to position [407, 0]
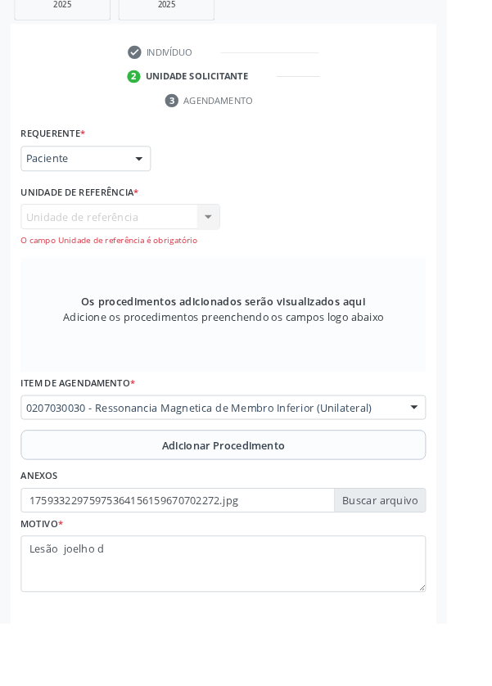
click at [88, 259] on div "O campo Unidade de referência é obrigatório" at bounding box center [132, 265] width 219 height 14
click at [115, 241] on div "Unidade de referência Unidade de Saude da Familia Santa Rita Maria do C A Soare…" at bounding box center [132, 247] width 219 height 47
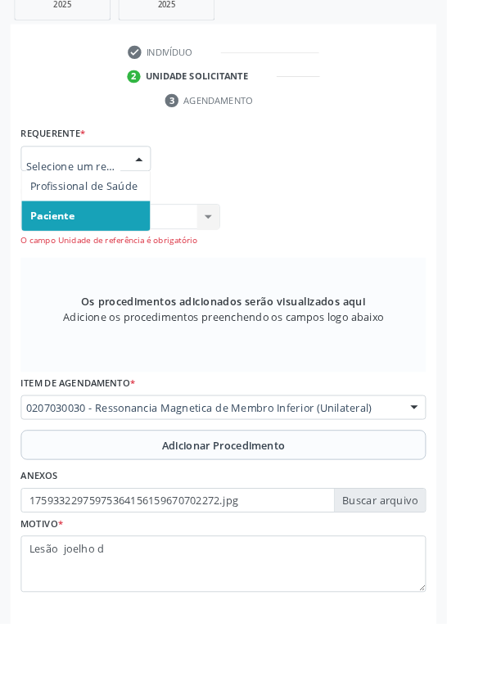
click at [125, 177] on input "text" at bounding box center [81, 182] width 104 height 33
click at [61, 238] on span "Paciente" at bounding box center [58, 237] width 48 height 16
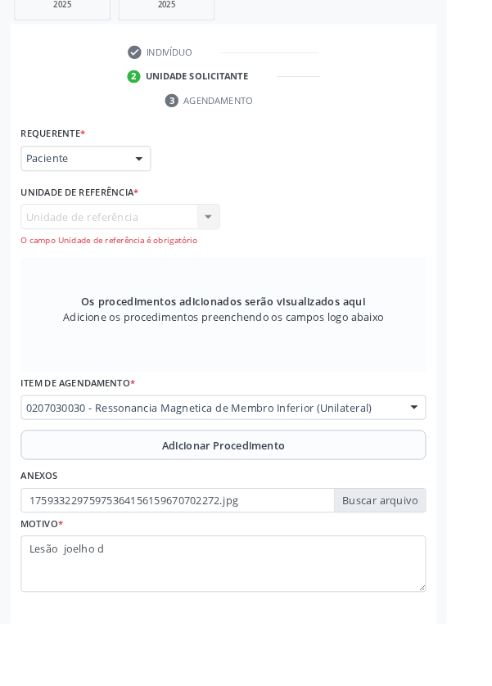
click at [134, 241] on div "Unidade de referência Unidade de Saude da Familia Santa Rita Maria do C A Soare…" at bounding box center [132, 247] width 219 height 47
click at [169, 241] on div "Unidade de referência Unidade de Saude da Familia Santa Rita Maria do C A Soare…" at bounding box center [132, 247] width 219 height 47
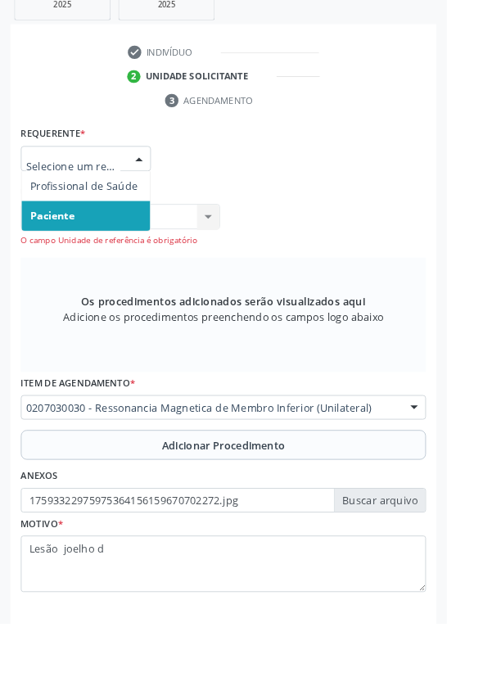
click at [106, 232] on span "Paciente" at bounding box center [95, 237] width 142 height 33
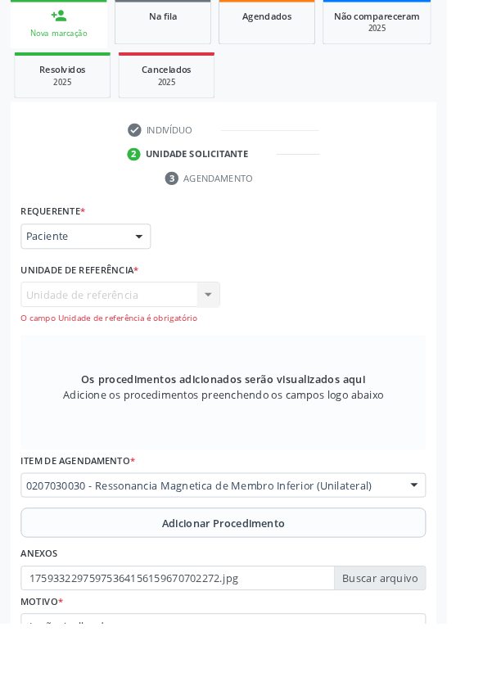
scroll to position [321, 0]
click at [134, 568] on button "Adicionar Procedimento" at bounding box center [246, 575] width 446 height 33
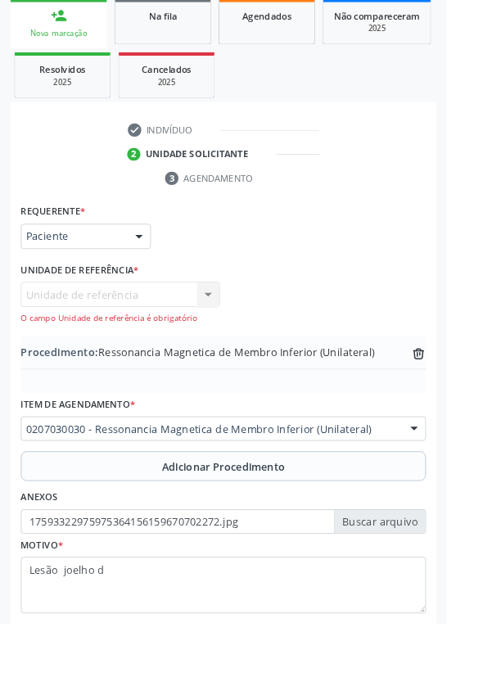
scroll to position [259, 0]
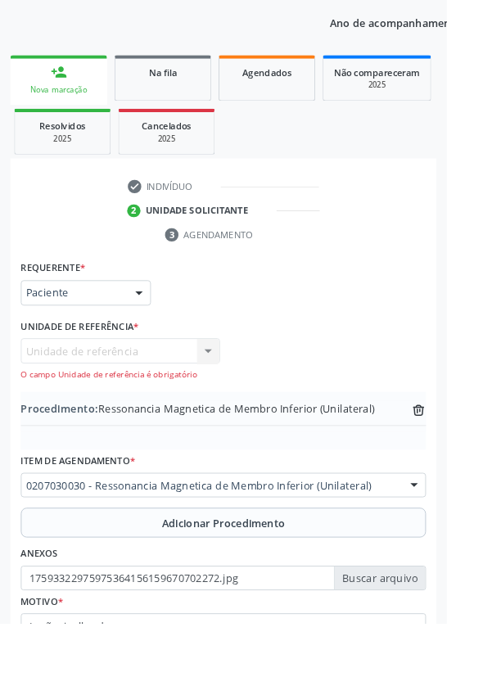
click at [114, 395] on div "Unidade de referência Unidade de Saude da Familia Santa Rita Maria do C A Soare…" at bounding box center [132, 395] width 219 height 47
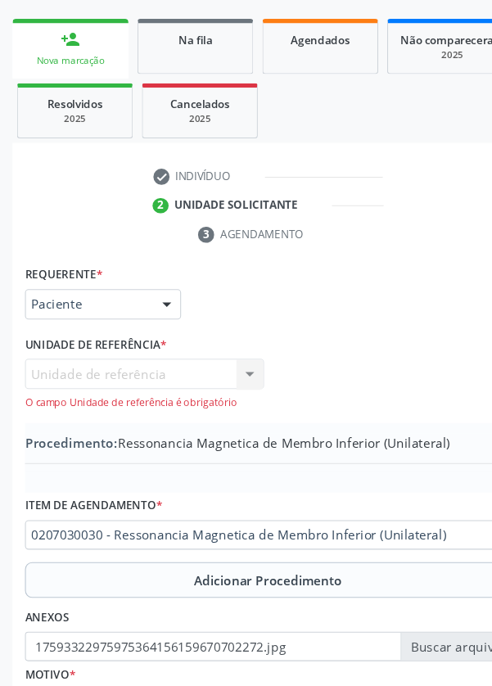
click at [126, 389] on div "Unidade de referência Unidade de Saude da Familia Santa Rita Maria do C A Soare…" at bounding box center [132, 395] width 219 height 47
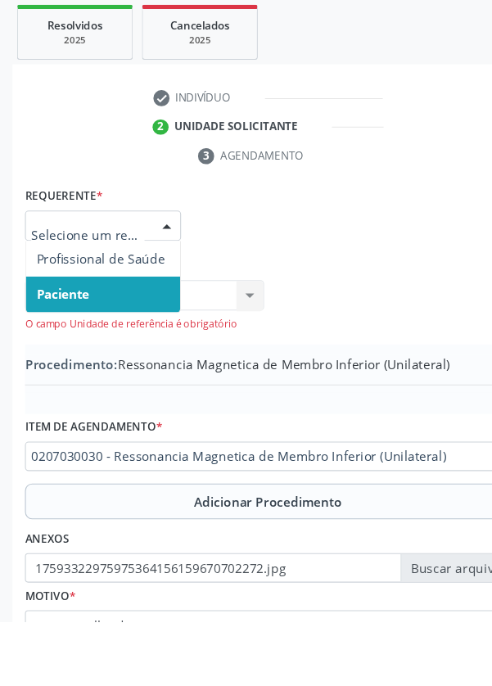
click at [152, 321] on div at bounding box center [153, 323] width 25 height 28
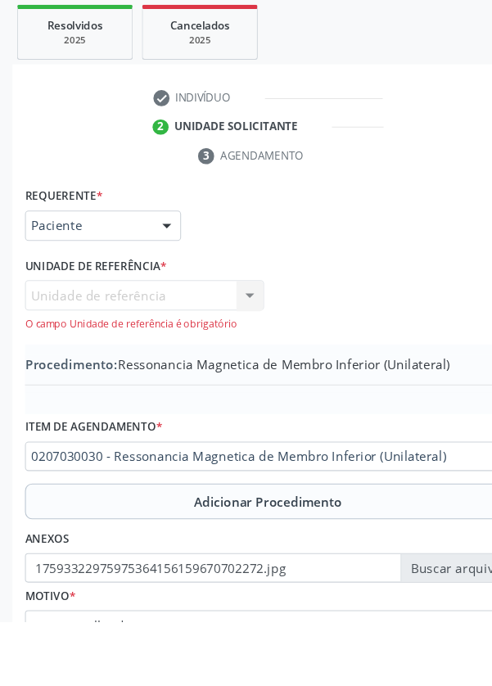
click at [147, 321] on div at bounding box center [153, 323] width 25 height 28
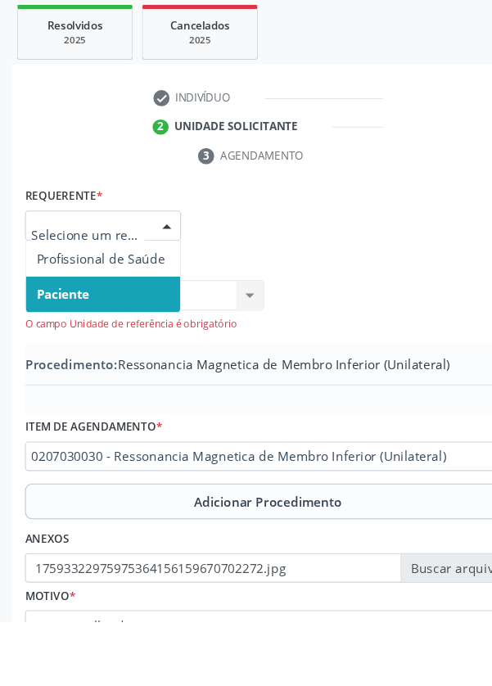
click at [133, 355] on span "Profissional de Saúde" at bounding box center [93, 352] width 118 height 16
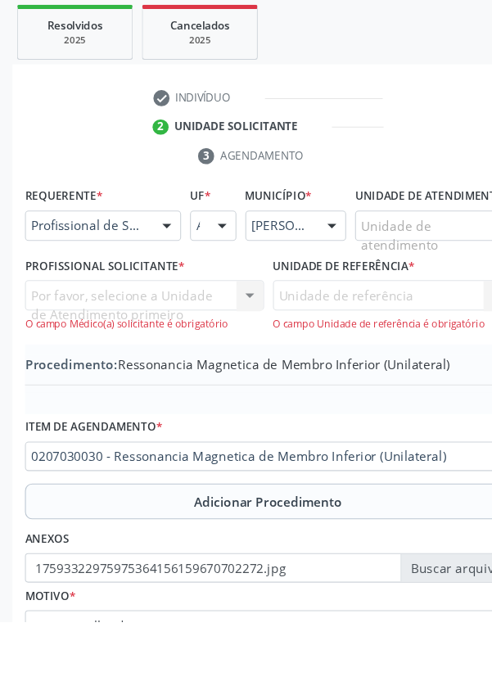
click at [128, 398] on div "Por favor, selecione a Unidade de Atendimento primeiro Assistente Administrativ…" at bounding box center [132, 395] width 219 height 47
click at [135, 405] on div "Por favor, selecione a Unidade de Atendimento primeiro Assistente Administrativ…" at bounding box center [132, 395] width 219 height 47
click at [115, 400] on div "Por favor, selecione a Unidade de Atendimento primeiro Assistente Administrativ…" at bounding box center [132, 395] width 219 height 47
click at [154, 314] on div at bounding box center [153, 323] width 25 height 28
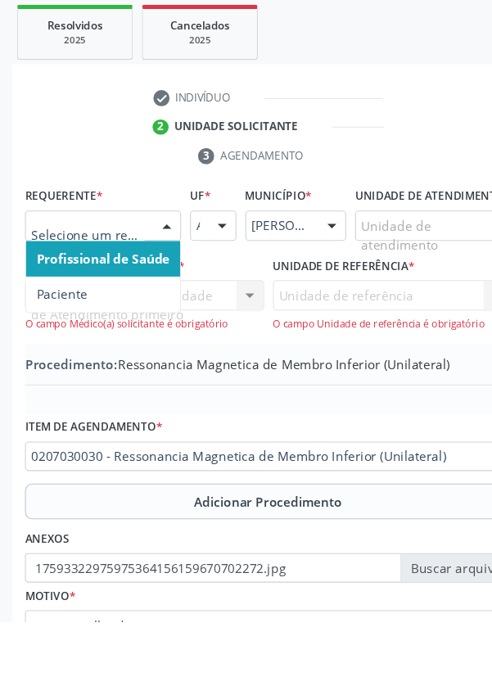
click at [47, 385] on span "Paciente" at bounding box center [57, 385] width 47 height 16
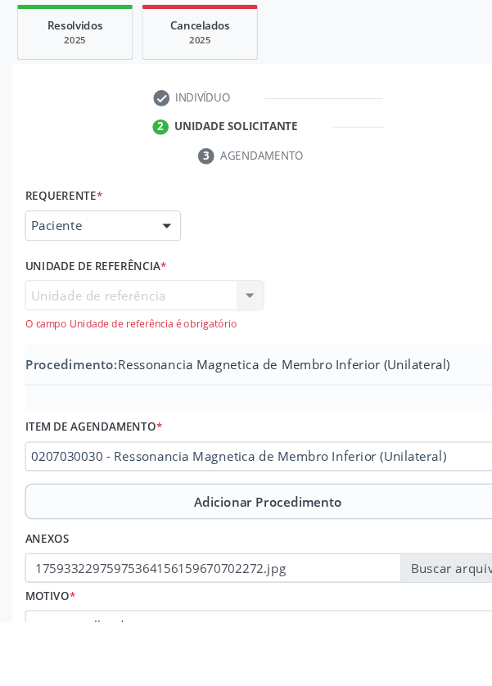
click at [49, 380] on div "Unidade de referência Unidade de Saude da Familia Santa Rita Maria do C A Soare…" at bounding box center [132, 395] width 219 height 47
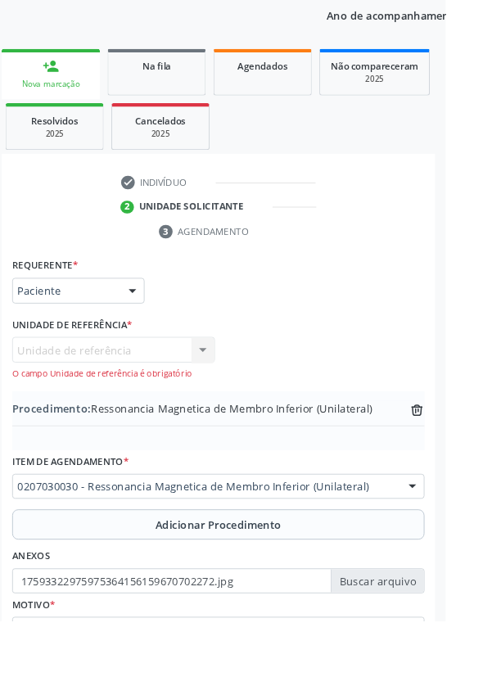
scroll to position [252, 0]
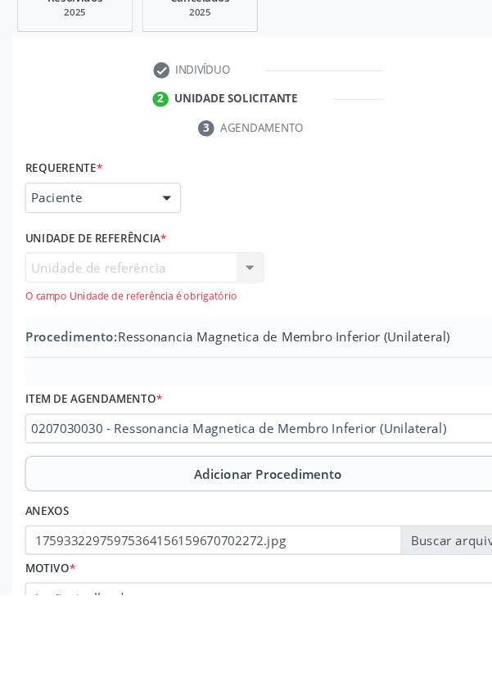
click at [118, 389] on div "Unidade de referência Unidade de Saude da Familia Santa Rita Maria do C A Soare…" at bounding box center [132, 394] width 219 height 47
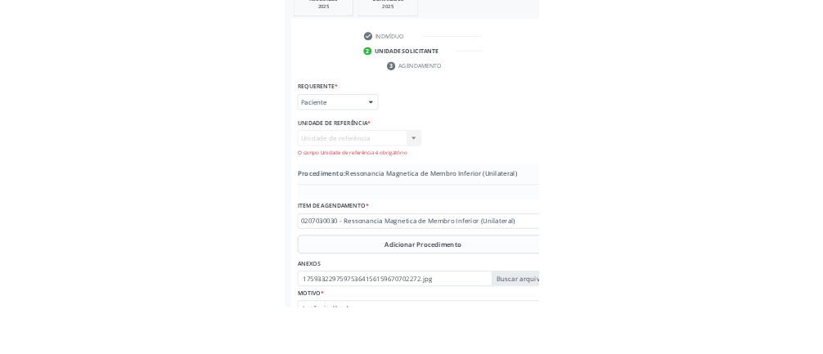
scroll to position [217, 0]
